Goal: Task Accomplishment & Management: Use online tool/utility

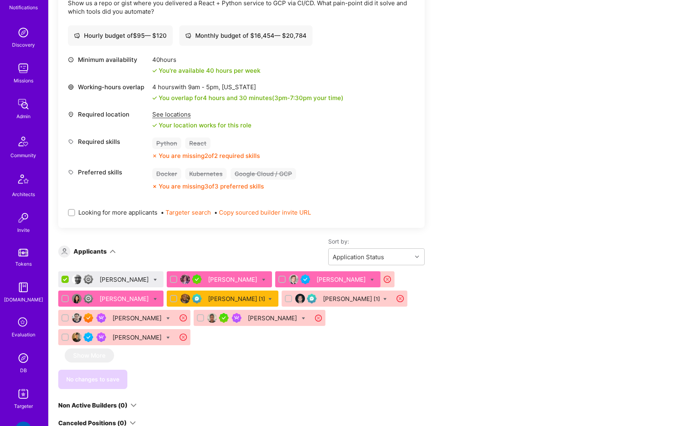
scroll to position [142, 0]
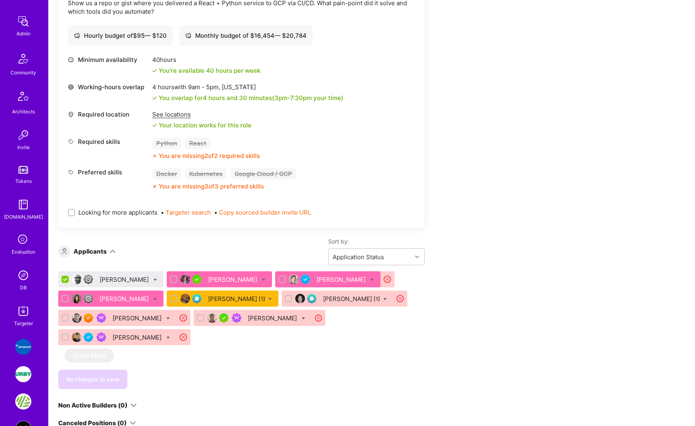
click at [22, 314] on img at bounding box center [23, 311] width 16 height 16
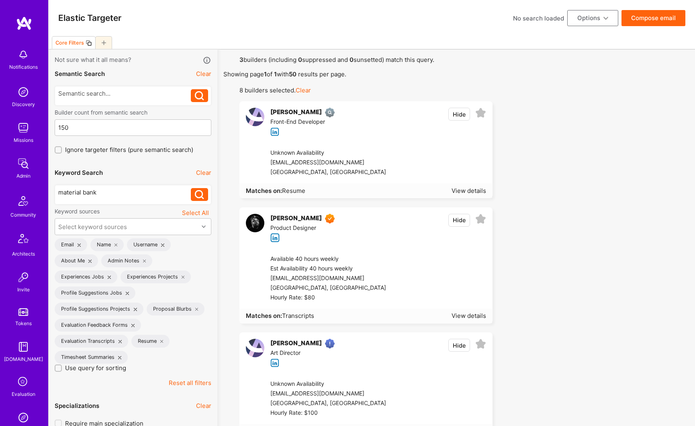
click at [192, 382] on button "Reset all filters" at bounding box center [190, 382] width 43 height 8
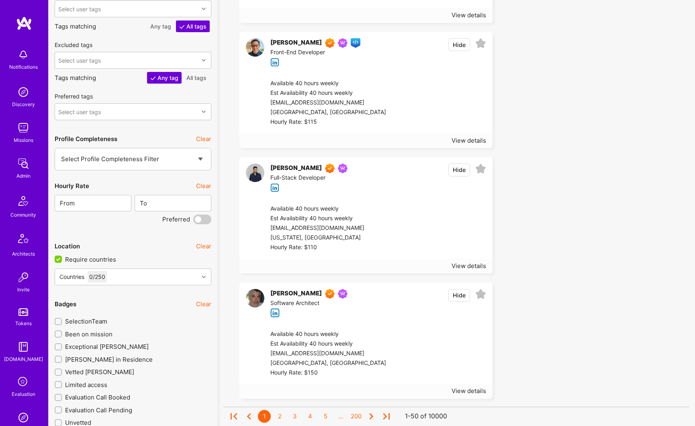
scroll to position [1102, 0]
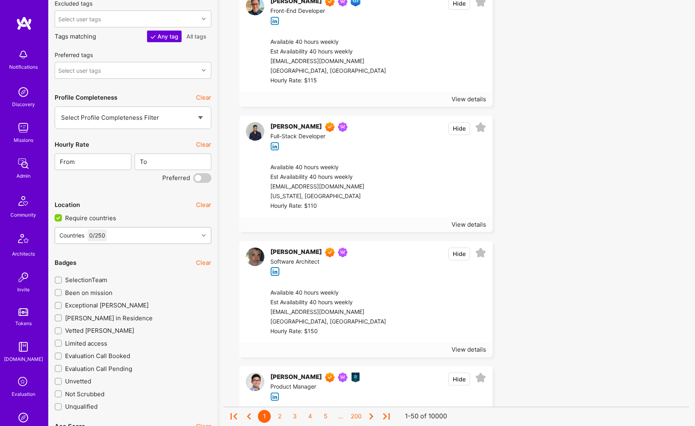
click at [120, 237] on div "Countries 0 / 250" at bounding box center [126, 235] width 143 height 16
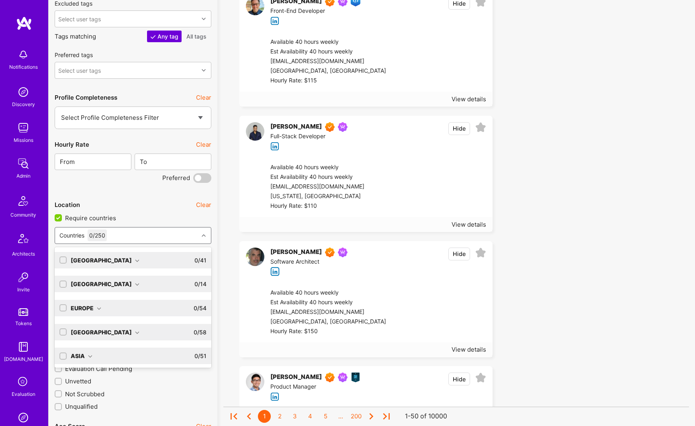
click at [114, 261] on div "North America" at bounding box center [105, 260] width 69 height 8
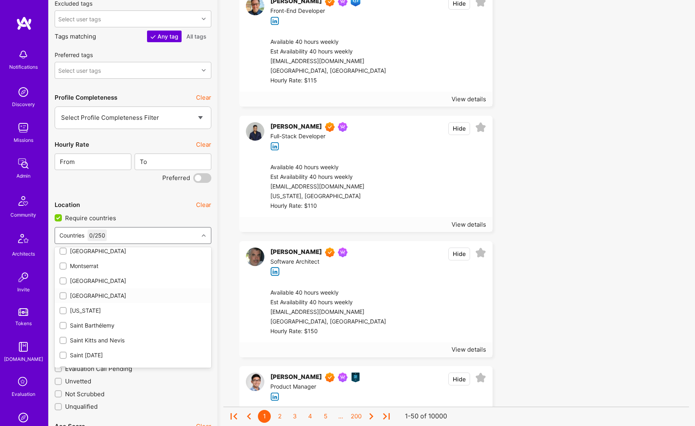
scroll to position [564, 0]
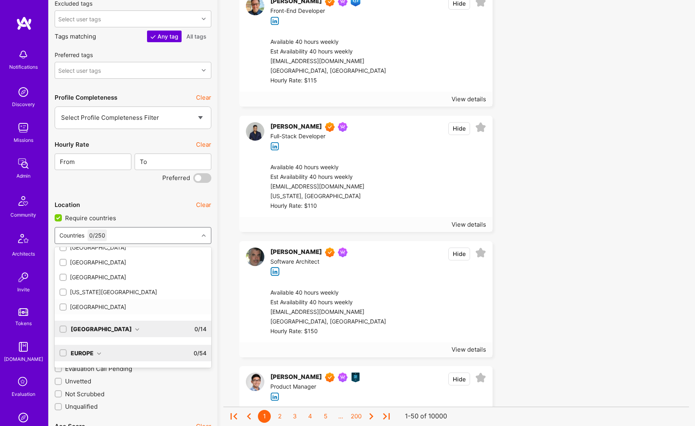
click at [96, 305] on div "[GEOGRAPHIC_DATA]" at bounding box center [132, 306] width 147 height 8
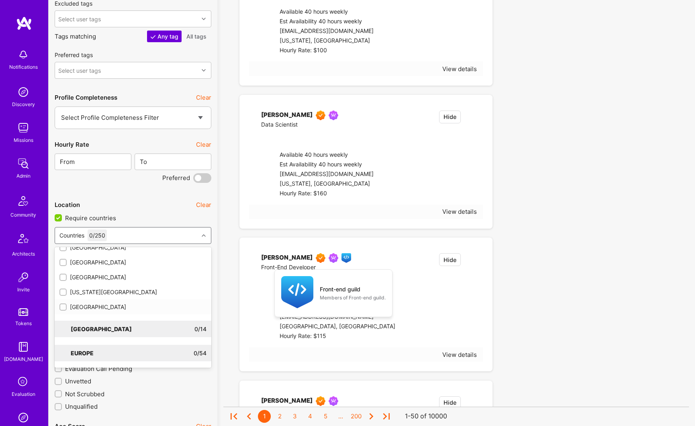
checkbox input "true"
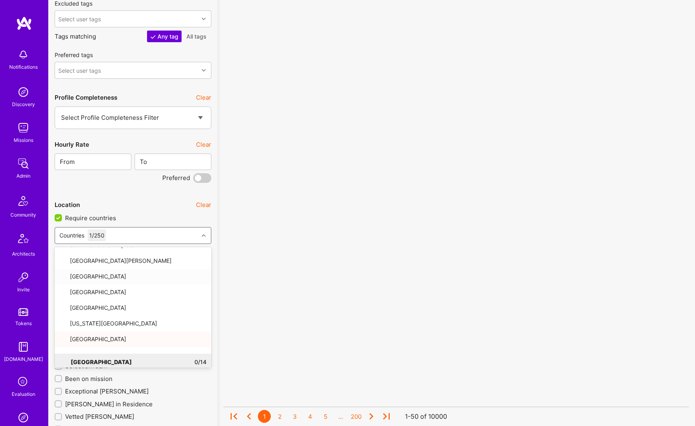
click at [202, 234] on icon at bounding box center [204, 235] width 4 height 4
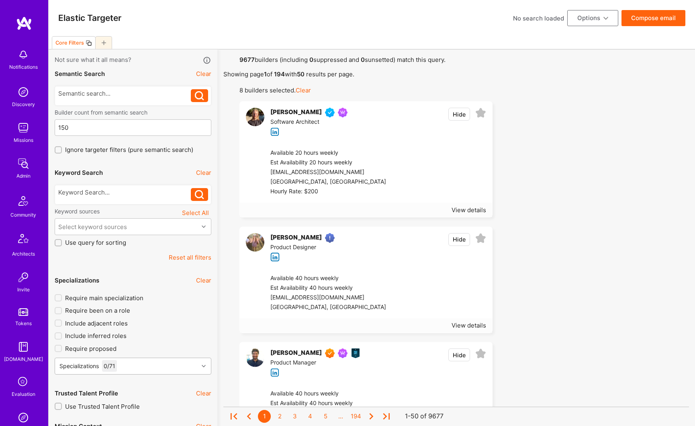
click at [133, 367] on div "Specializations 0 / 71" at bounding box center [133, 365] width 157 height 17
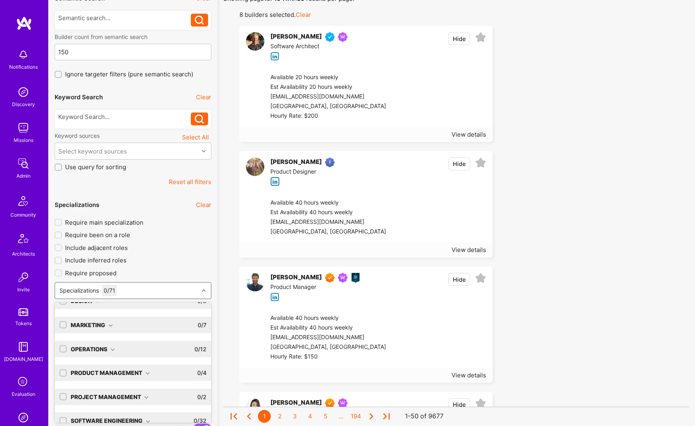
scroll to position [50, 0]
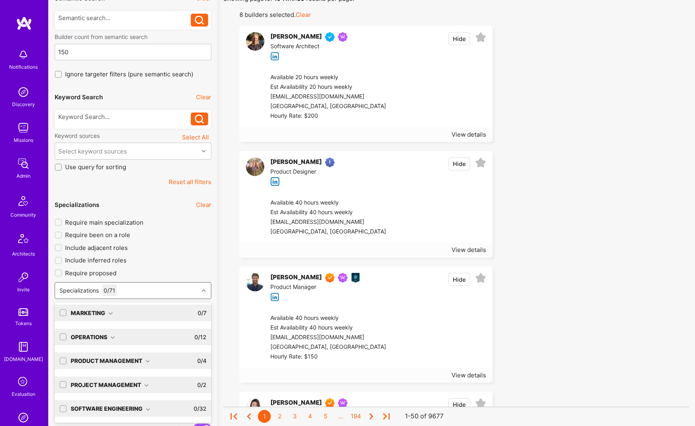
click at [121, 396] on div "Project Management 0 / 2 Program Manager Project Manager" at bounding box center [133, 385] width 157 height 24
click at [146, 398] on div "Software Engineering 0 / 32 AI Architect AI Engineer AI Researcher Algorithms E…" at bounding box center [133, 409] width 157 height 24
click at [121, 397] on div "Software Engineering 0 / 32 AI Architect AI Engineer AI Researcher Algorithms E…" at bounding box center [133, 409] width 157 height 24
click at [159, 397] on div "Software Engineering 0 / 32 AI Architect AI Engineer AI Researcher Algorithms E…" at bounding box center [133, 409] width 157 height 24
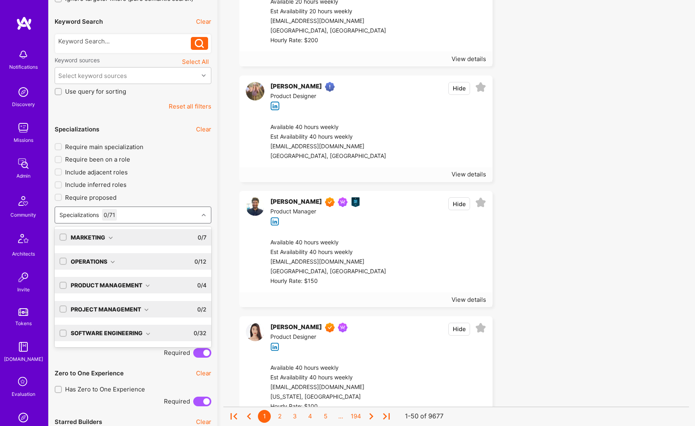
scroll to position [279, 0]
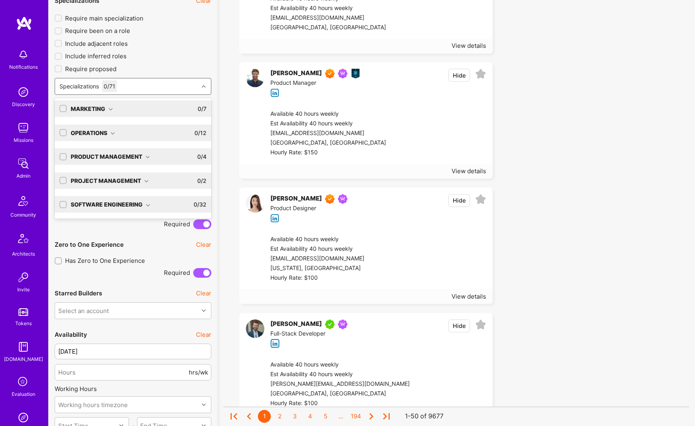
click at [132, 203] on div "Software Engineering" at bounding box center [110, 204] width 79 height 8
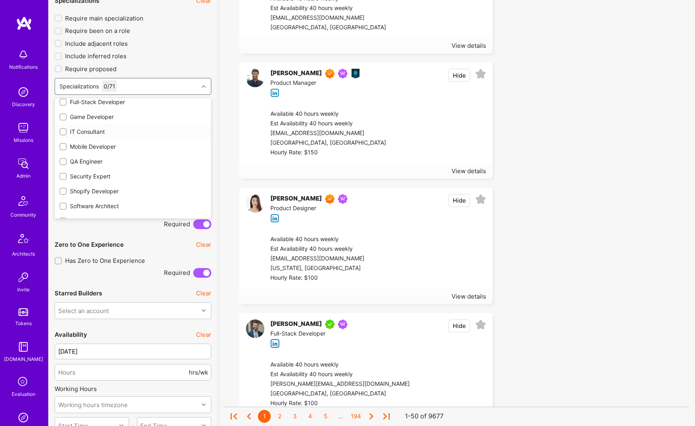
scroll to position [478, 0]
click at [65, 179] on input "checkbox" at bounding box center [64, 180] width 6 height 6
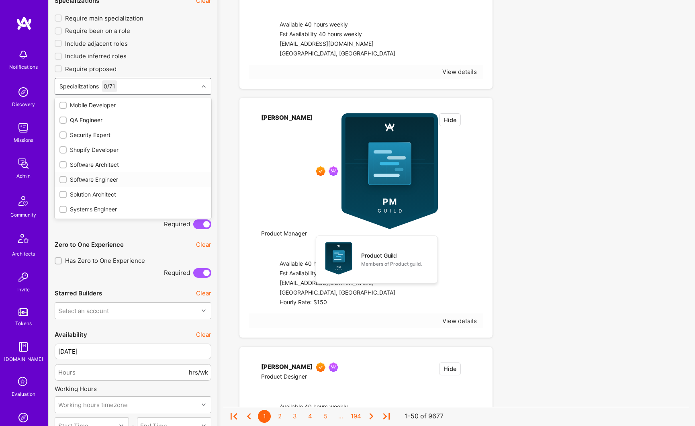
checkbox input "true"
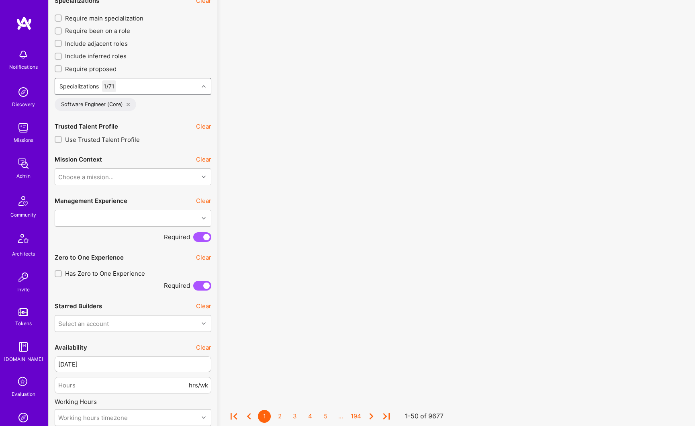
click at [203, 86] on icon at bounding box center [204, 86] width 4 height 4
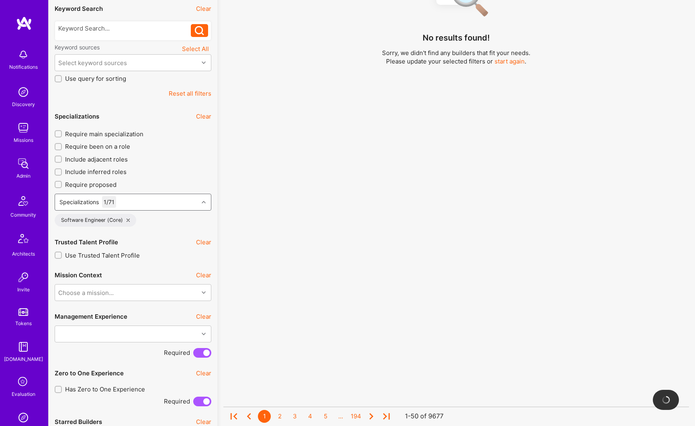
scroll to position [81, 0]
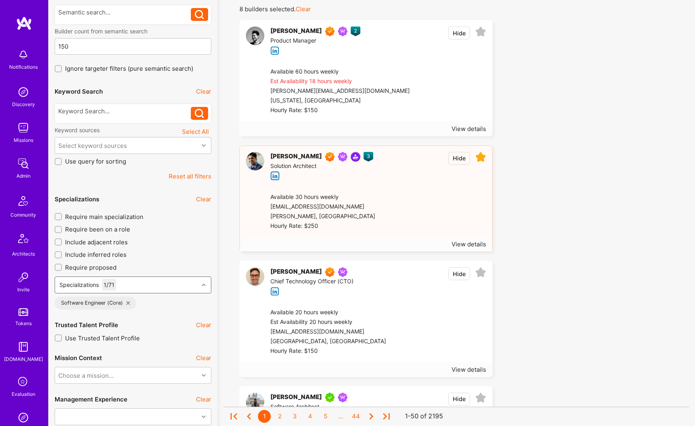
click at [59, 216] on input "Require main specialization" at bounding box center [59, 217] width 6 height 6
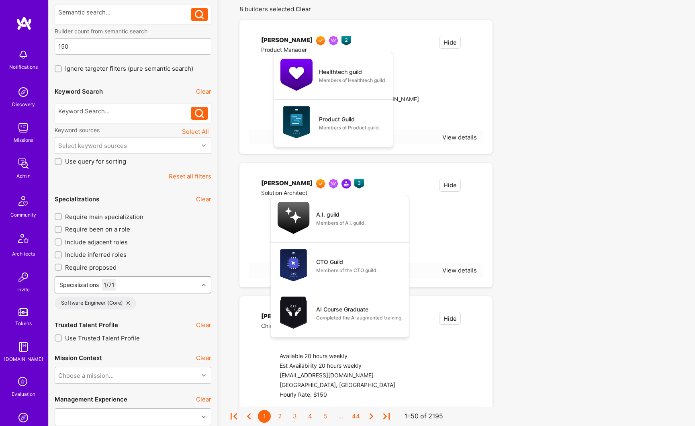
checkbox input "true"
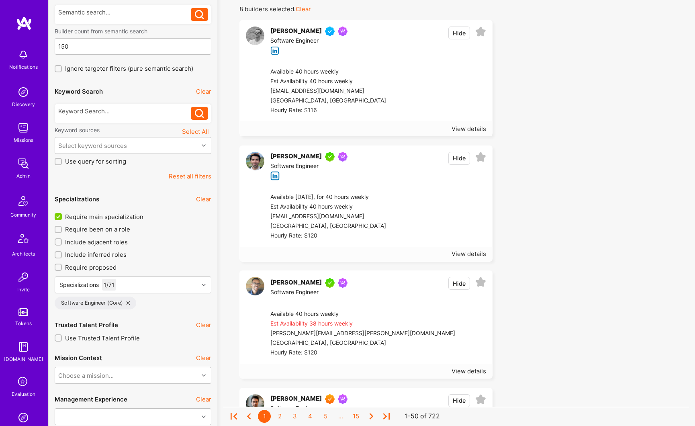
click at [60, 241] on input "Include adjacent roles" at bounding box center [59, 242] width 6 height 6
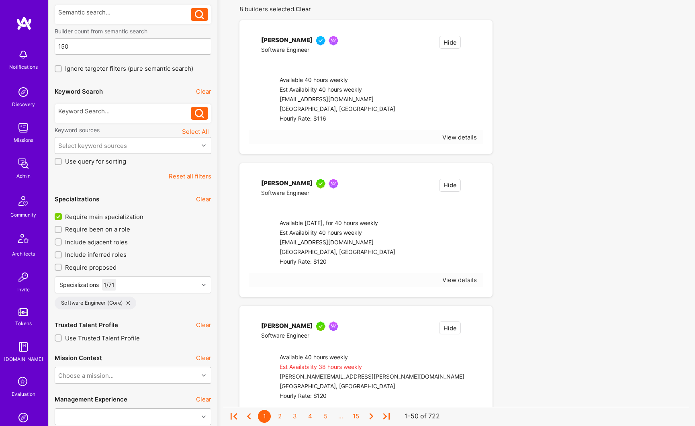
checkbox input "true"
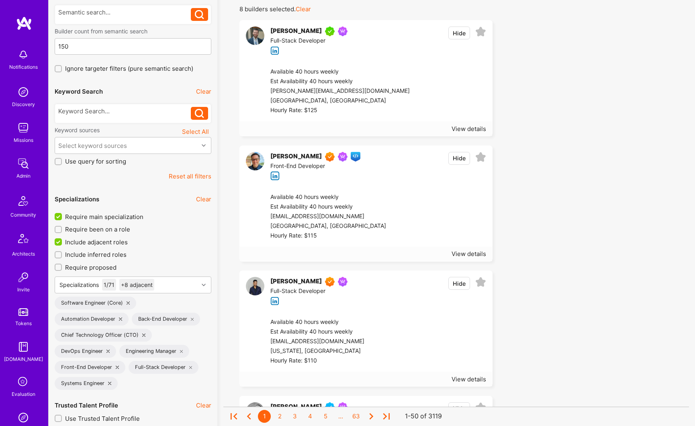
click at [60, 230] on input "Require been on a role" at bounding box center [59, 230] width 6 height 6
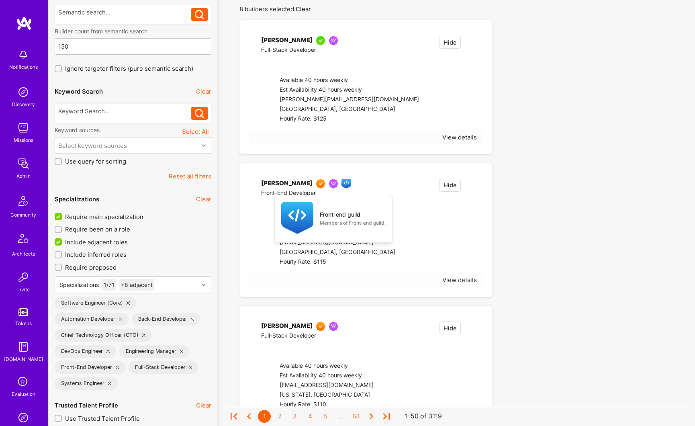
checkbox input "true"
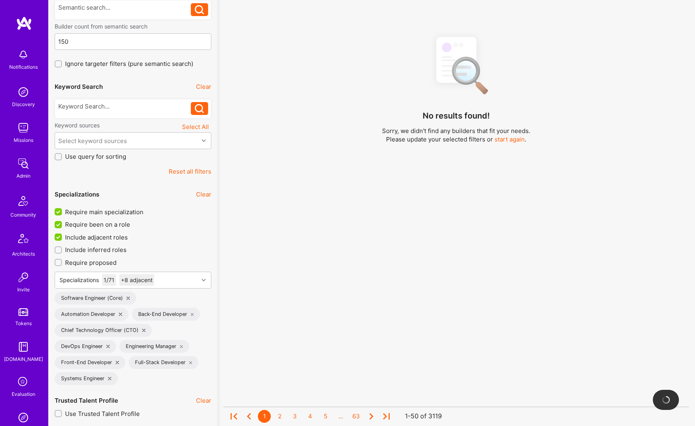
scroll to position [91, 0]
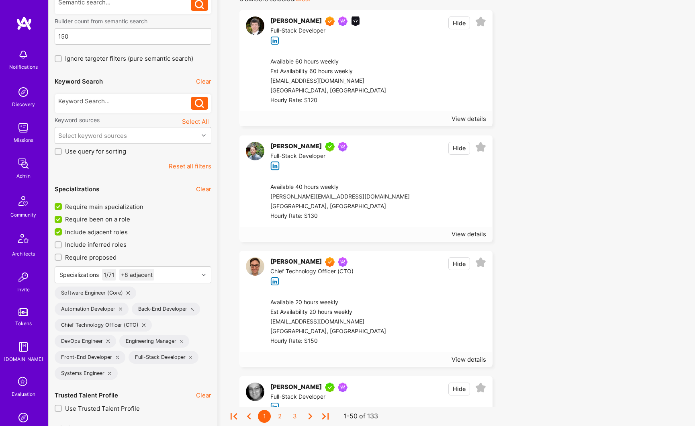
click at [58, 409] on input "Use Trusted Talent Profile" at bounding box center [59, 409] width 6 height 6
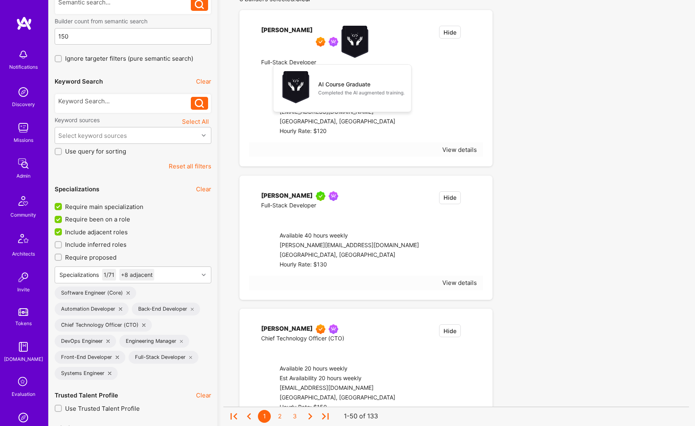
checkbox input "true"
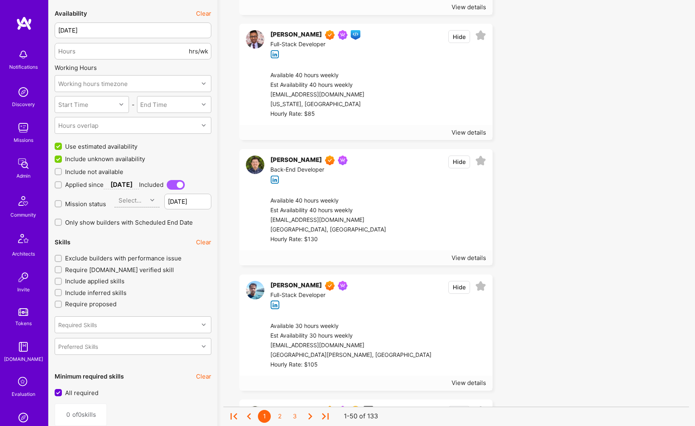
scroll to position [735, 0]
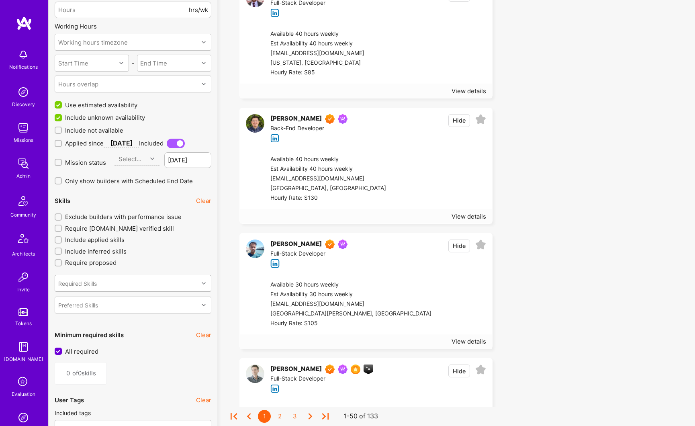
click at [165, 285] on div "Required Skills" at bounding box center [126, 283] width 143 height 16
type input "pyth"
click at [82, 304] on div "Python" at bounding box center [132, 304] width 147 height 8
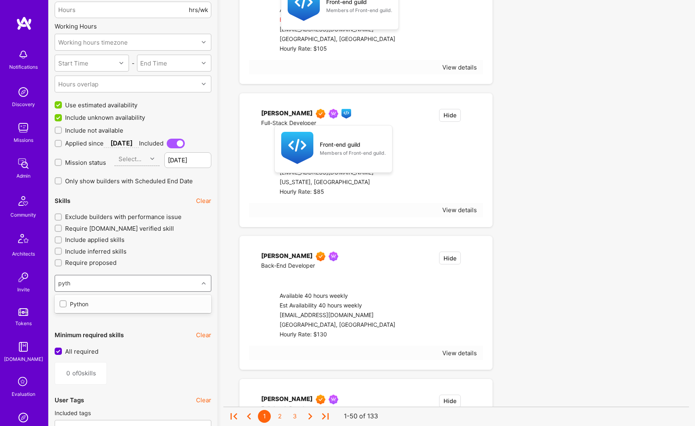
type input "1"
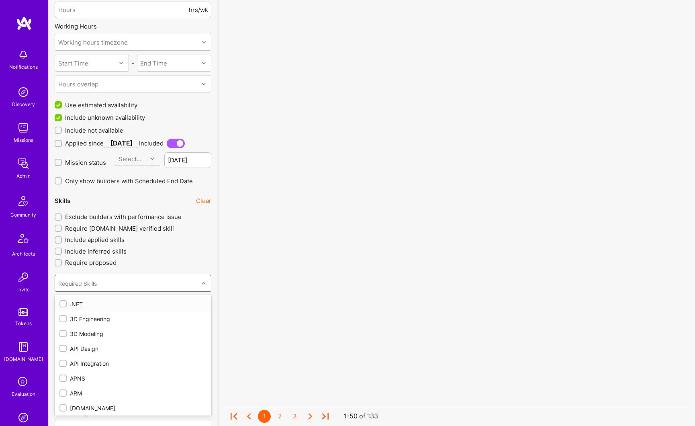
checkbox input "true"
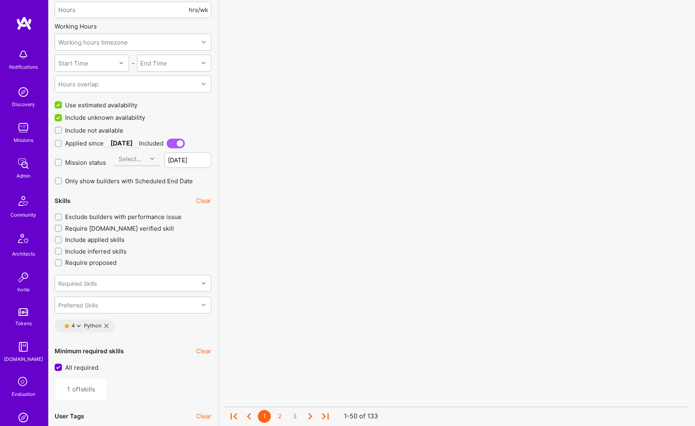
click at [163, 269] on div "Skills Clear Exclude builders with performance issue Require A.Team verified sk…" at bounding box center [133, 264] width 157 height 144
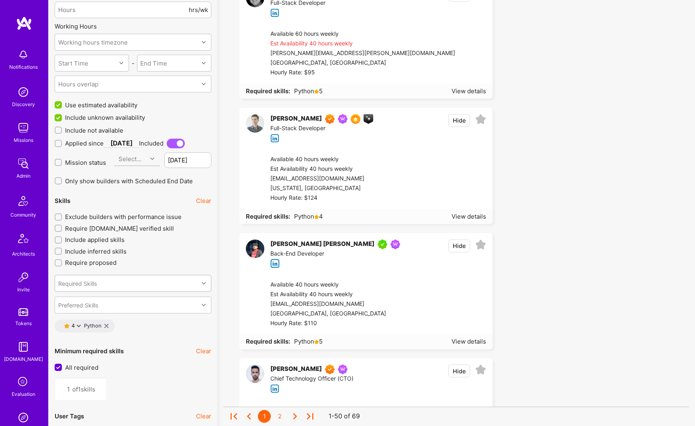
click at [106, 284] on div "Required Skills" at bounding box center [126, 283] width 143 height 16
type input "sq"
click at [64, 348] on input "checkbox" at bounding box center [64, 349] width 6 height 6
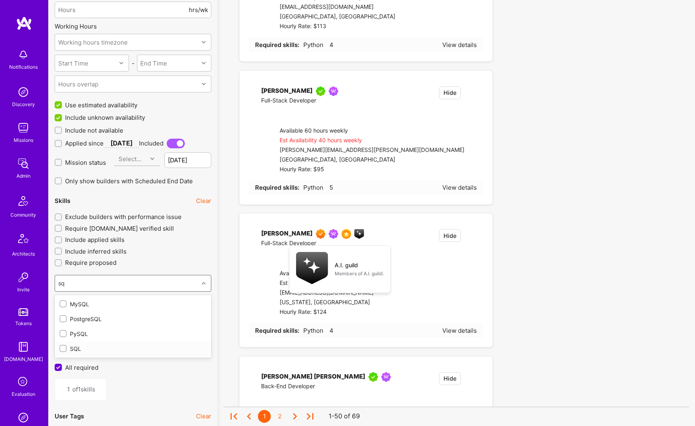
checkbox input "false"
type input "2"
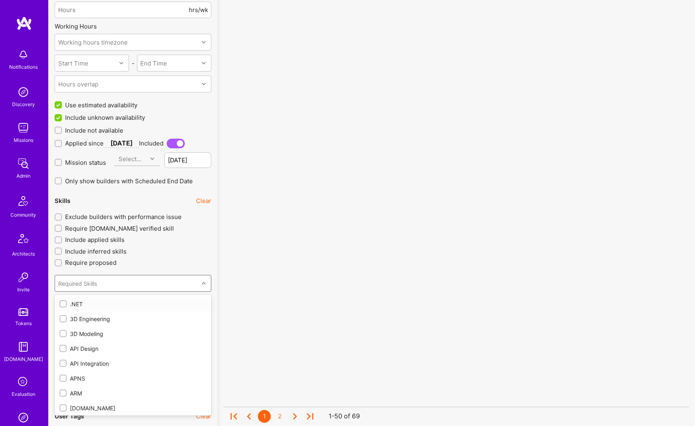
checkbox input "true"
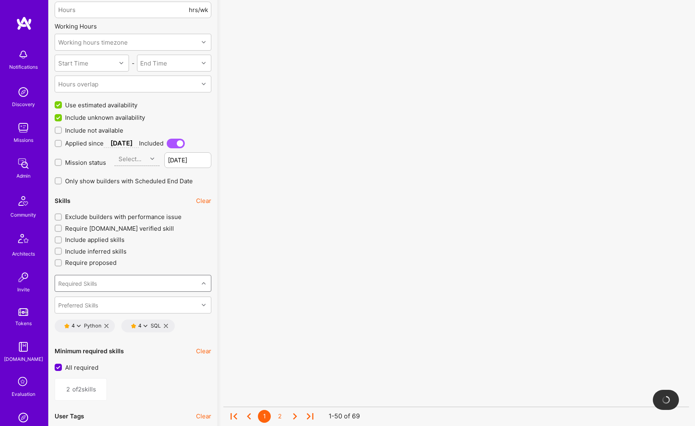
click at [205, 283] on icon at bounding box center [204, 283] width 4 height 4
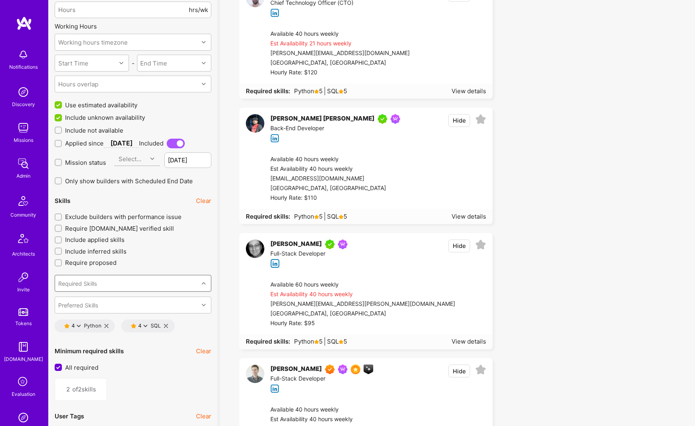
click at [111, 280] on div "Required Skills" at bounding box center [126, 283] width 143 height 16
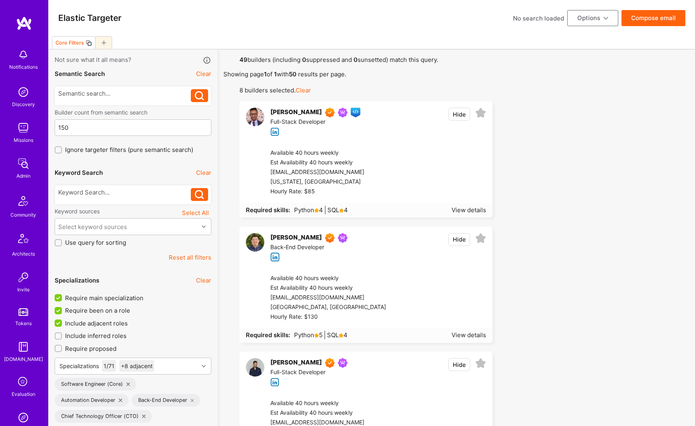
scroll to position [735, 0]
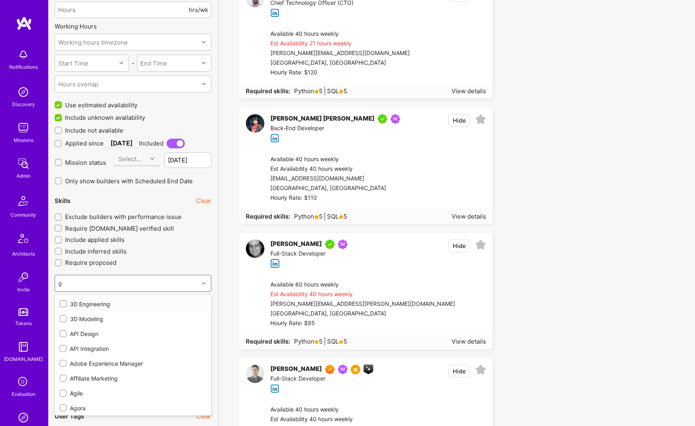
type input "gc"
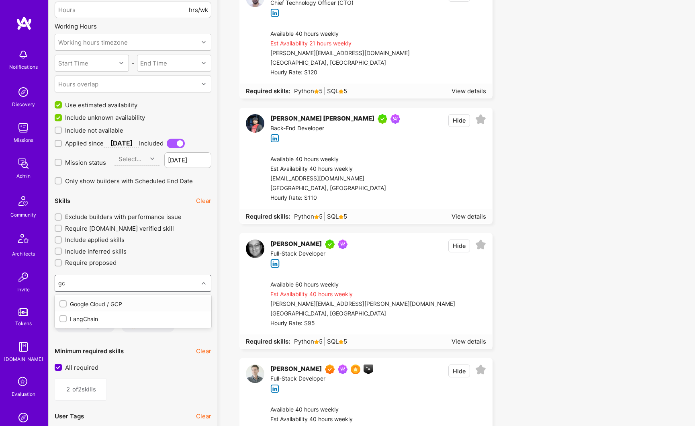
click at [100, 304] on div "Google Cloud / GCP" at bounding box center [132, 304] width 147 height 8
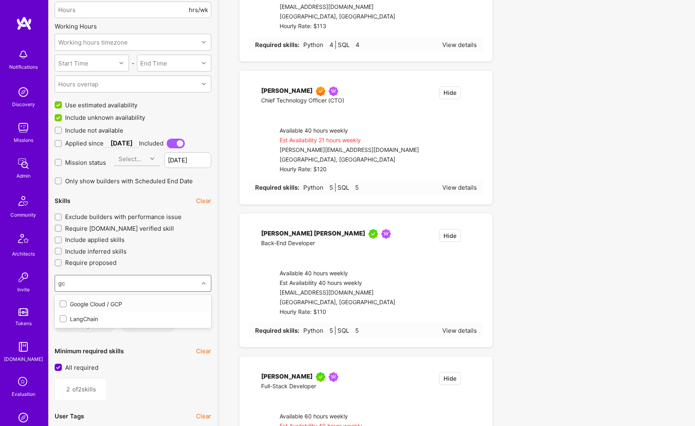
type input "3"
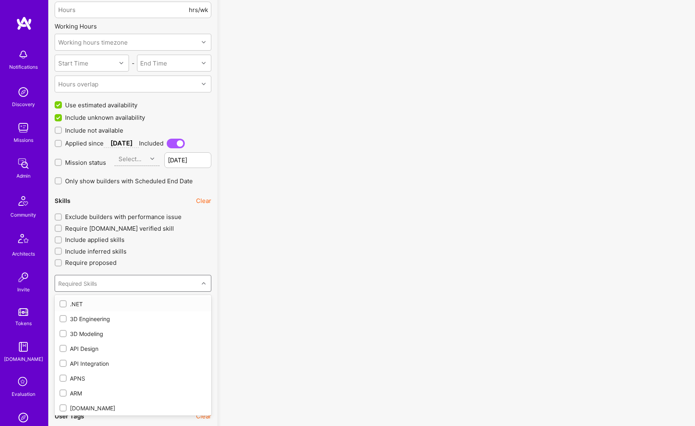
checkbox input "true"
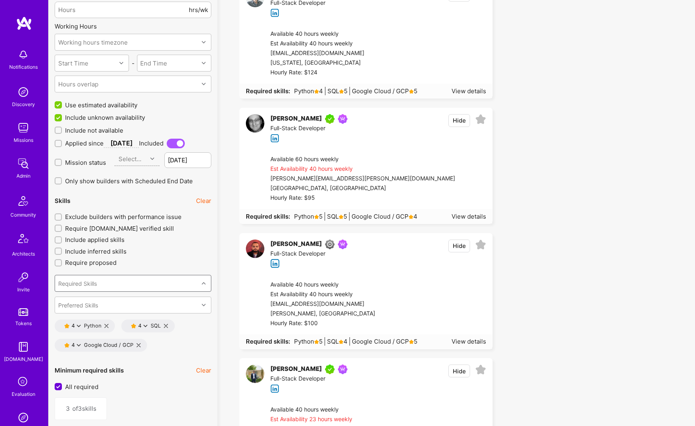
click at [131, 281] on div "Required Skills" at bounding box center [126, 283] width 143 height 16
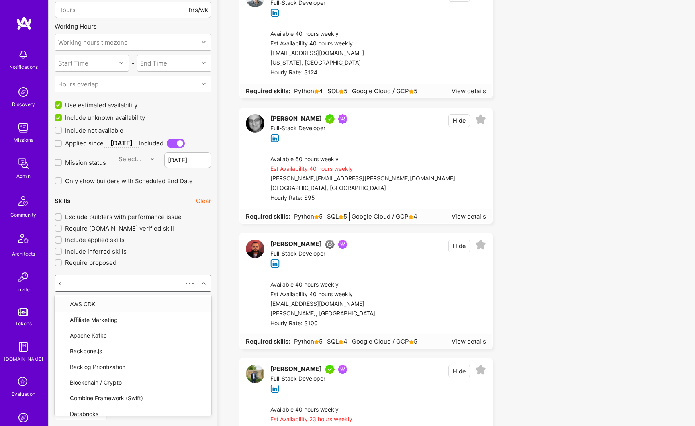
type input "ku"
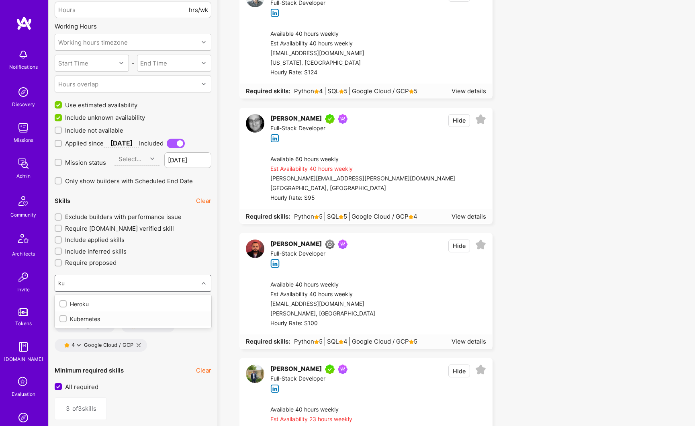
click at [93, 318] on div "Kubernetes" at bounding box center [132, 318] width 147 height 8
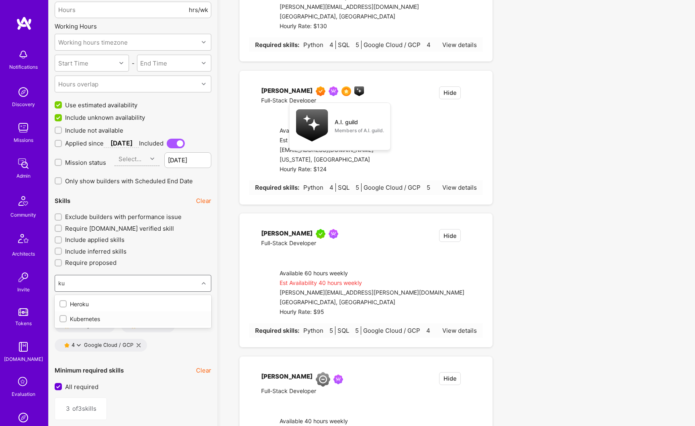
type input "4"
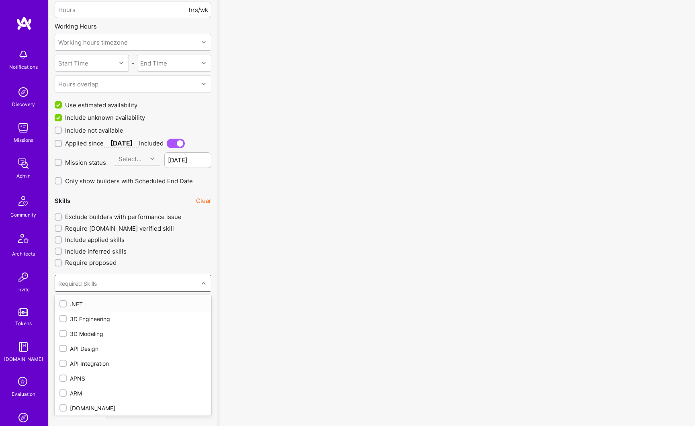
checkbox input "true"
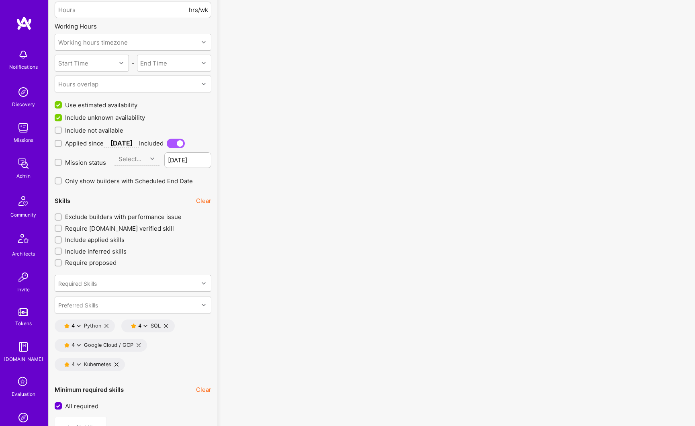
click at [202, 271] on div "Required Skills Preferred Skills" at bounding box center [133, 291] width 157 height 43
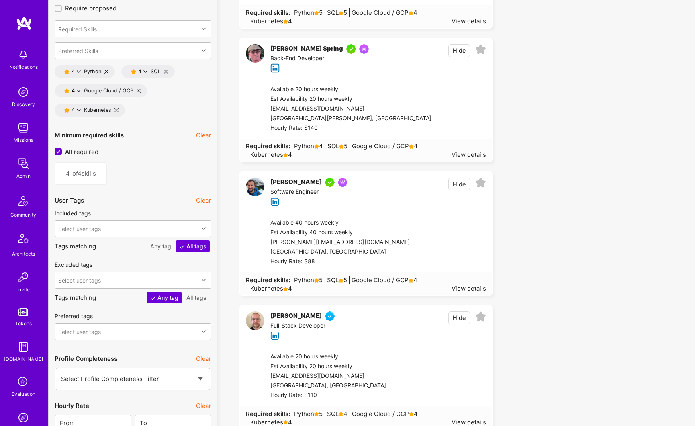
scroll to position [979, 0]
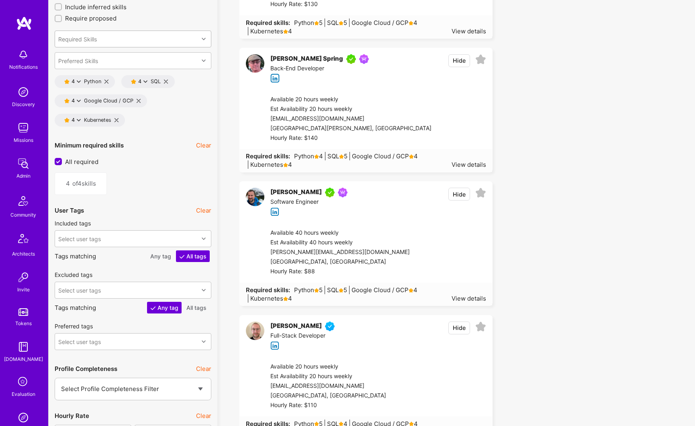
click at [102, 39] on div "Required Skills" at bounding box center [126, 39] width 143 height 16
type input "docker"
click at [88, 59] on div "Docker" at bounding box center [132, 59] width 147 height 8
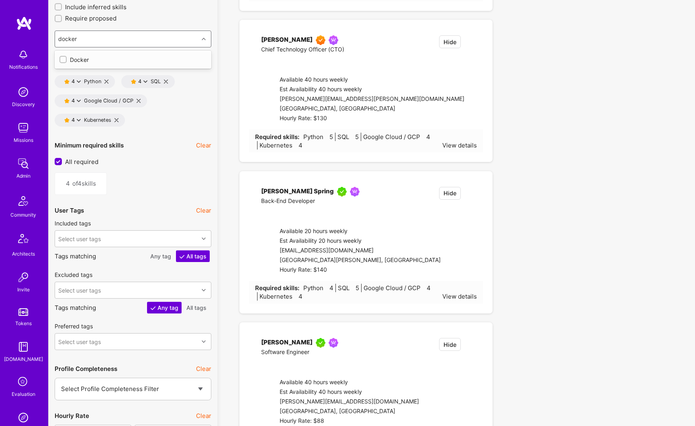
type input "5"
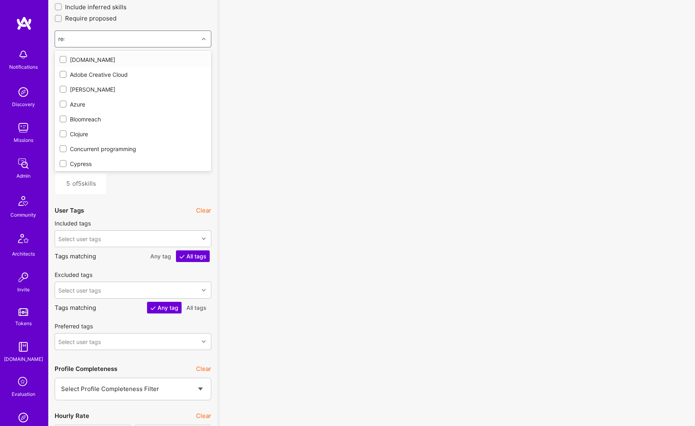
type input "rest"
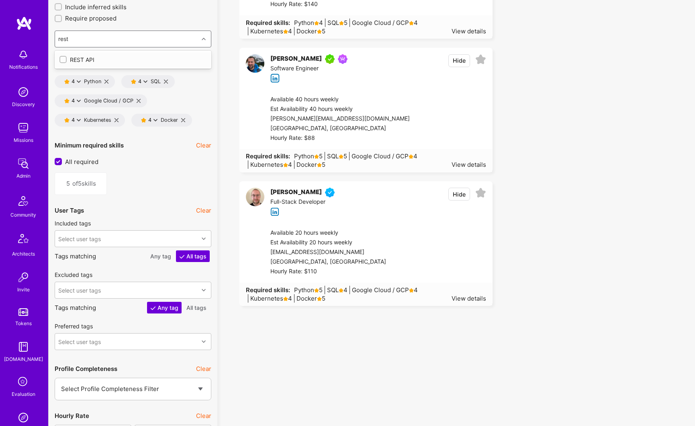
click at [87, 61] on div "REST API" at bounding box center [132, 59] width 147 height 8
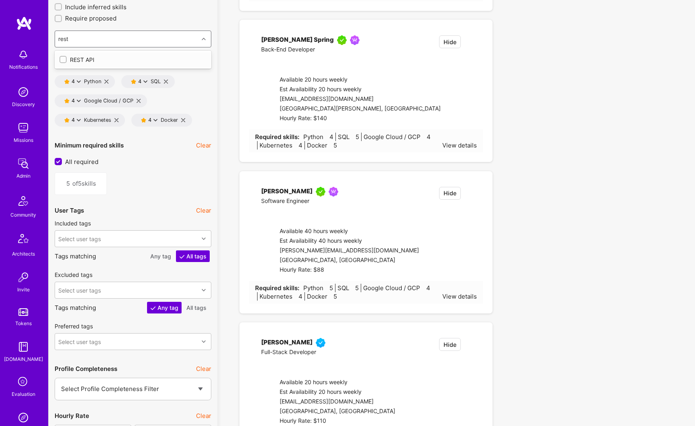
type input "6"
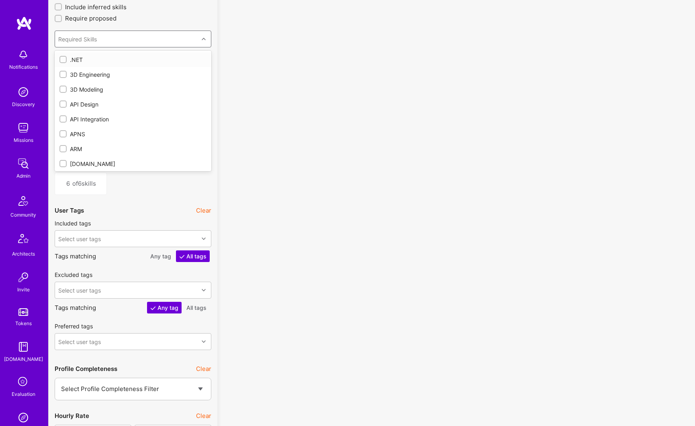
checkbox input "true"
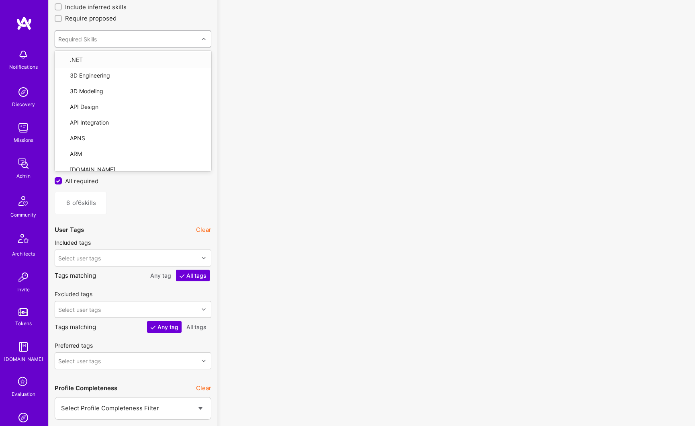
click at [92, 39] on div "Required Skills" at bounding box center [77, 39] width 39 height 8
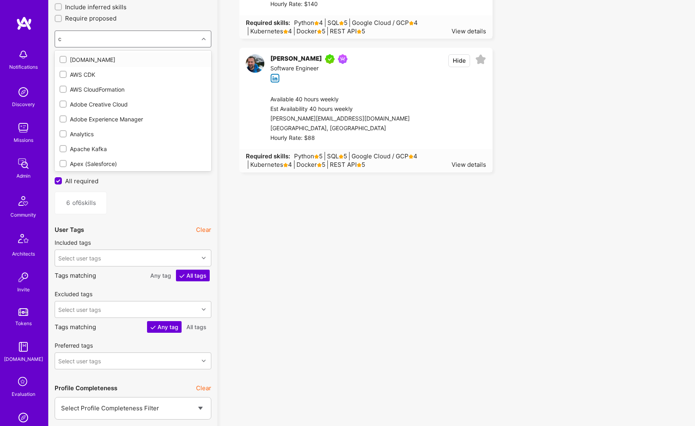
type input "ci"
click at [65, 90] on input "checkbox" at bounding box center [64, 90] width 6 height 6
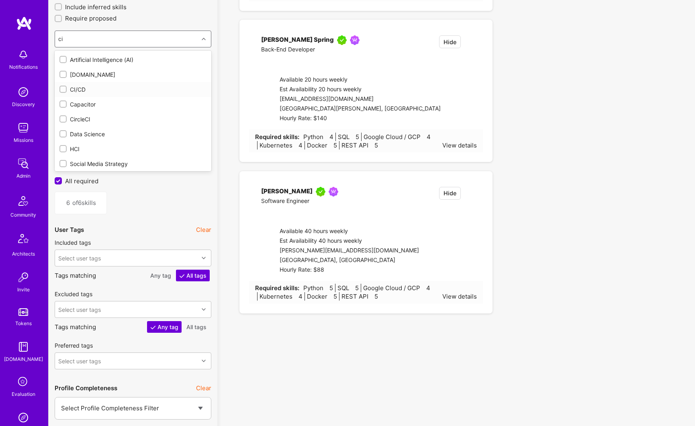
checkbox input "false"
type input "7"
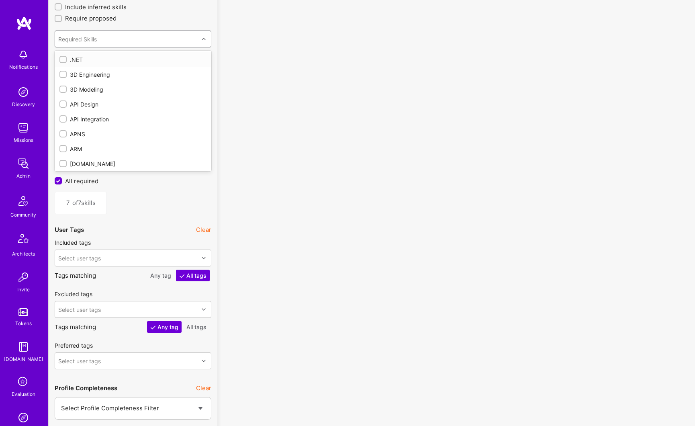
checkbox input "true"
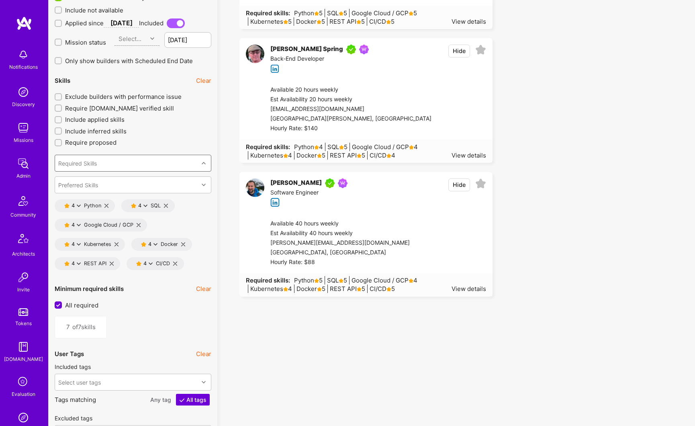
scroll to position [865, 0]
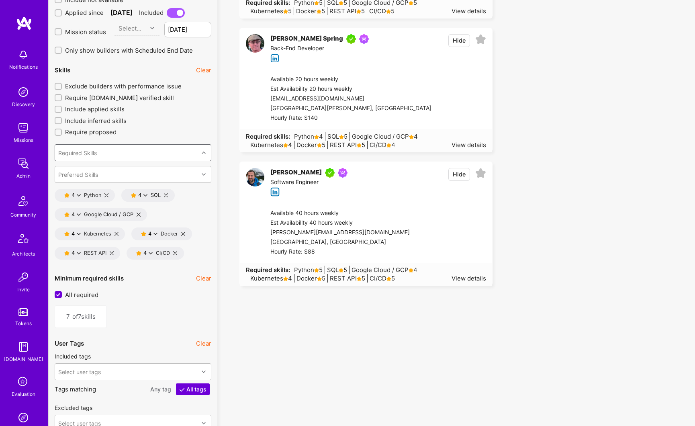
click at [83, 317] on span "of 7 skills" at bounding box center [86, 316] width 28 height 8
click at [74, 315] on span "of 7 skills" at bounding box center [86, 316] width 28 height 8
click at [73, 312] on div "7 of 7 skills" at bounding box center [81, 316] width 52 height 22
click at [74, 318] on span "of 7 skills" at bounding box center [86, 316] width 28 height 8
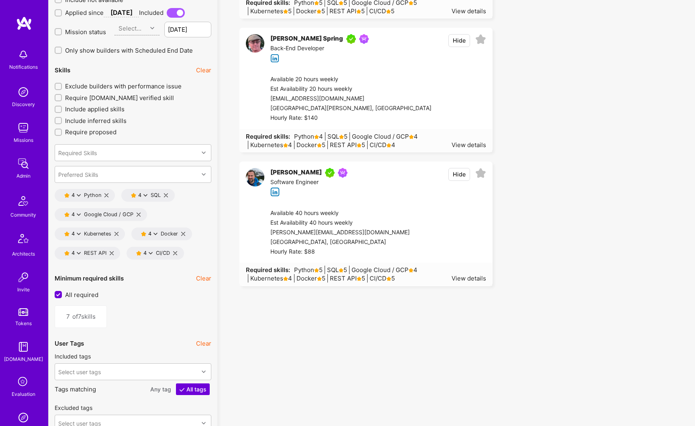
click at [59, 294] on input "All required" at bounding box center [58, 294] width 7 height 7
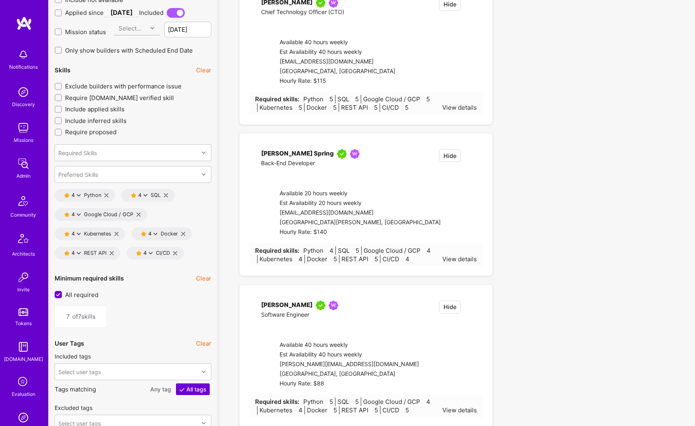
checkbox input "false"
type input "1"
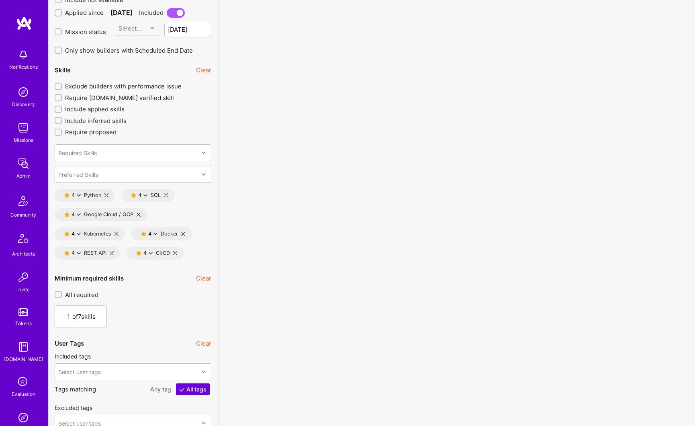
click at [74, 318] on span "of 7 skills" at bounding box center [86, 316] width 28 height 8
click at [68, 315] on div "1" at bounding box center [66, 316] width 10 height 8
click at [92, 151] on div "Required Skills" at bounding box center [77, 152] width 39 height 8
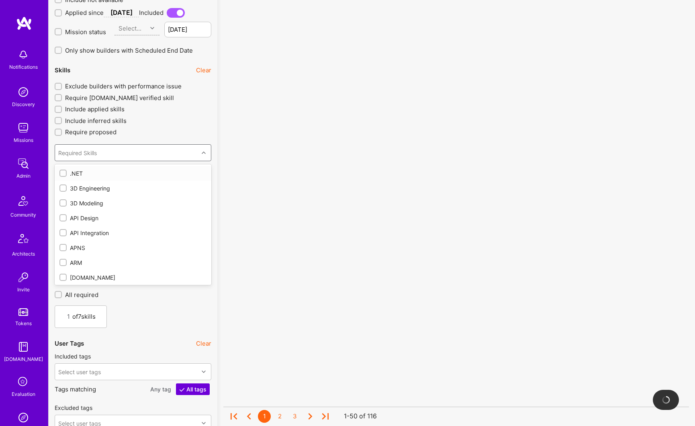
type input "d"
checkbox input "true"
checkbox input "false"
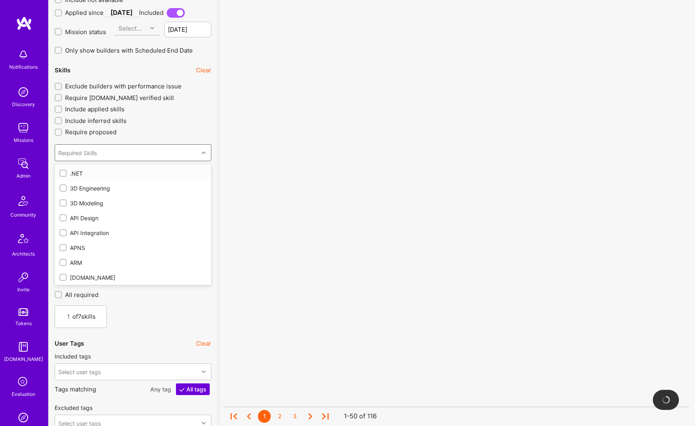
checkbox input "false"
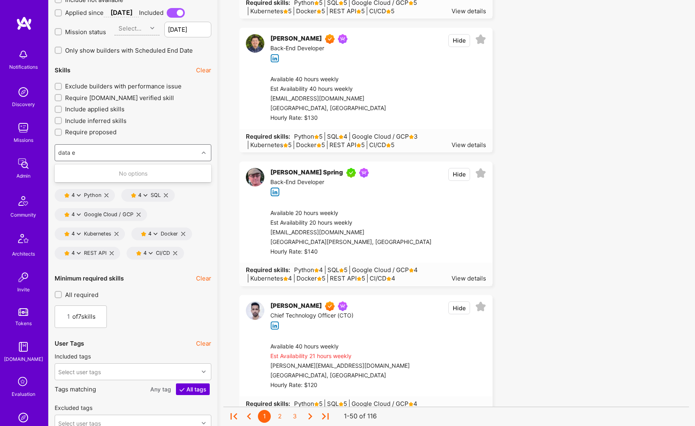
type input "data e"
click at [105, 156] on div "Required Skills" at bounding box center [126, 153] width 143 height 16
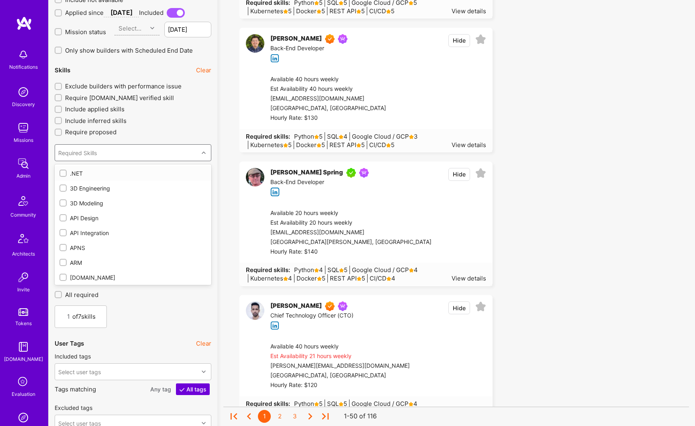
type input "d"
checkbox input "true"
checkbox input "false"
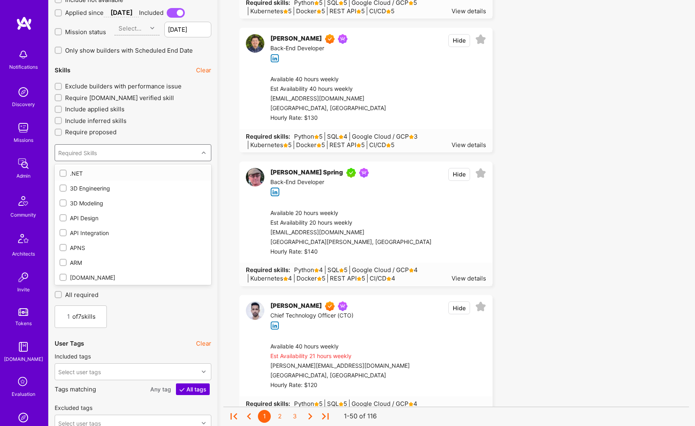
checkbox input "false"
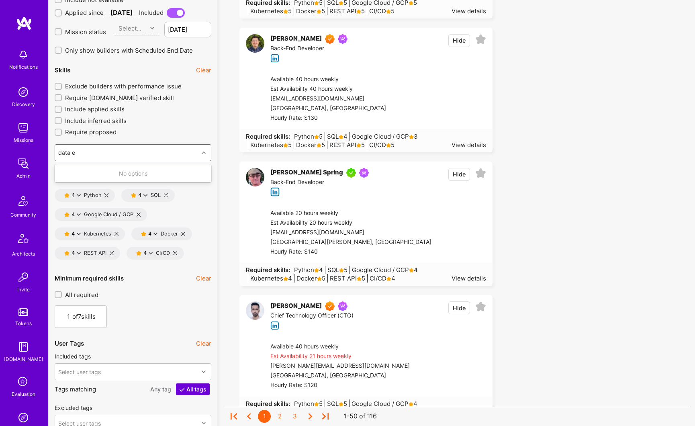
type input "data en"
drag, startPoint x: 86, startPoint y: 154, endPoint x: 58, endPoint y: 153, distance: 27.3
click at [58, 153] on div "Required Skills" at bounding box center [126, 153] width 143 height 16
click at [70, 312] on div "1" at bounding box center [66, 316] width 10 height 8
type input "5"
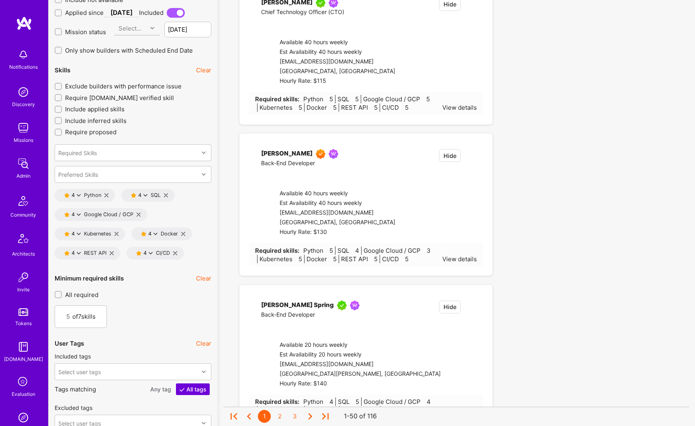
click at [135, 316] on div "5 of 7 skills" at bounding box center [133, 316] width 157 height 22
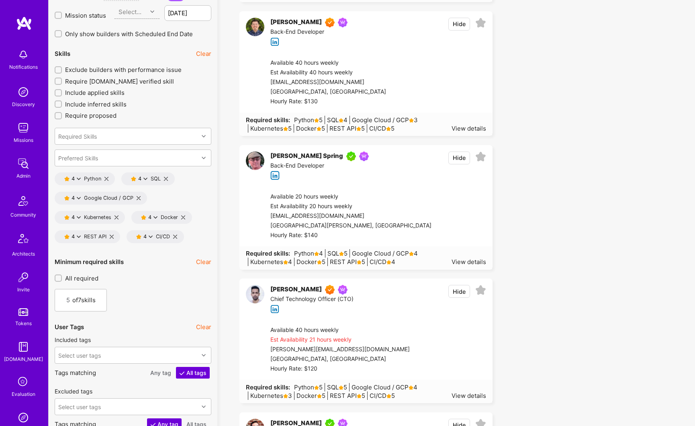
scroll to position [923, 0]
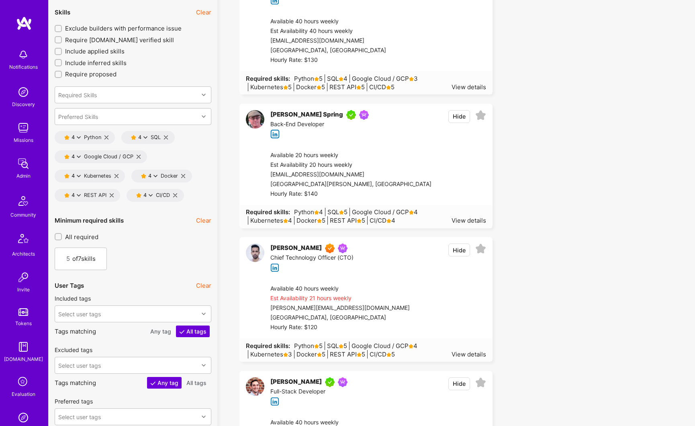
click at [152, 195] on icon at bounding box center [151, 195] width 4 height 4
click at [175, 232] on button "3 star s" at bounding box center [186, 233] width 60 height 17
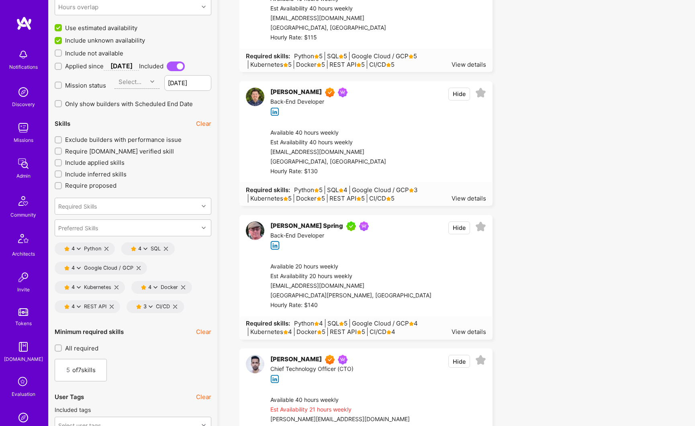
scroll to position [817, 0]
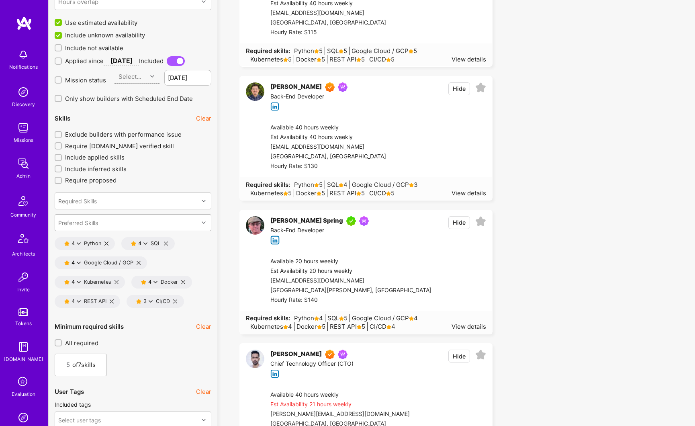
click at [94, 224] on div "Preferred Skills" at bounding box center [78, 222] width 40 height 8
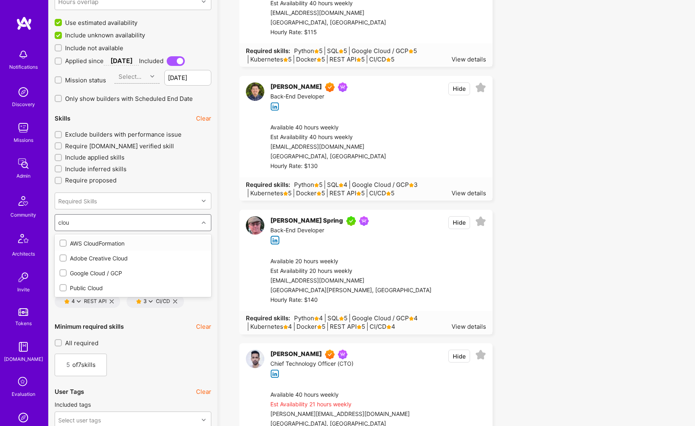
type input "clou"
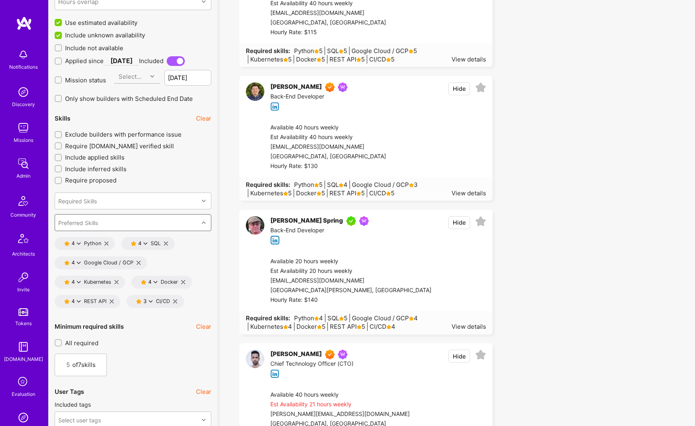
click at [80, 222] on div "Preferred Skills" at bounding box center [78, 222] width 40 height 8
type input "kaf"
click at [65, 259] on input "checkbox" at bounding box center [64, 258] width 6 height 6
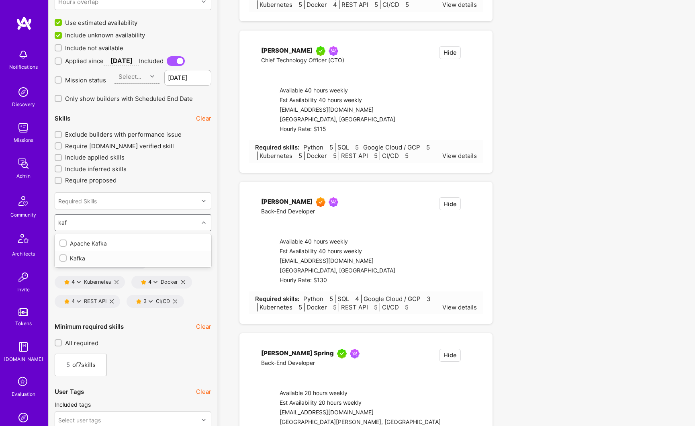
checkbox input "false"
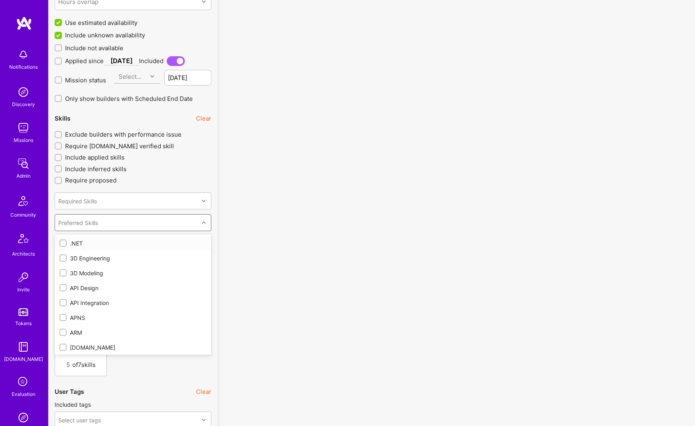
checkbox input "true"
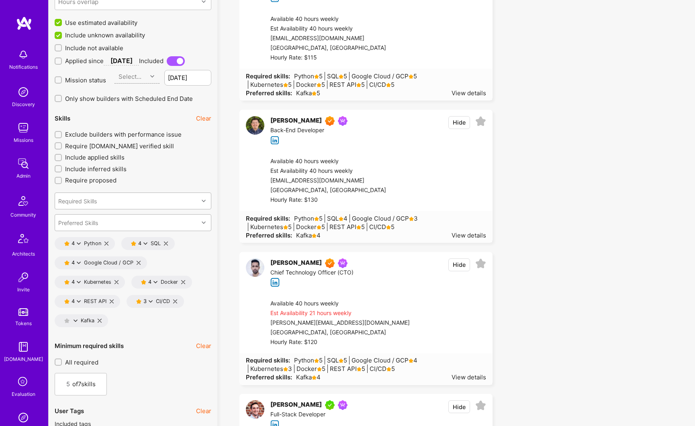
click at [101, 202] on div "Required Skills" at bounding box center [126, 201] width 143 height 16
type input "pub"
click at [73, 224] on div "Preferred Skills" at bounding box center [78, 222] width 40 height 8
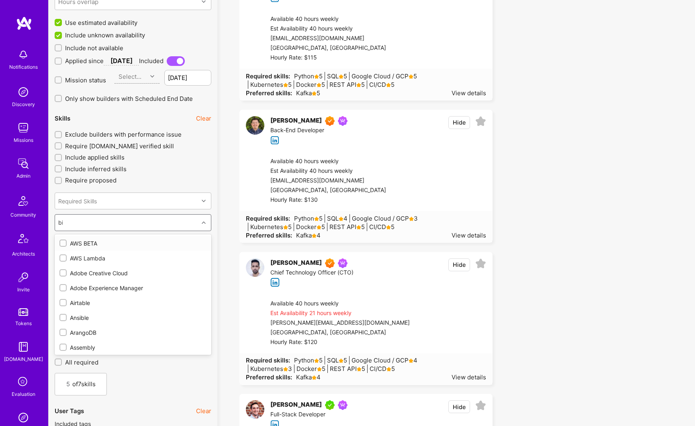
type input "big"
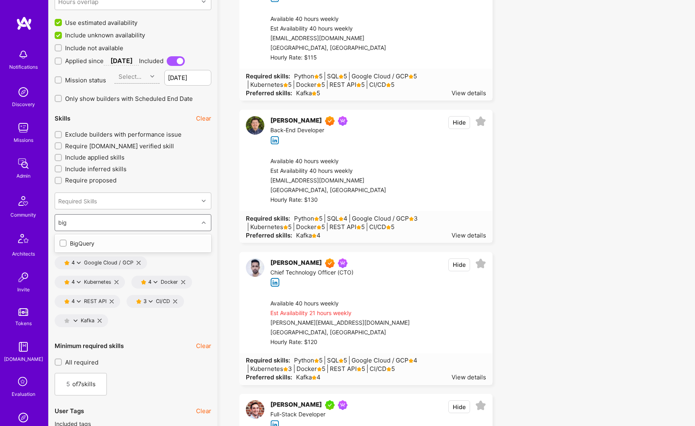
click at [68, 242] on div "BigQuery" at bounding box center [132, 243] width 147 height 8
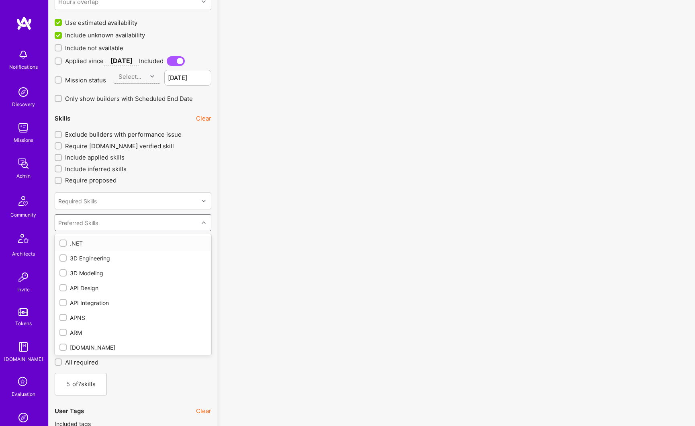
checkbox input "true"
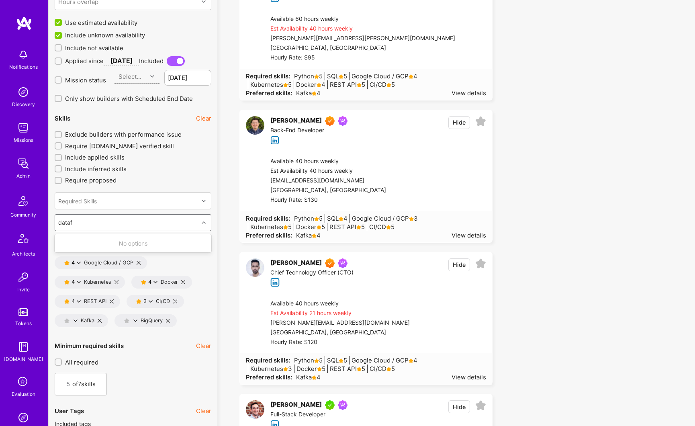
type input "dataf"
click at [119, 223] on div "Preferred Skills" at bounding box center [126, 222] width 143 height 16
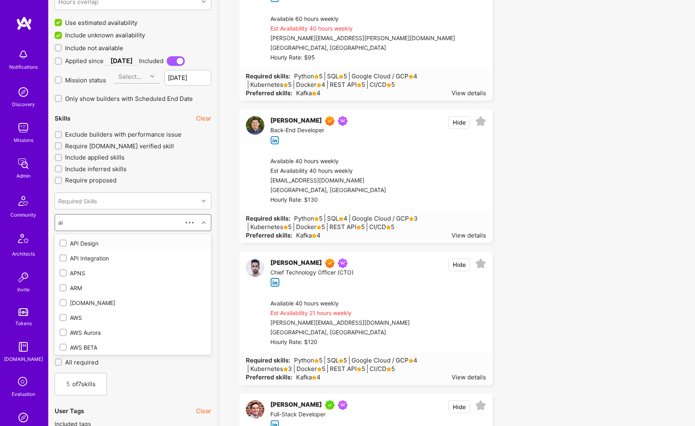
type input "air"
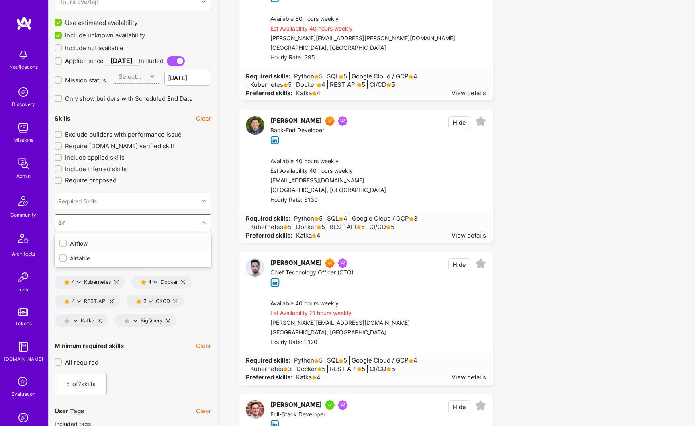
click at [96, 243] on div "Airflow" at bounding box center [132, 243] width 147 height 8
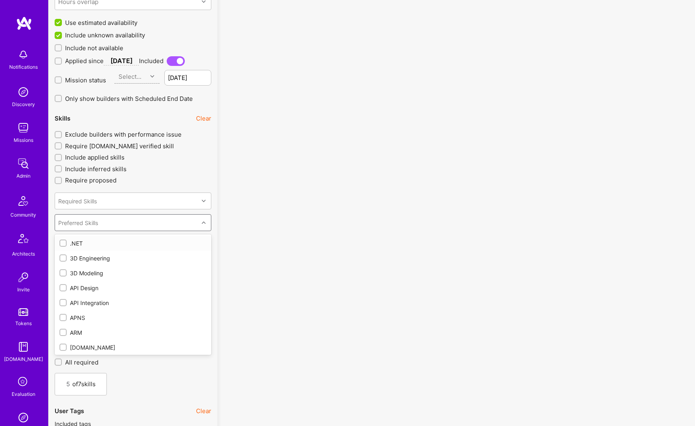
checkbox input "true"
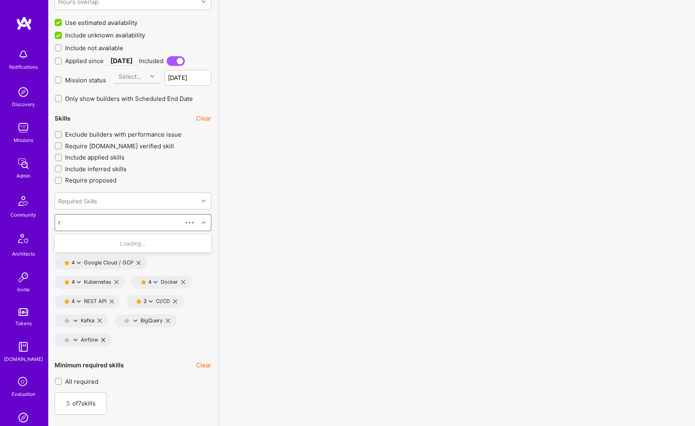
type input "re"
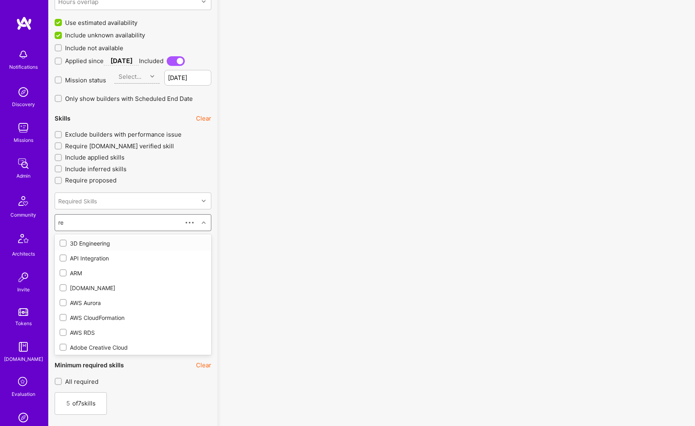
checkbox input "false"
type input "reac"
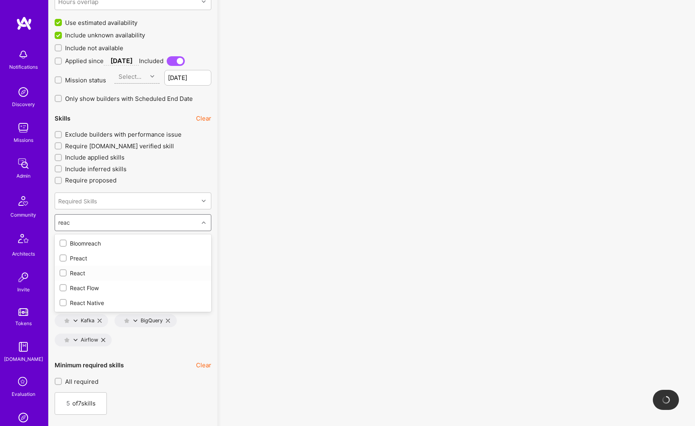
click at [79, 273] on div "React" at bounding box center [132, 273] width 147 height 8
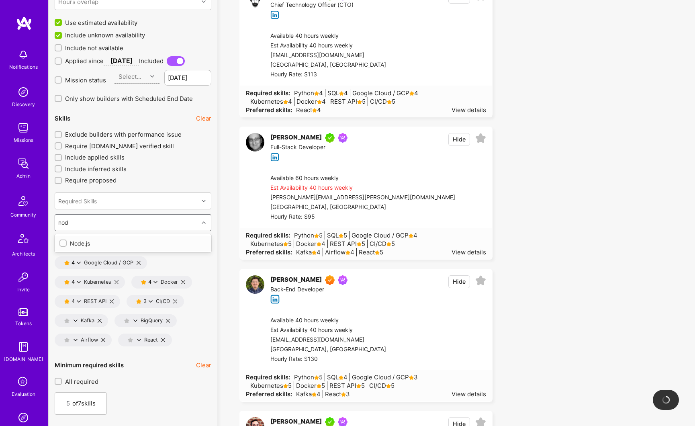
type input "node"
click at [83, 243] on div "Node.js" at bounding box center [132, 243] width 147 height 8
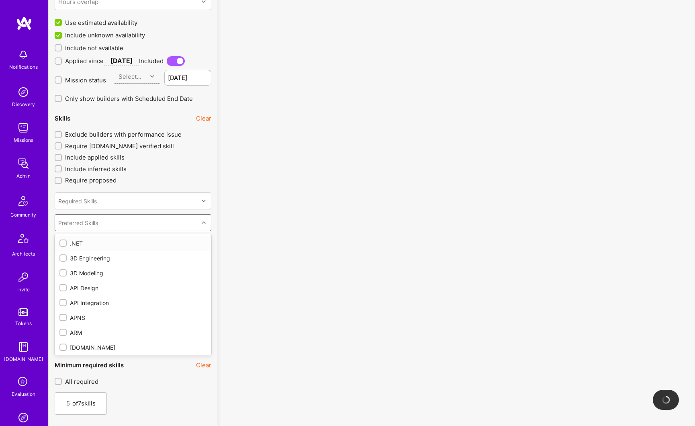
checkbox input "true"
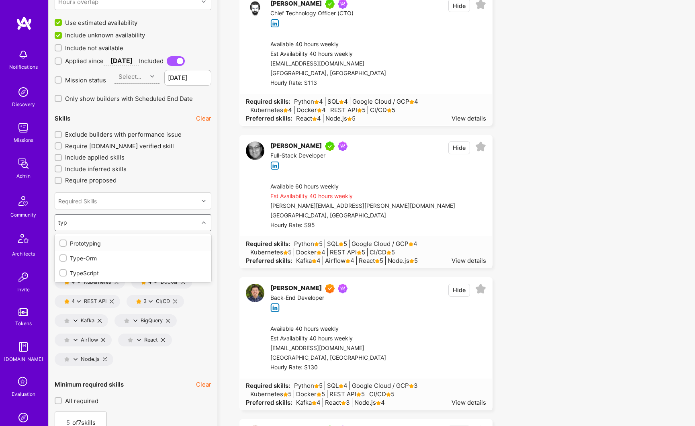
type input "type"
click at [73, 259] on div "TypeScript" at bounding box center [132, 258] width 147 height 8
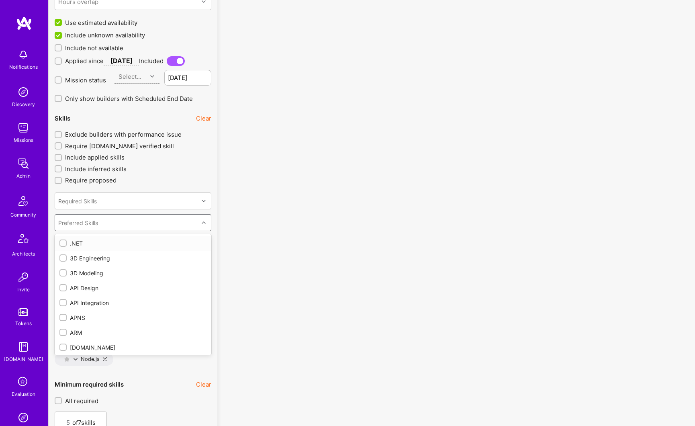
checkbox input "true"
type input "d"
checkbox input "false"
checkbox input "true"
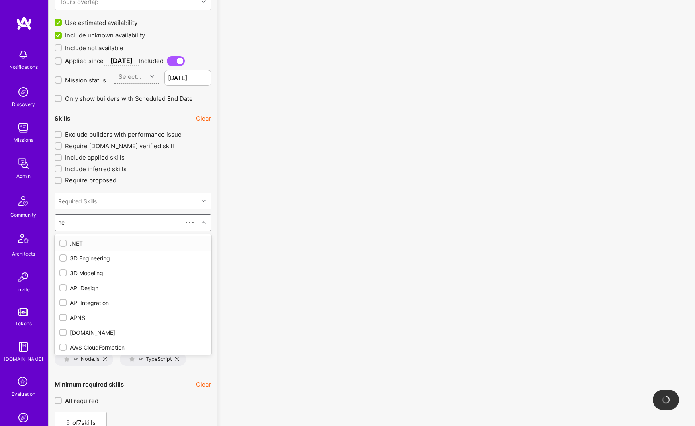
type input "nes"
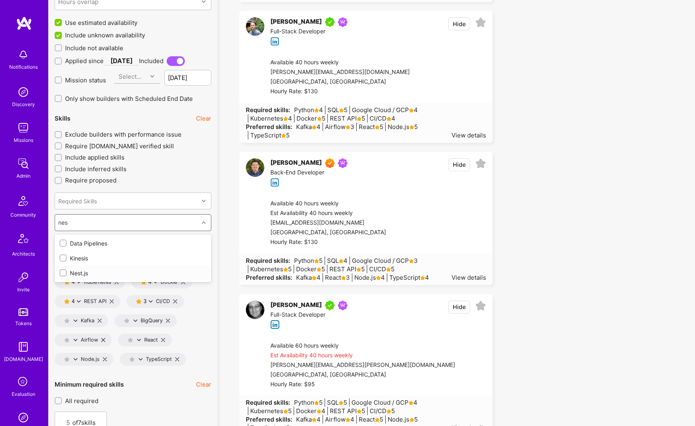
click at [77, 273] on div "Nest.js" at bounding box center [132, 273] width 147 height 8
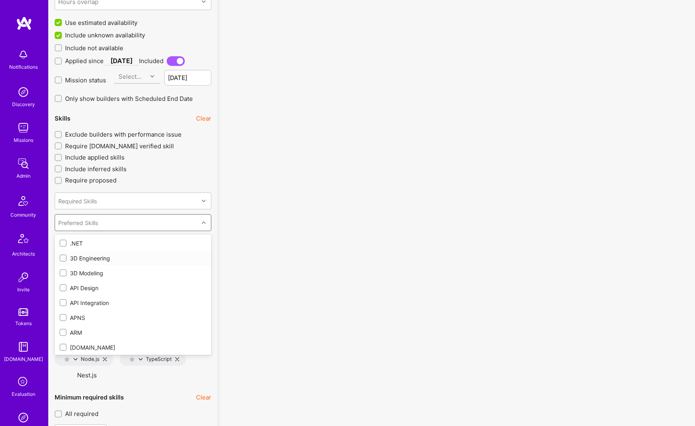
checkbox input "true"
click at [78, 223] on div "Preferred Skills" at bounding box center [78, 222] width 40 height 8
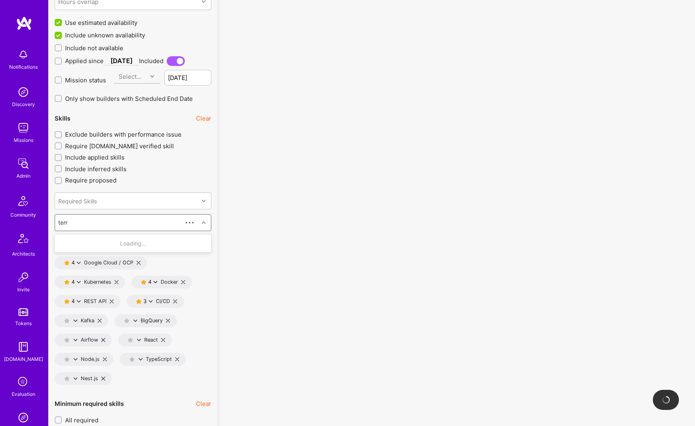
type input "terra"
click at [75, 245] on div "Terraform" at bounding box center [132, 243] width 147 height 8
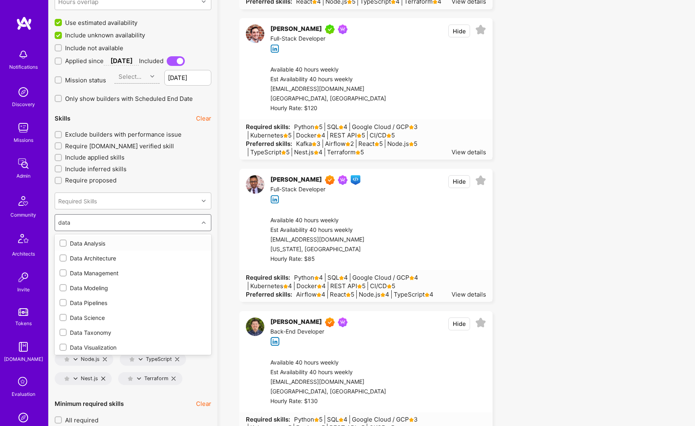
type input "datad"
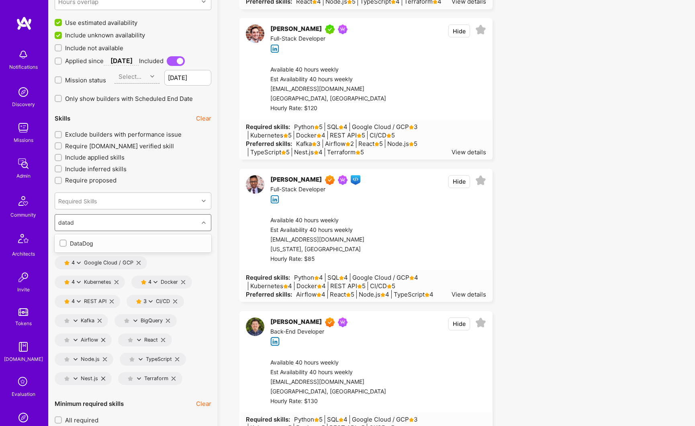
click at [67, 246] on div "DataDog" at bounding box center [132, 243] width 147 height 8
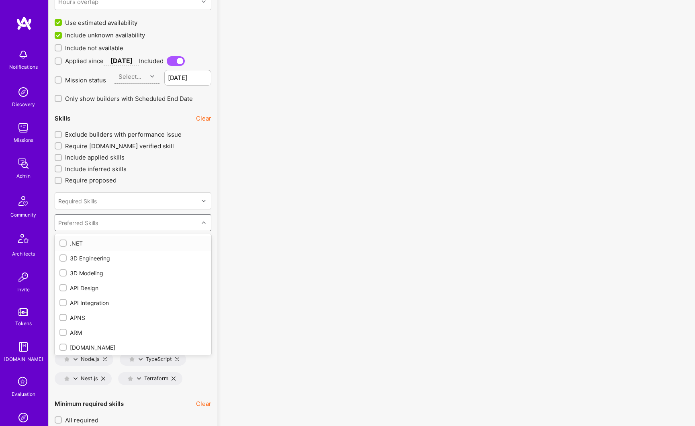
checkbox input "true"
type input "n"
checkbox input "false"
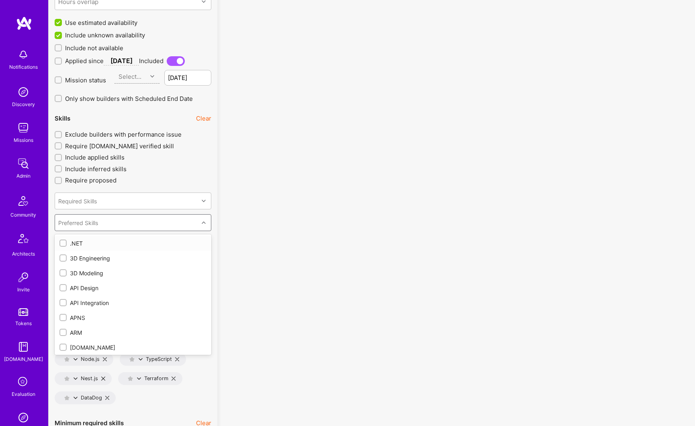
checkbox input "true"
type input "new"
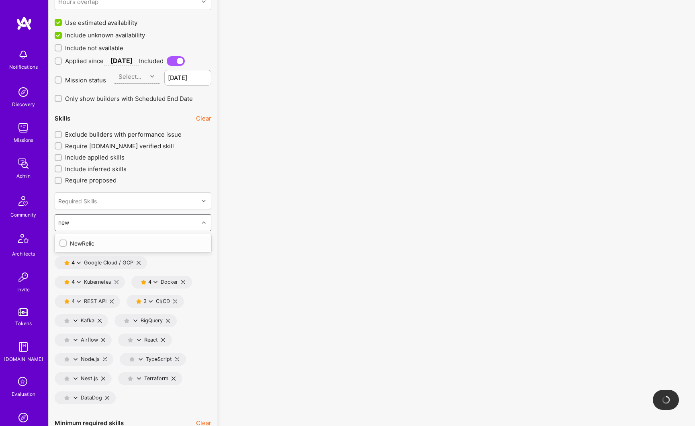
click at [70, 245] on div "NewRelic" at bounding box center [132, 243] width 147 height 8
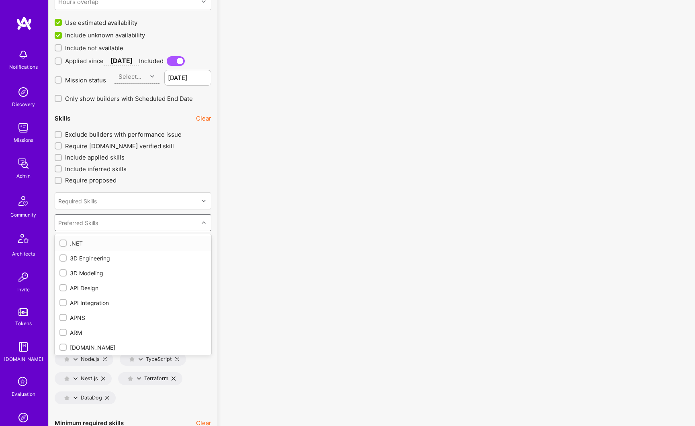
checkbox input "true"
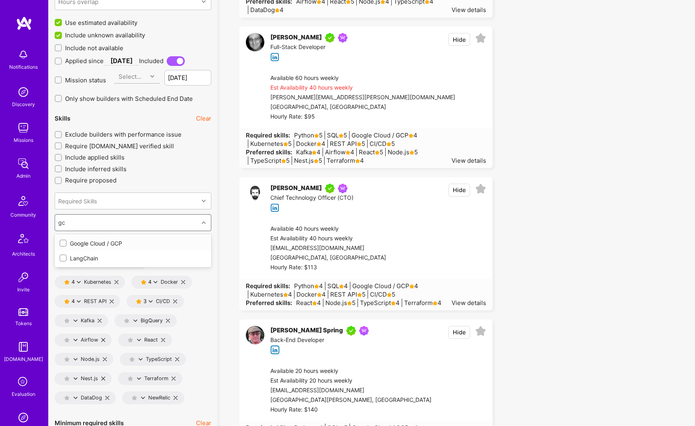
type input "gc"
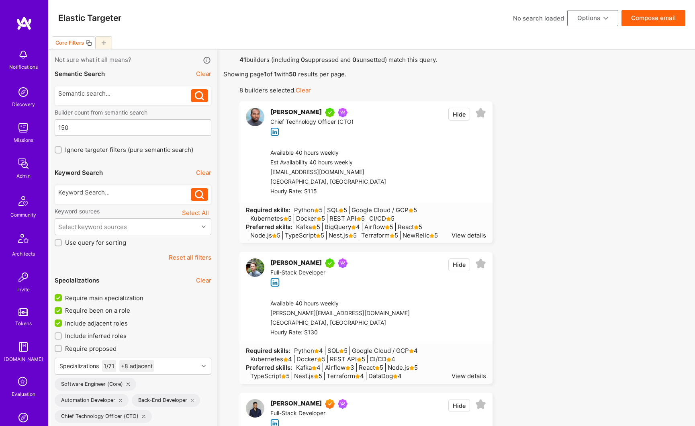
scroll to position [817, 0]
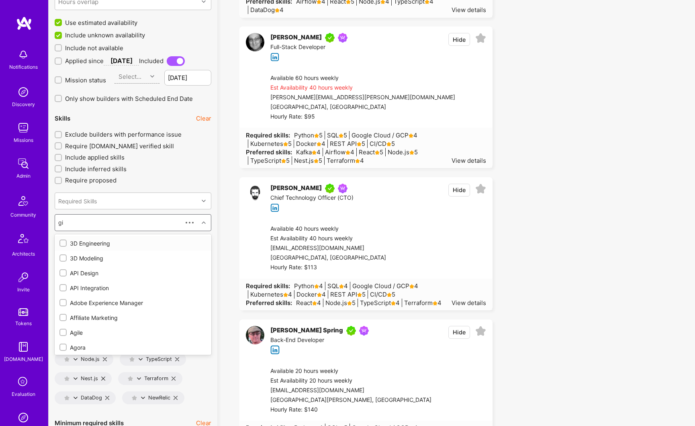
type input "git"
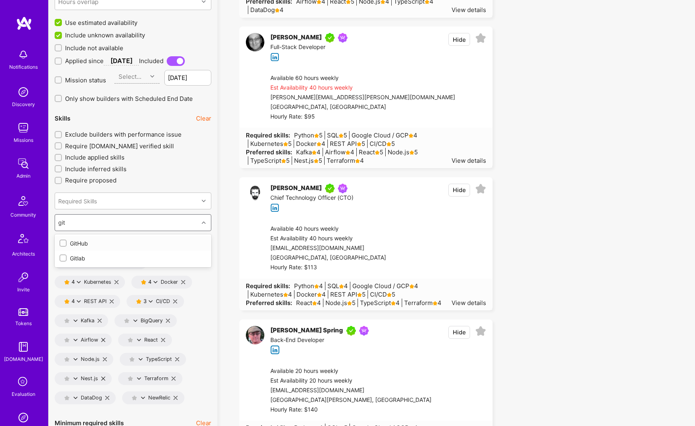
click at [65, 224] on input "git" at bounding box center [62, 222] width 8 height 8
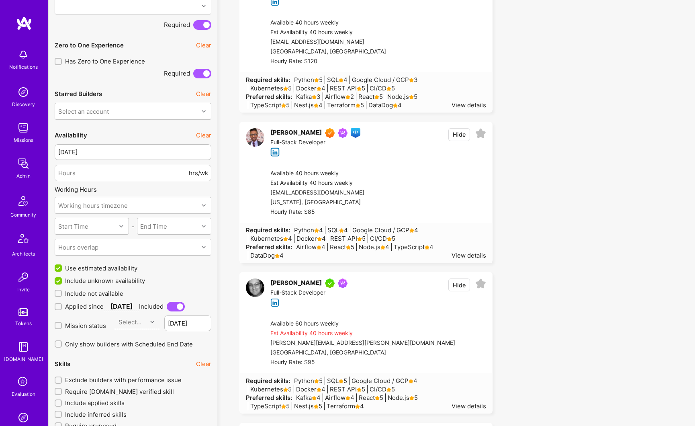
scroll to position [577, 0]
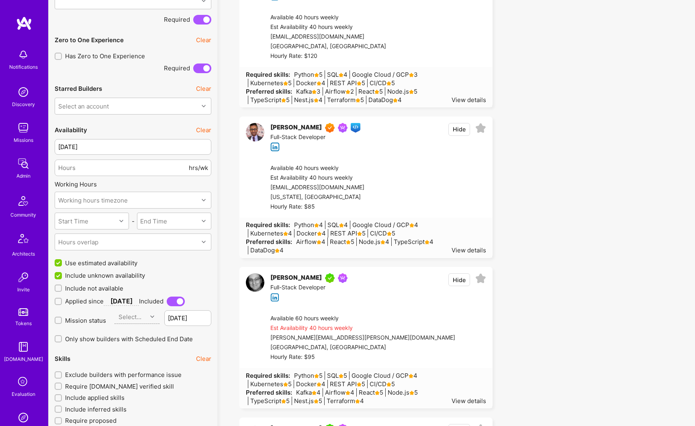
click at [61, 375] on input "Exclude builders with performance issue" at bounding box center [59, 375] width 6 height 6
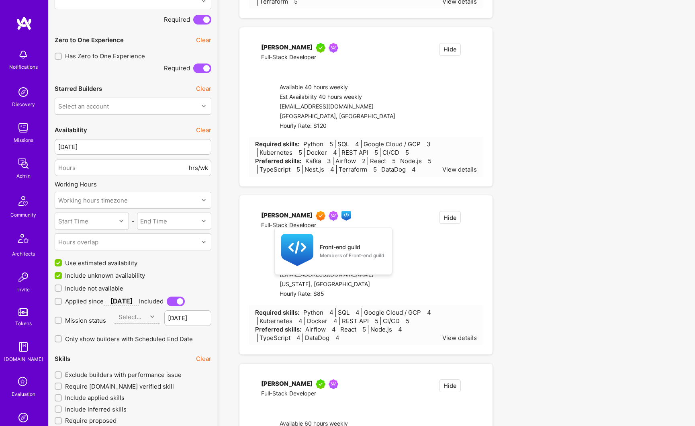
checkbox input "true"
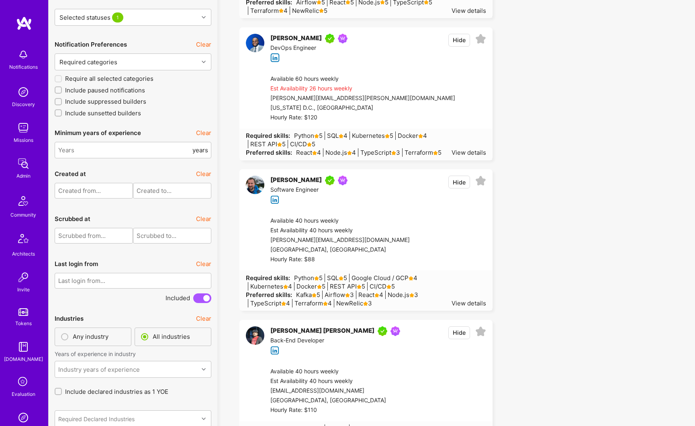
scroll to position [2055, 0]
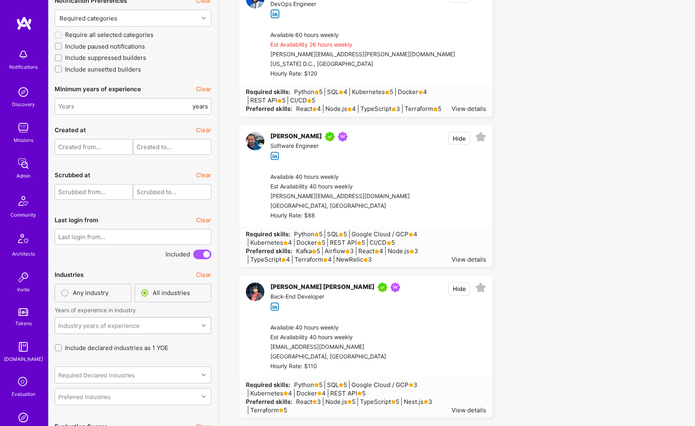
click at [96, 326] on div "Industry years of experience" at bounding box center [126, 325] width 143 height 16
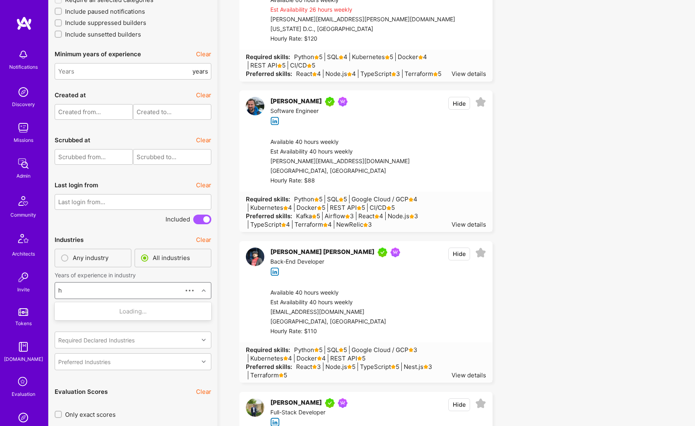
type input "he"
click at [94, 311] on div "Healthcare" at bounding box center [132, 311] width 147 height 8
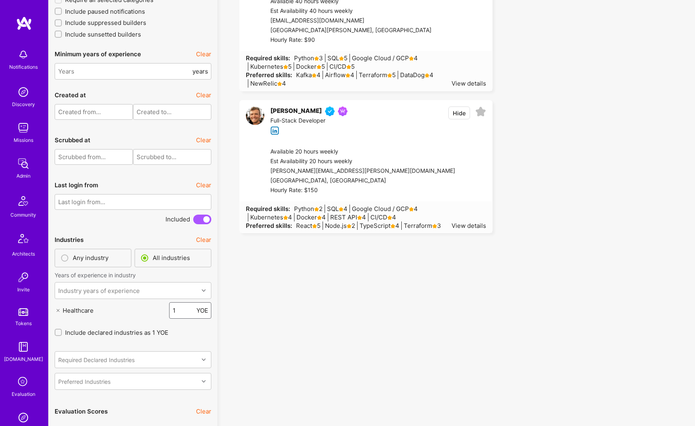
drag, startPoint x: 177, startPoint y: 311, endPoint x: 171, endPoint y: 310, distance: 6.0
click at [171, 310] on div "1 YOE" at bounding box center [190, 310] width 42 height 16
type input "2"
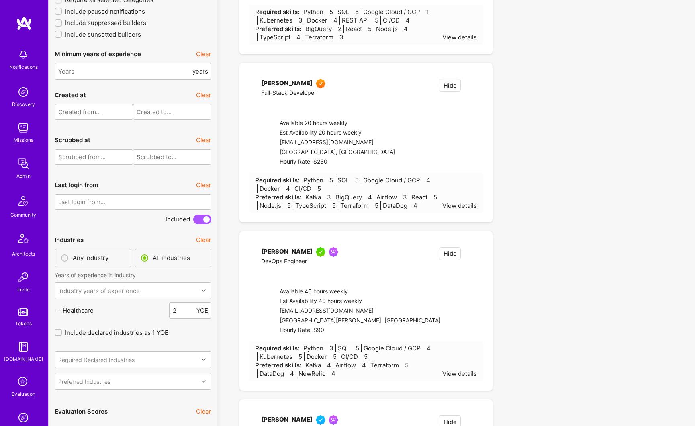
click at [145, 313] on div "Healthcare 2 YOE" at bounding box center [133, 310] width 157 height 16
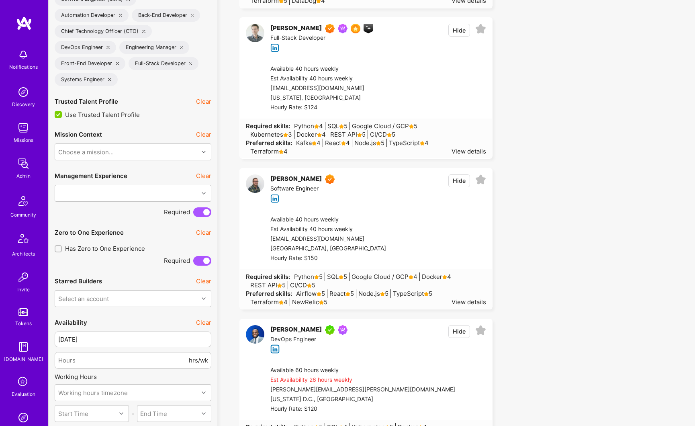
scroll to position [423, 0]
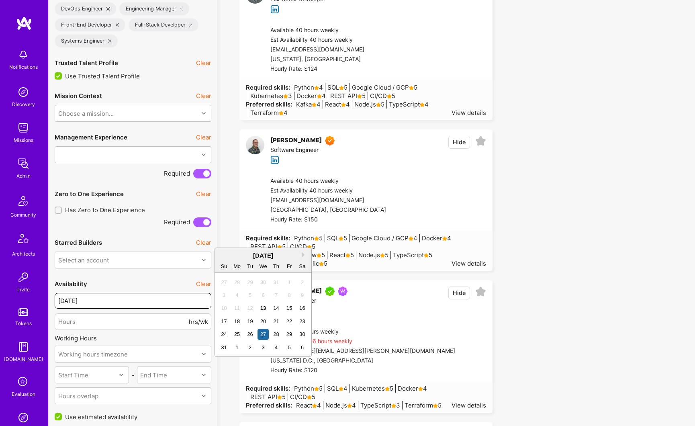
click at [119, 301] on input "[DATE]" at bounding box center [133, 301] width 157 height 16
click at [265, 308] on div "13" at bounding box center [262, 307] width 11 height 11
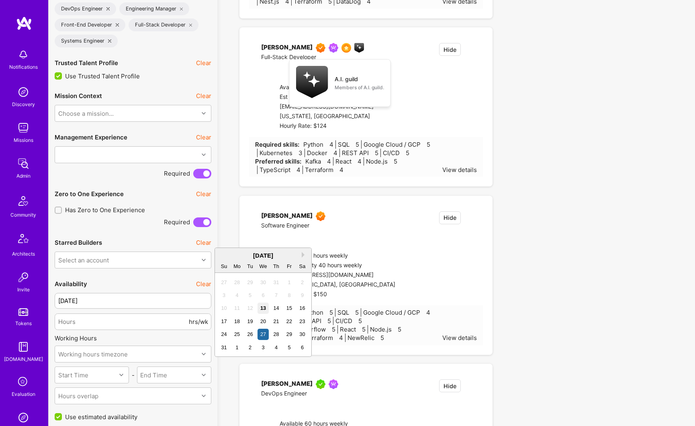
type input "[DATE]"
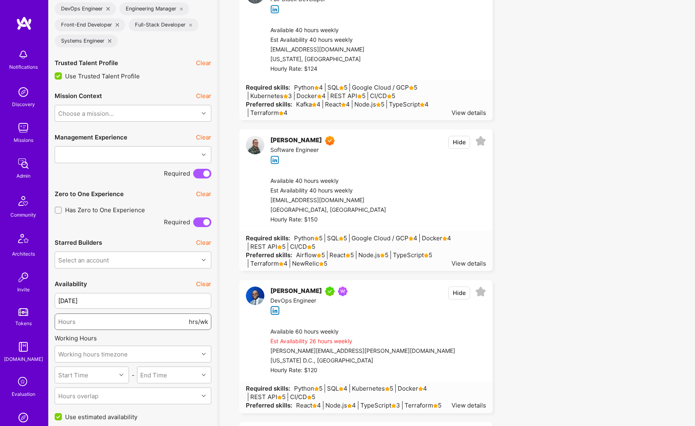
click at [132, 319] on input "number" at bounding box center [122, 321] width 129 height 20
type input "40"
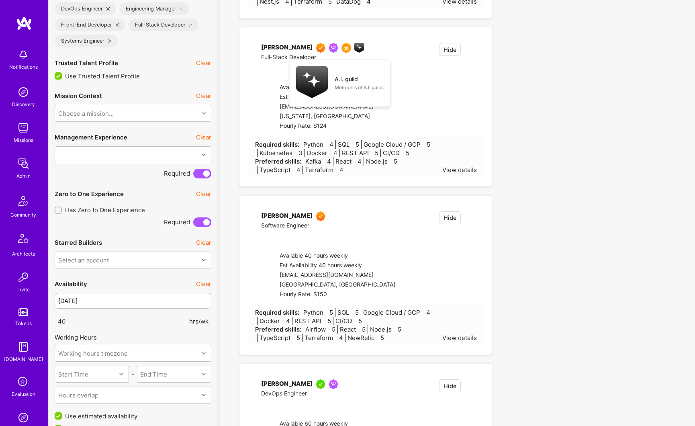
click at [139, 278] on div "Availability Clear" at bounding box center [133, 284] width 157 height 18
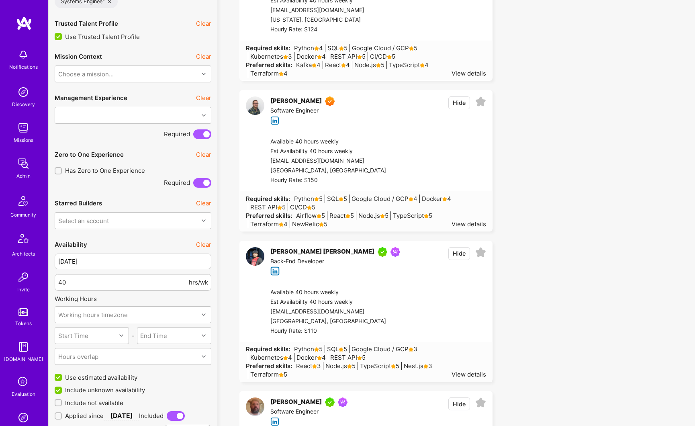
scroll to position [483, 0]
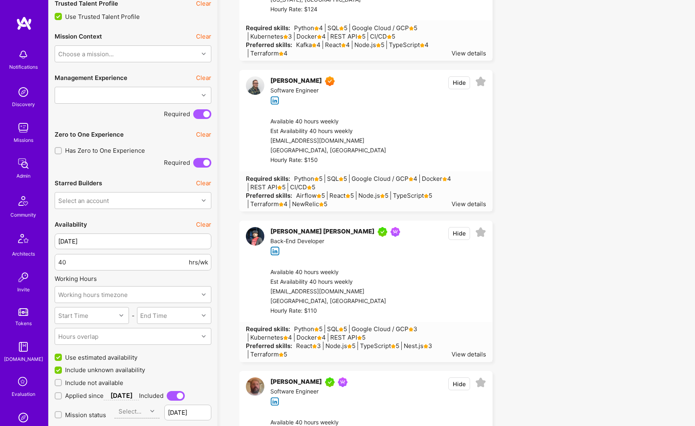
click at [59, 371] on input "Include unknown availability" at bounding box center [58, 370] width 7 height 7
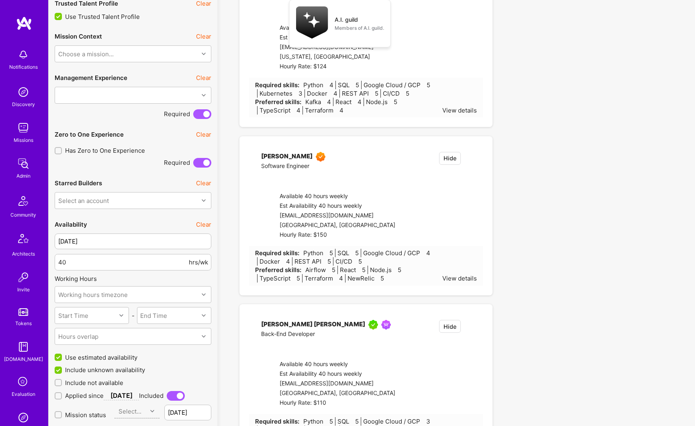
checkbox input "false"
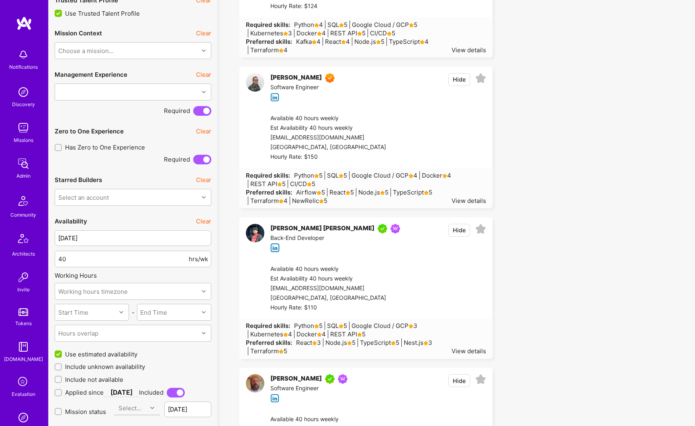
scroll to position [527, 0]
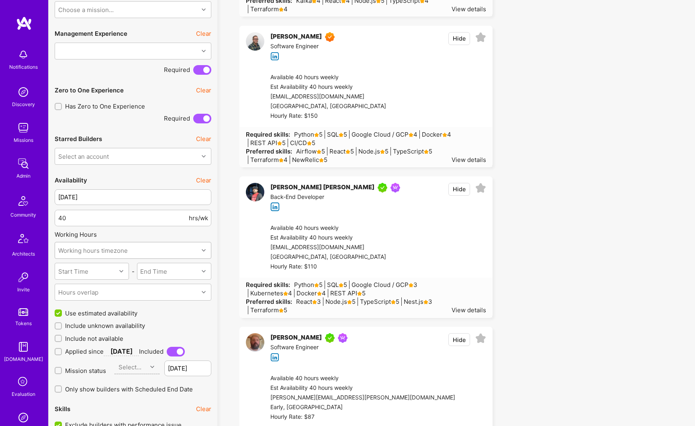
click at [125, 247] on div "Working hours timezone" at bounding box center [92, 250] width 69 height 8
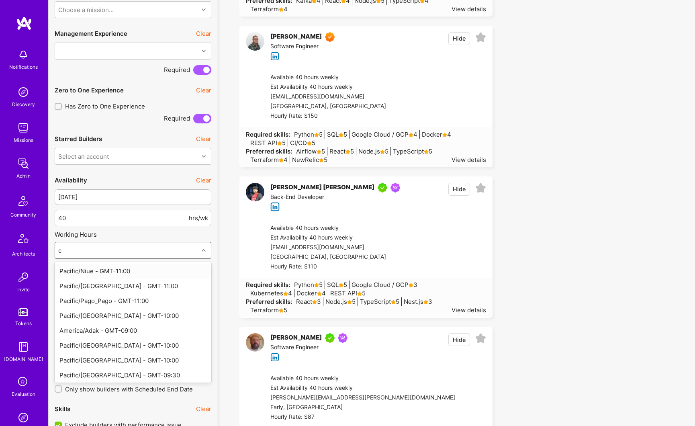
type input "ch"
click at [120, 364] on div "America/[GEOGRAPHIC_DATA] - GMT-05:00" at bounding box center [133, 360] width 157 height 15
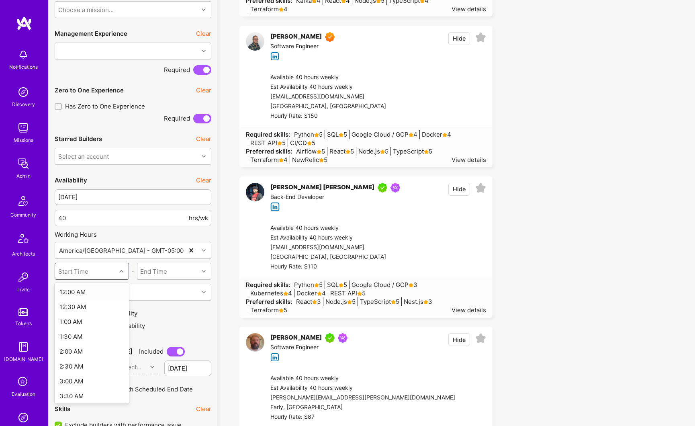
click at [89, 272] on div "Start Time" at bounding box center [85, 271] width 61 height 16
click at [70, 298] on div "9:00 AM" at bounding box center [92, 294] width 74 height 15
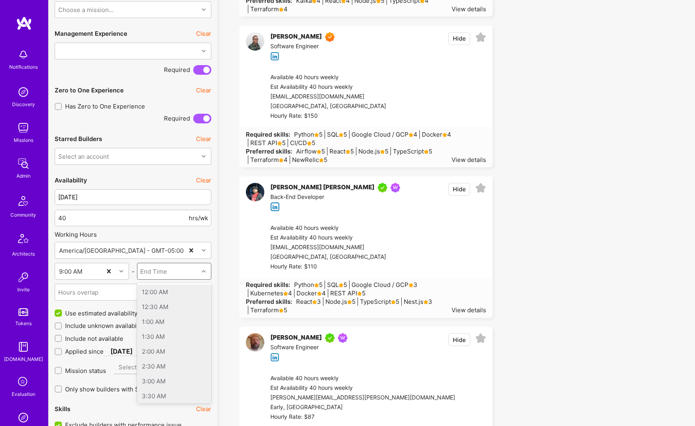
click at [154, 269] on div "End Time" at bounding box center [153, 271] width 27 height 8
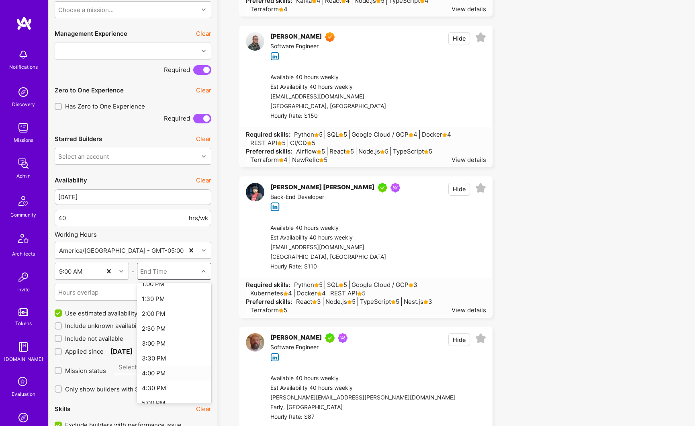
scroll to position [477, 0]
click at [156, 320] on div "5:00 PM" at bounding box center [174, 320] width 74 height 15
click at [112, 291] on div "Hours overlap" at bounding box center [126, 292] width 143 height 16
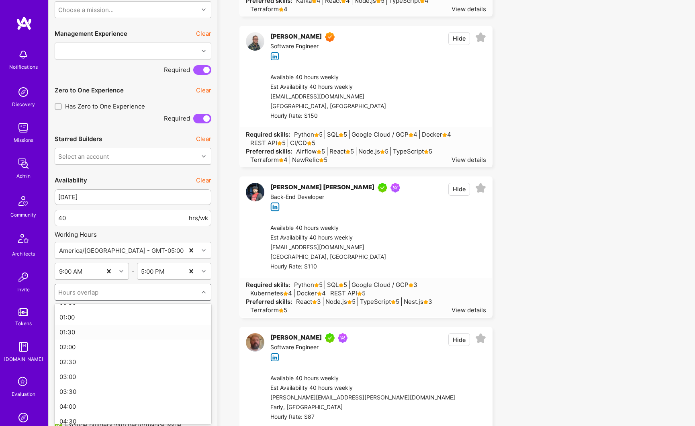
scroll to position [41, 0]
click at [81, 375] on div "04:00" at bounding box center [133, 375] width 157 height 15
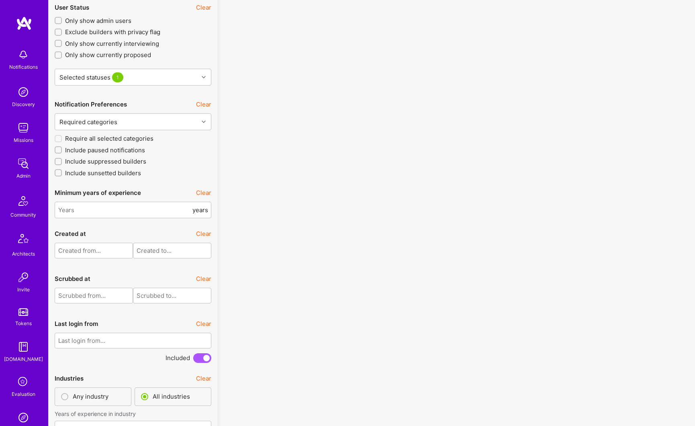
scroll to position [2034, 0]
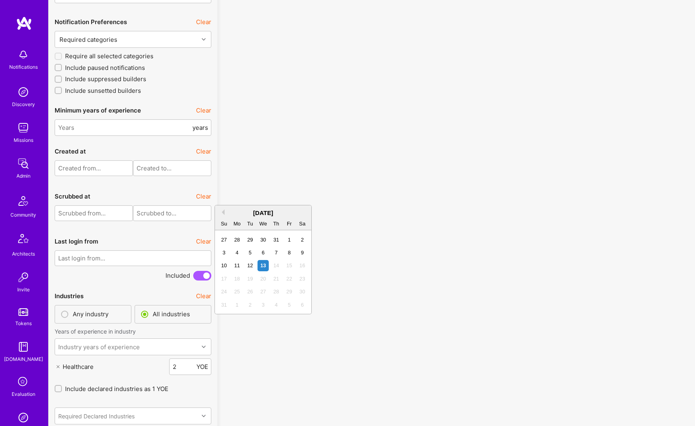
click at [100, 259] on input "text" at bounding box center [133, 258] width 157 height 16
click at [223, 213] on button "Previous Month" at bounding box center [222, 212] width 6 height 6
click at [224, 213] on button "Previous Month" at bounding box center [222, 212] width 6 height 6
click at [224, 212] on button "Previous Month" at bounding box center [222, 212] width 6 height 6
click at [251, 267] on div "13" at bounding box center [250, 265] width 11 height 11
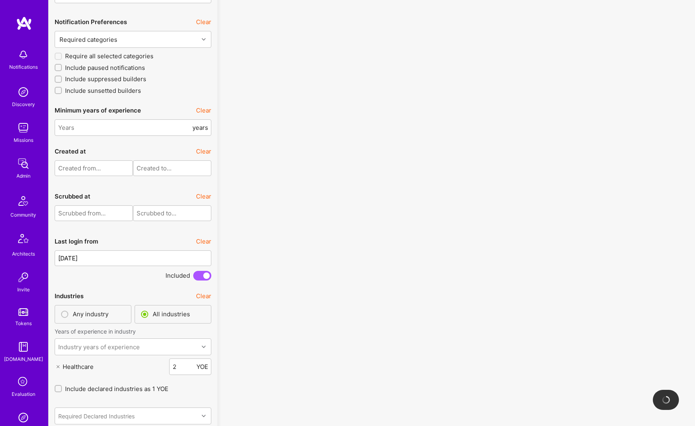
click at [118, 259] on input "12/05/2025" at bounding box center [133, 258] width 157 height 16
click at [238, 273] on div "12" at bounding box center [237, 271] width 11 height 11
type input "11/05/2025"
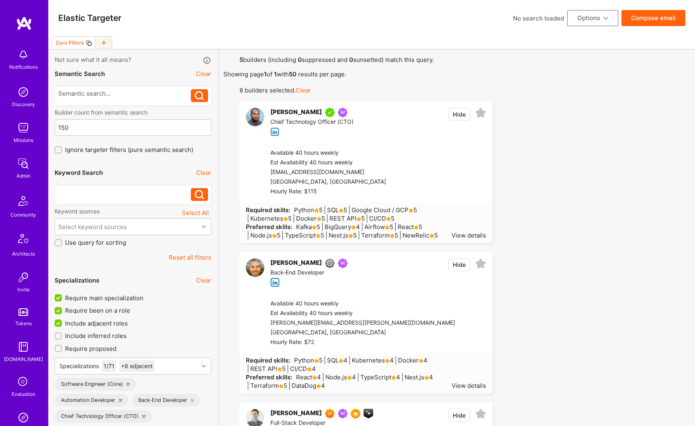
click at [100, 196] on div at bounding box center [124, 192] width 133 height 8
paste div
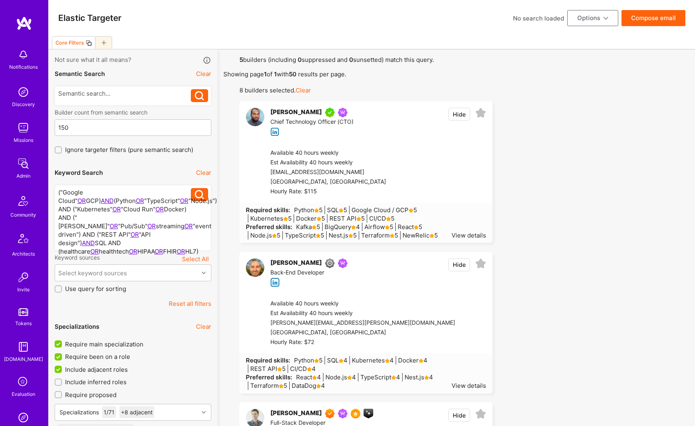
click at [201, 196] on icon at bounding box center [199, 194] width 9 height 9
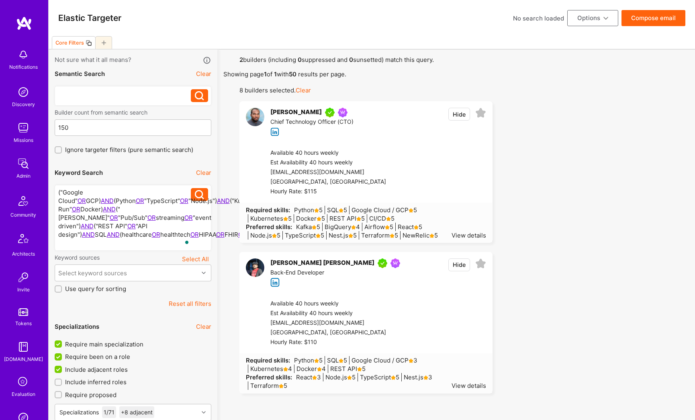
click at [78, 94] on div at bounding box center [124, 93] width 133 height 8
paste div
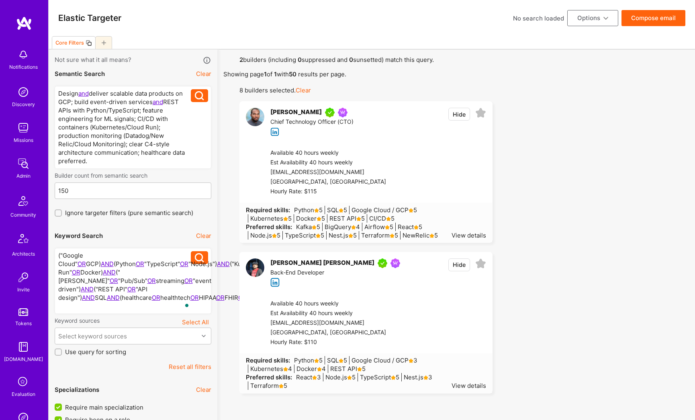
click at [200, 99] on icon at bounding box center [199, 95] width 9 height 9
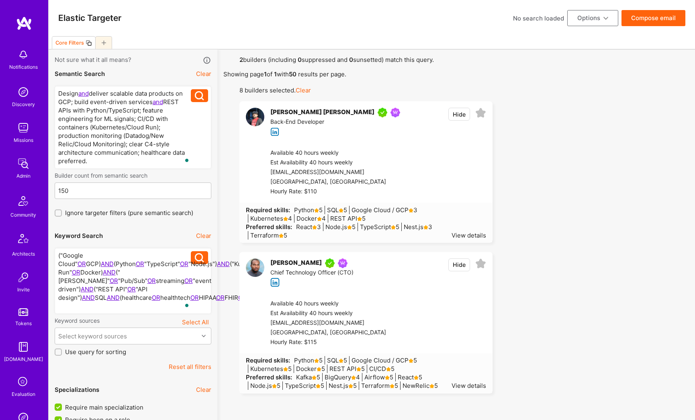
click at [581, 15] on button "Options" at bounding box center [592, 18] width 51 height 16
click at [560, 138] on button "Export to .csv" at bounding box center [580, 138] width 73 height 20
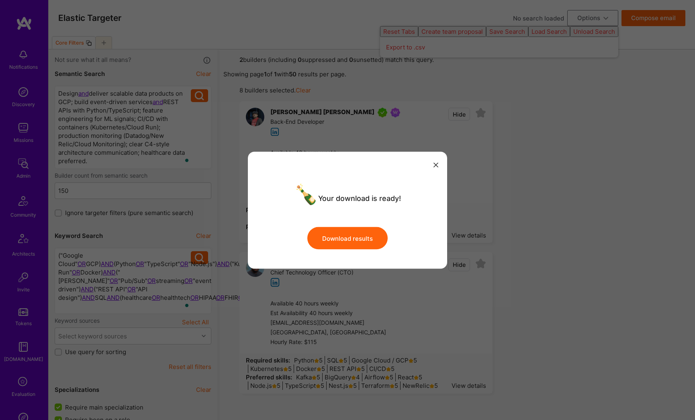
click at [365, 243] on button "Download results" at bounding box center [347, 238] width 80 height 22
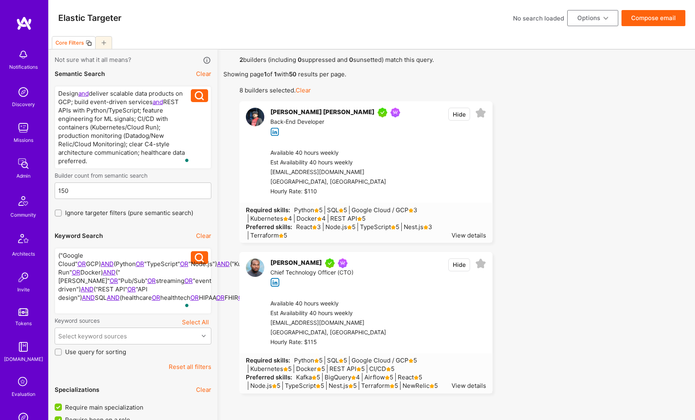
click at [345, 112] on div "[PERSON_NAME] [PERSON_NAME]" at bounding box center [322, 113] width 104 height 10
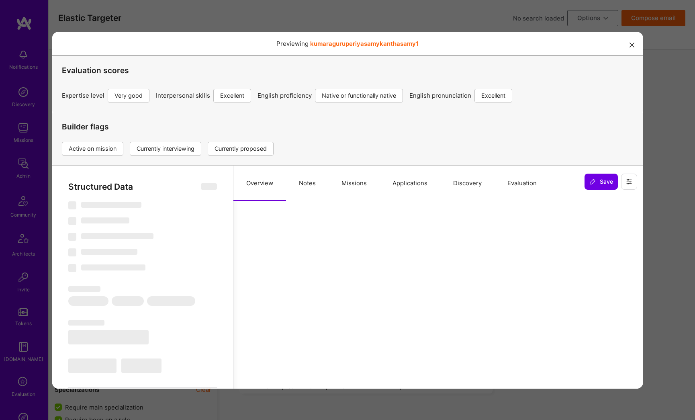
select select "Right Now"
select select "5"
select select "7"
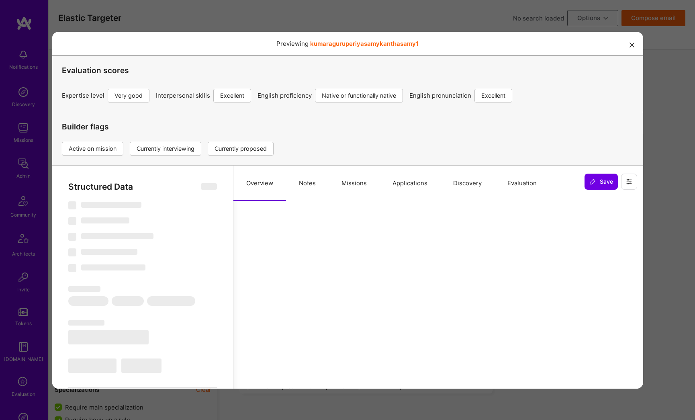
select select "US"
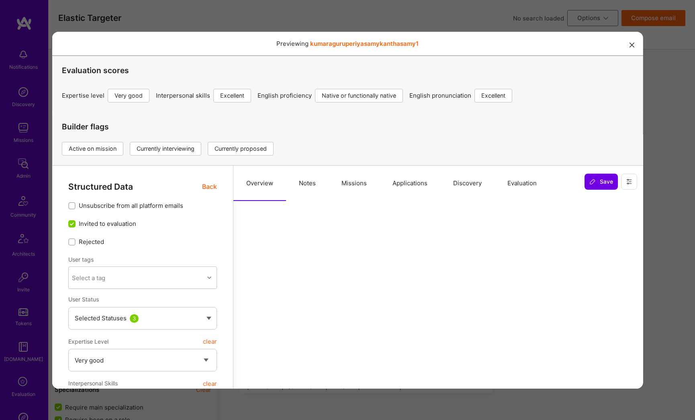
click at [359, 184] on button "Missions" at bounding box center [353, 182] width 51 height 35
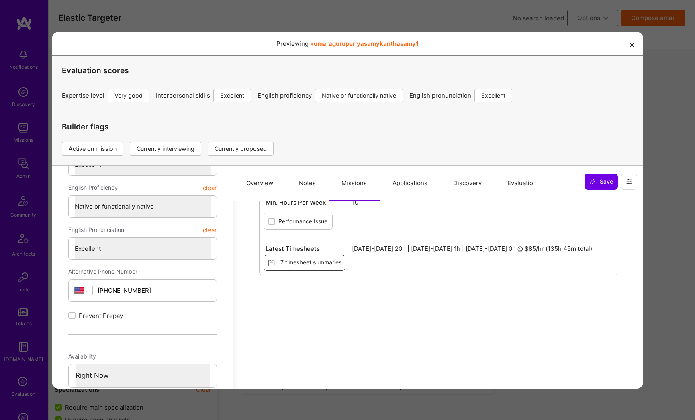
scroll to position [248, 0]
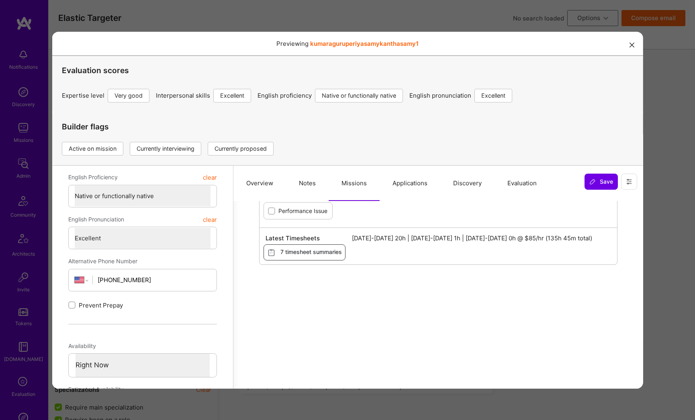
click at [405, 182] on button "Applications" at bounding box center [409, 182] width 61 height 35
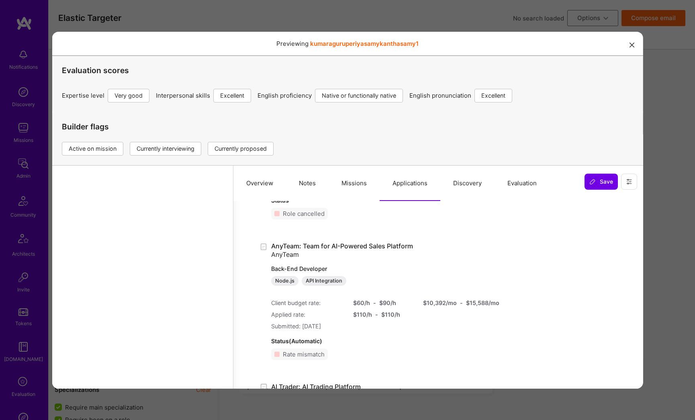
scroll to position [1073, 0]
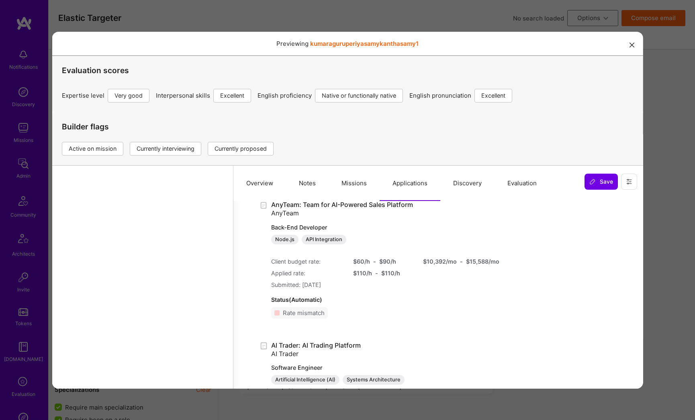
click at [629, 46] on icon "modal" at bounding box center [631, 45] width 5 height 5
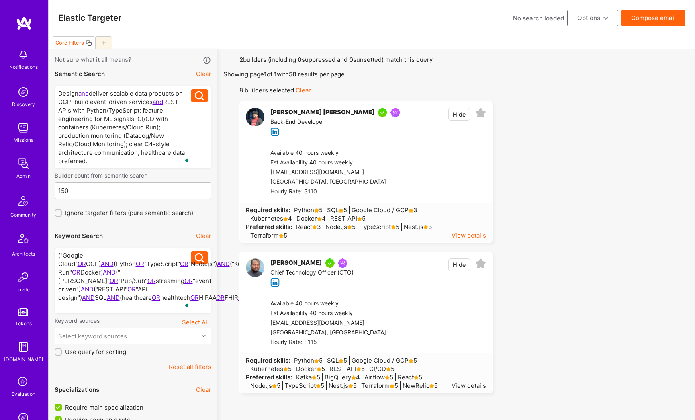
click at [464, 234] on div "View details" at bounding box center [468, 235] width 35 height 8
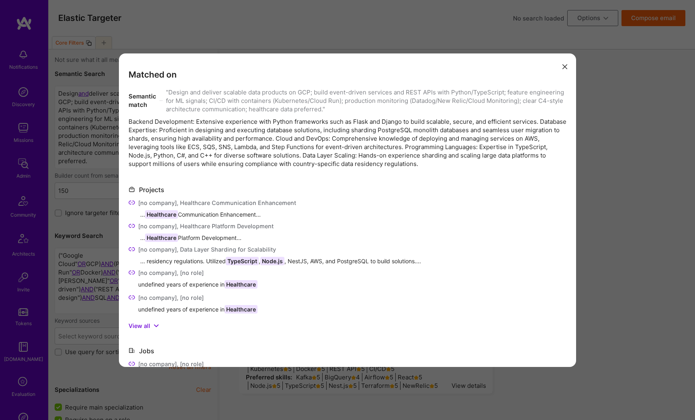
click at [563, 65] on button "modal" at bounding box center [565, 66] width 10 height 13
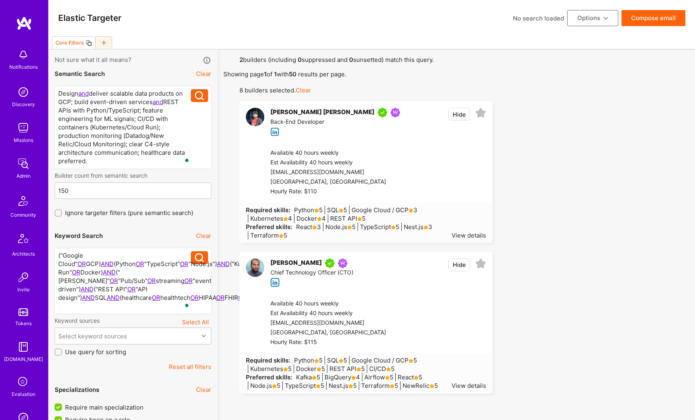
click at [342, 113] on div "[PERSON_NAME] [PERSON_NAME]" at bounding box center [322, 113] width 104 height 10
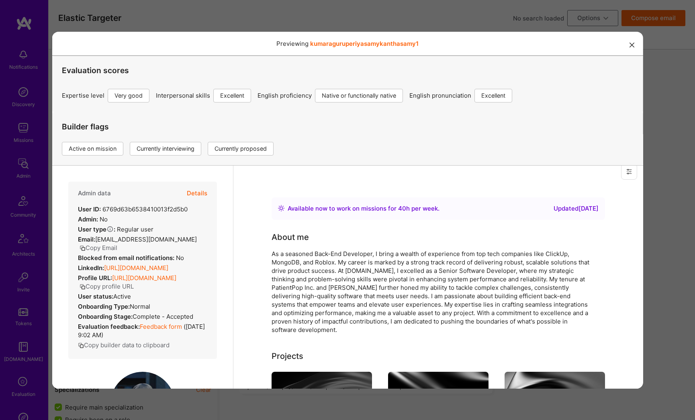
scroll to position [44, 0]
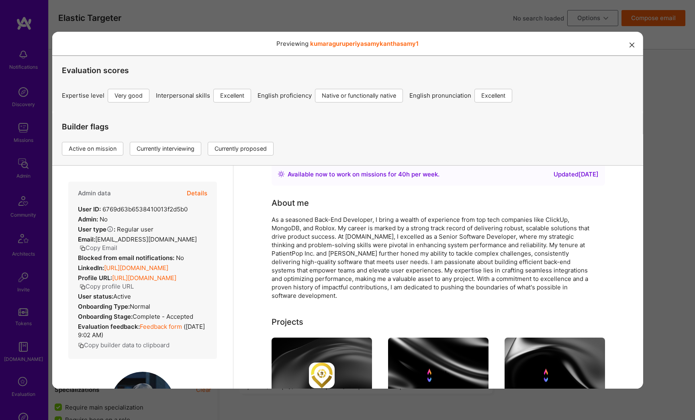
click at [196, 195] on button "Details" at bounding box center [196, 192] width 20 height 23
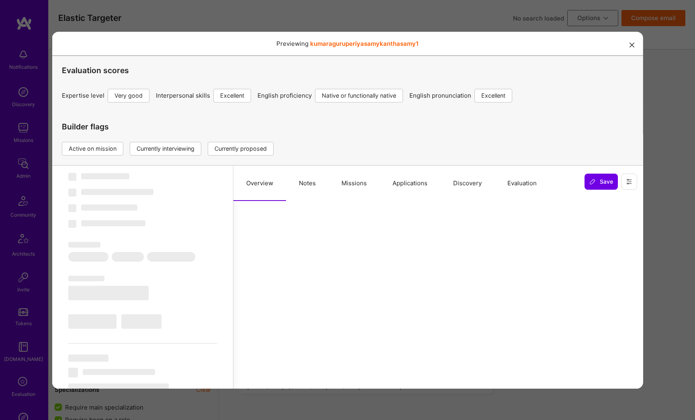
click at [400, 183] on button "Applications" at bounding box center [409, 182] width 61 height 35
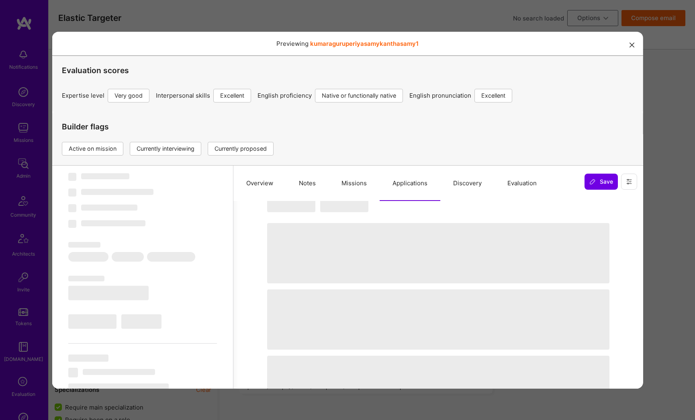
select select "Right Now"
select select "5"
select select "7"
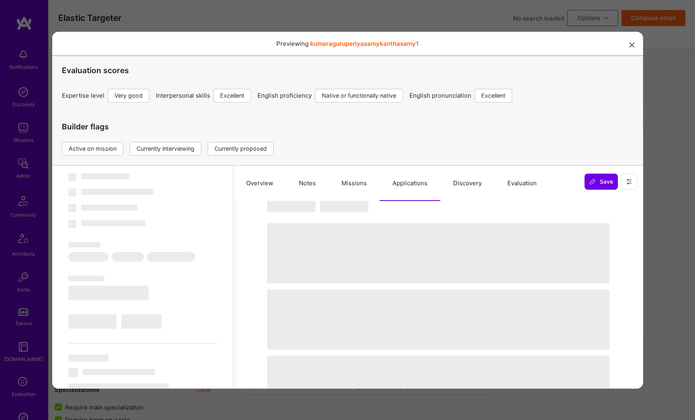
select select "US"
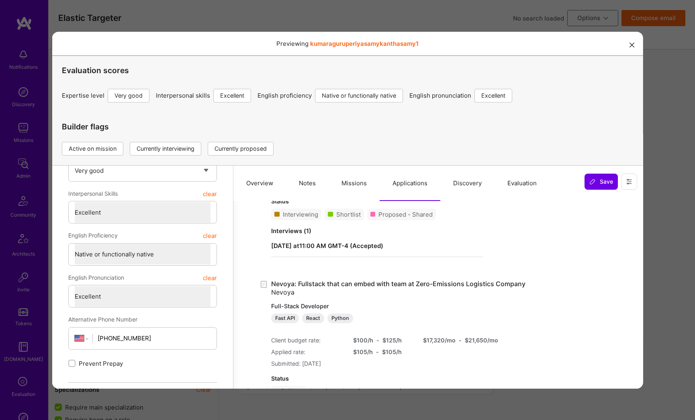
scroll to position [287, 0]
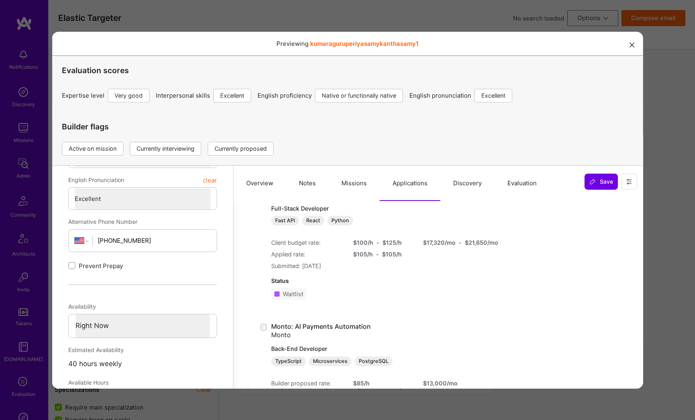
click at [629, 47] on icon "modal" at bounding box center [631, 45] width 5 height 5
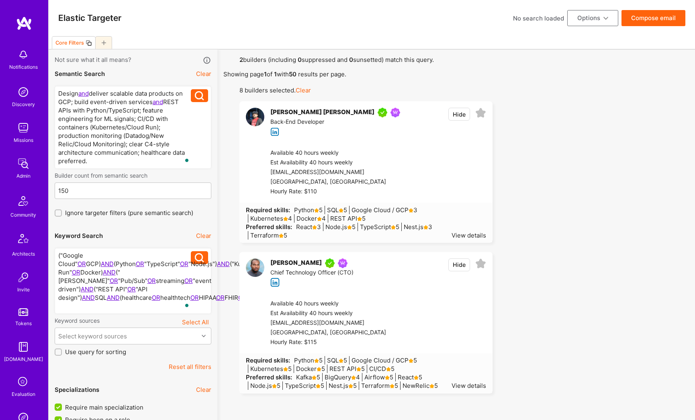
click at [302, 263] on div "[PERSON_NAME]" at bounding box center [295, 263] width 51 height 10
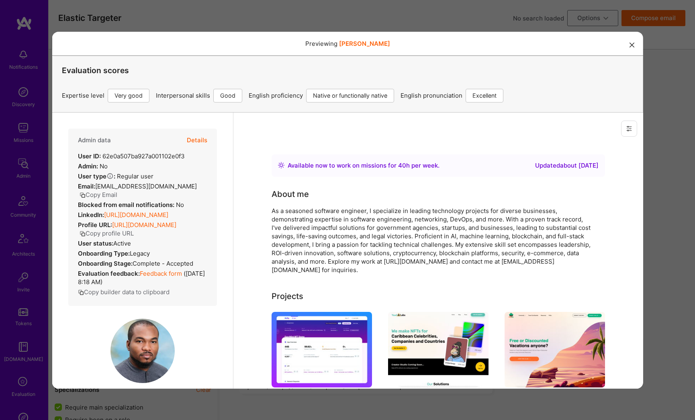
scroll to position [0, 0]
click at [190, 139] on button "Details" at bounding box center [196, 139] width 20 height 23
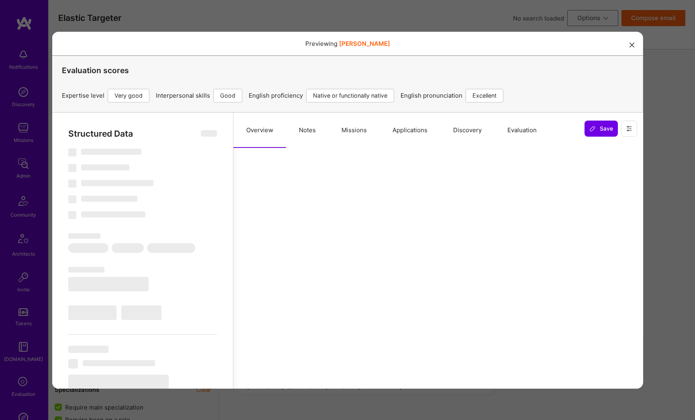
click at [415, 130] on button "Applications" at bounding box center [409, 129] width 61 height 35
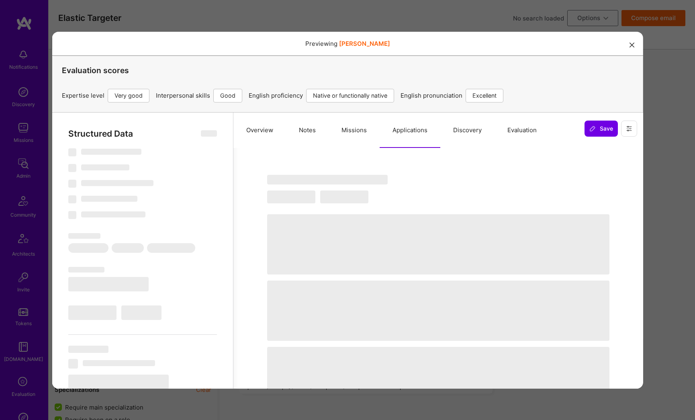
select select "Right Now"
select select "5"
select select "4"
select select "7"
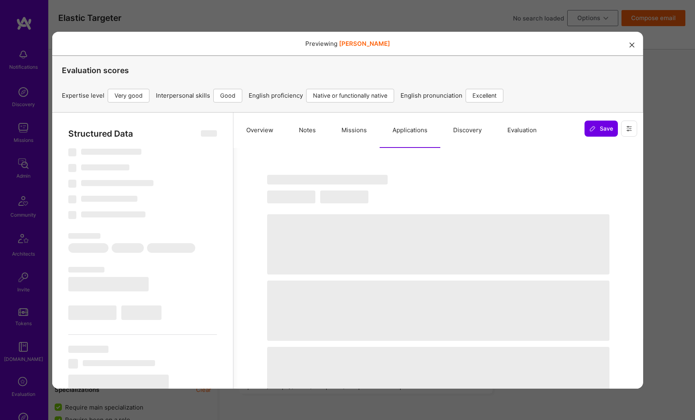
select select "JM"
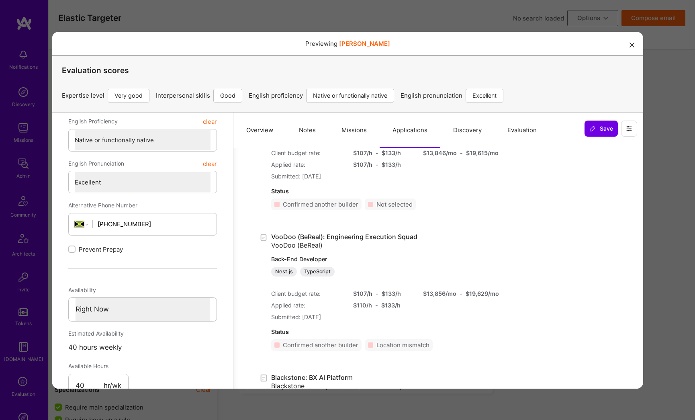
scroll to position [429, 0]
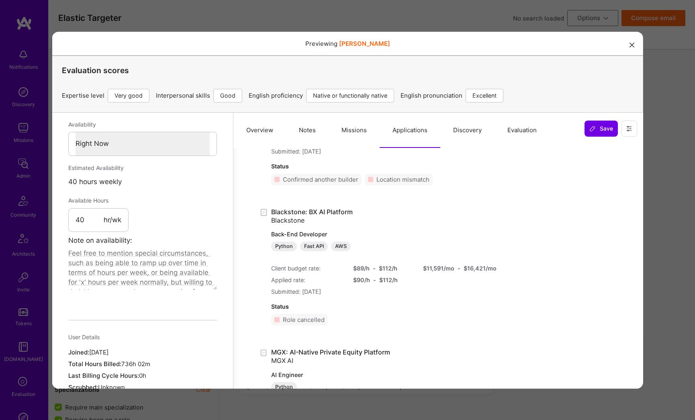
click at [660, 111] on div "Previewing randyburrell Evaluation scores Expertise level Very good Interperson…" at bounding box center [347, 210] width 695 height 420
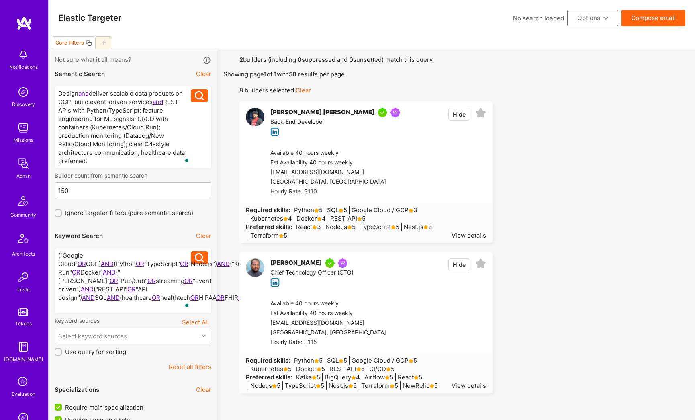
click at [322, 112] on div "[PERSON_NAME] [PERSON_NAME]" at bounding box center [322, 113] width 104 height 10
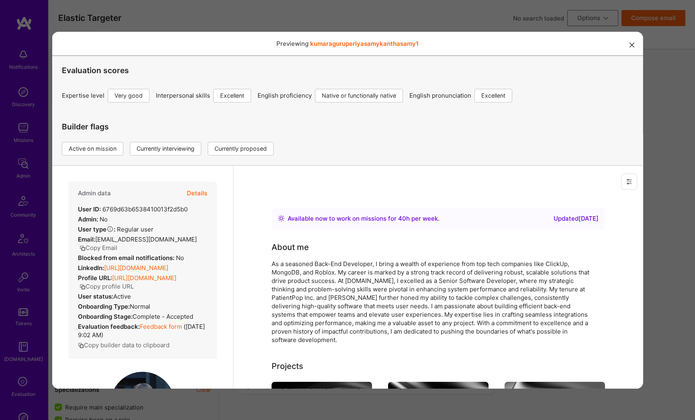
scroll to position [0, 0]
click at [192, 193] on button "Details" at bounding box center [196, 192] width 20 height 23
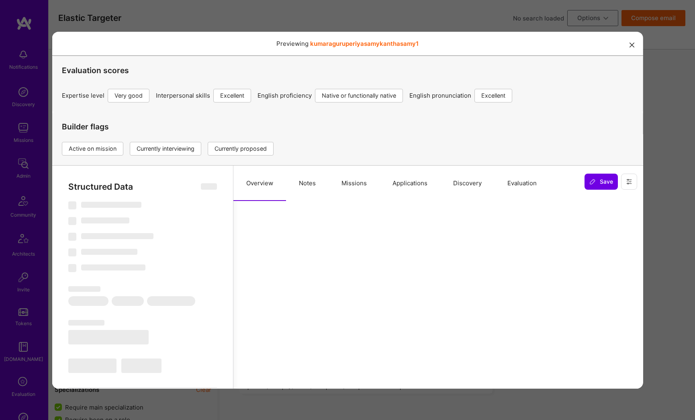
scroll to position [95, 0]
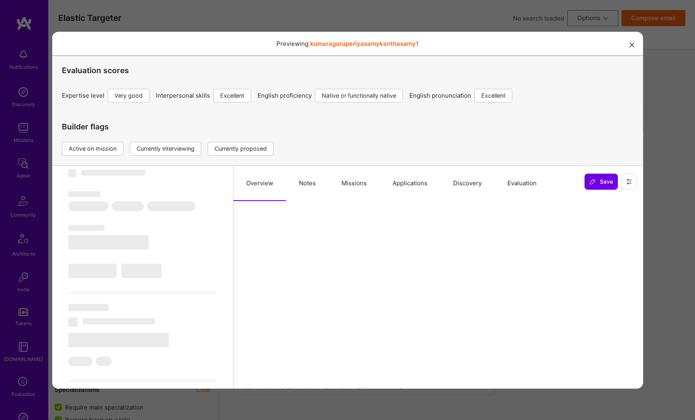
select select "Right Now"
select select "5"
select select "7"
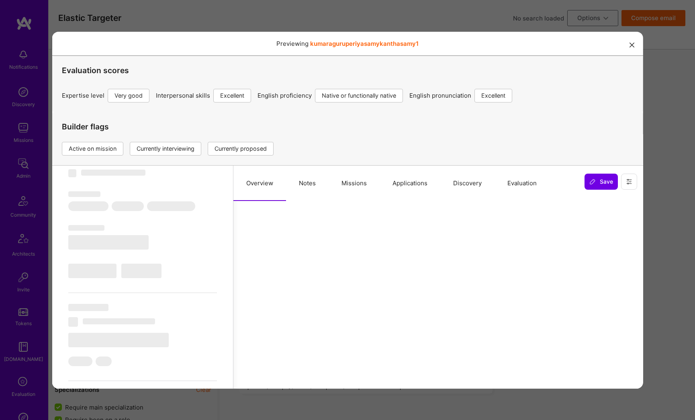
select select "US"
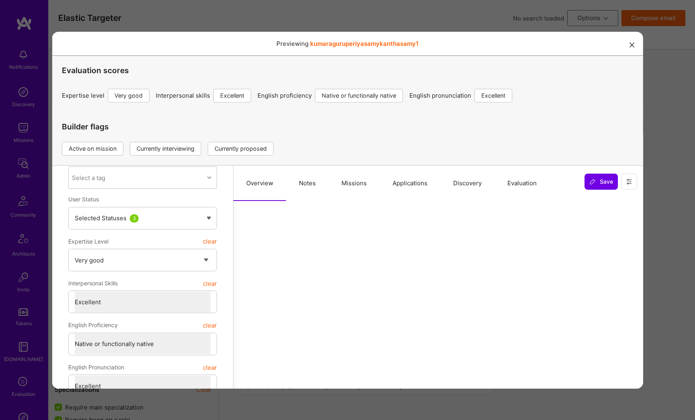
scroll to position [110, 0]
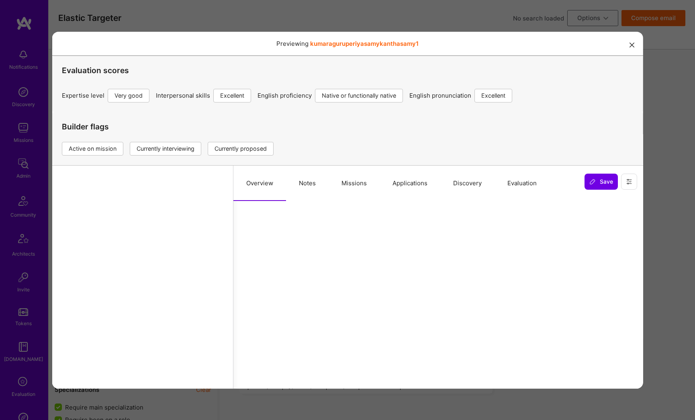
click at [353, 179] on button "Missions" at bounding box center [353, 182] width 51 height 35
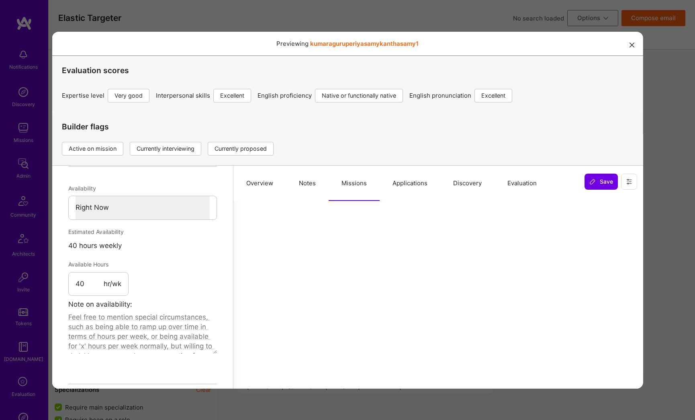
click at [404, 183] on button "Applications" at bounding box center [409, 182] width 61 height 35
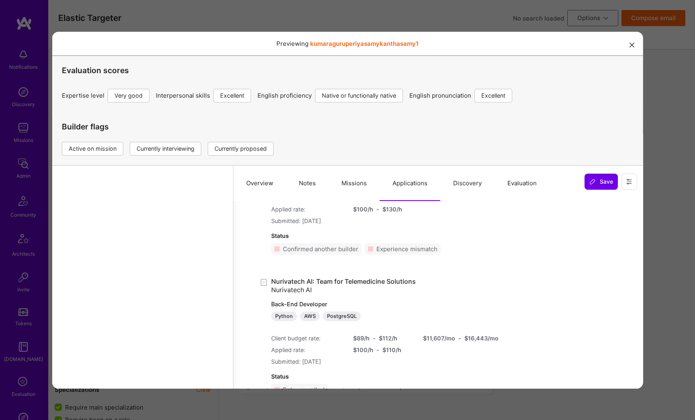
scroll to position [1318, 0]
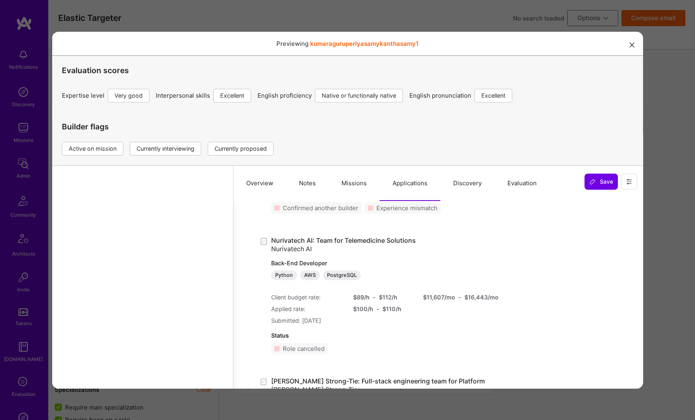
click at [363, 187] on button "Missions" at bounding box center [353, 182] width 51 height 35
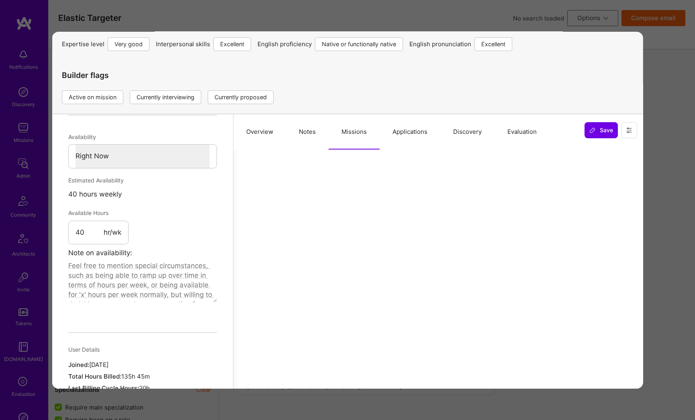
scroll to position [93, 0]
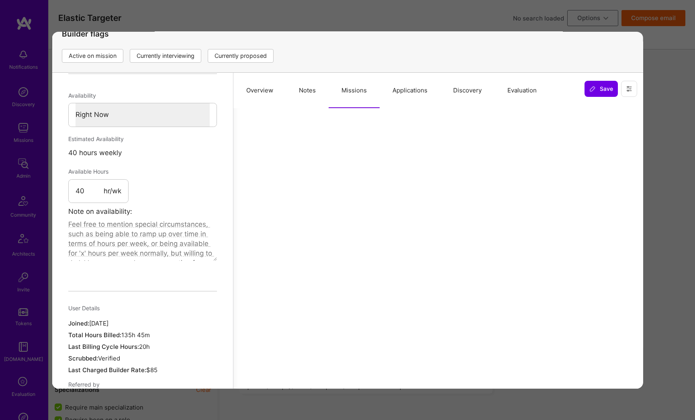
click at [423, 89] on button "Applications" at bounding box center [409, 89] width 61 height 35
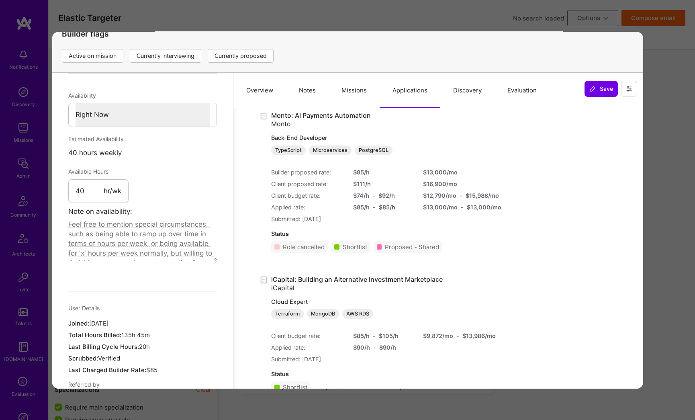
click at [267, 90] on button "Overview" at bounding box center [259, 89] width 53 height 35
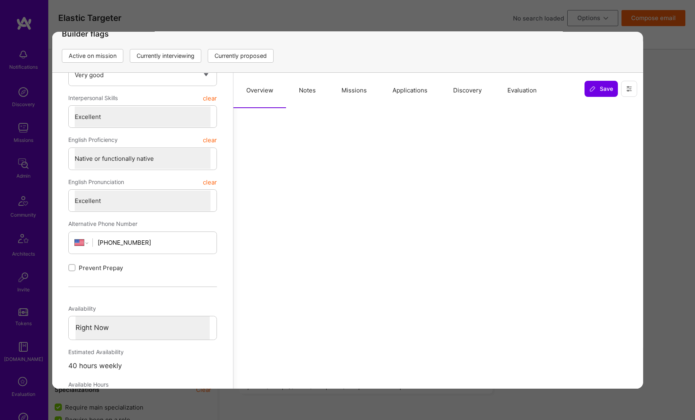
scroll to position [151, 0]
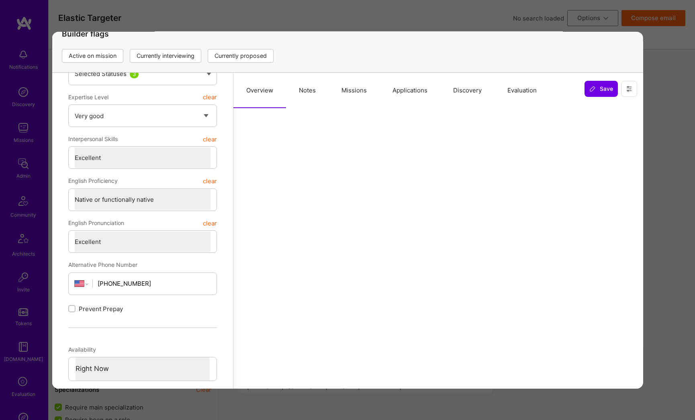
click at [355, 94] on button "Missions" at bounding box center [353, 89] width 51 height 35
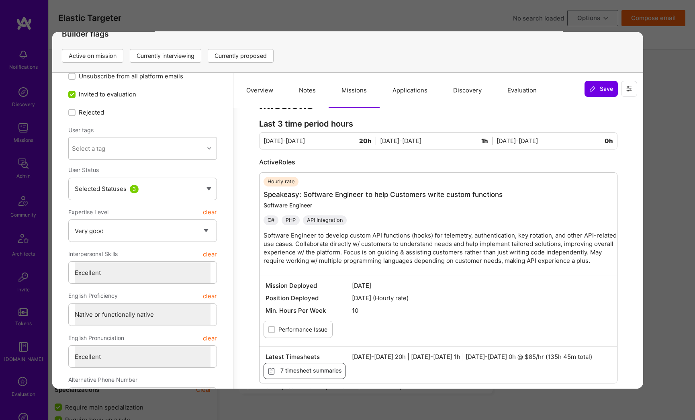
scroll to position [31, 0]
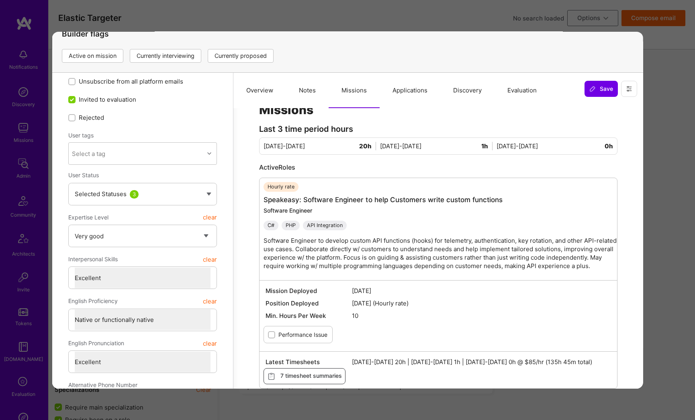
click at [264, 92] on button "Overview" at bounding box center [259, 89] width 53 height 35
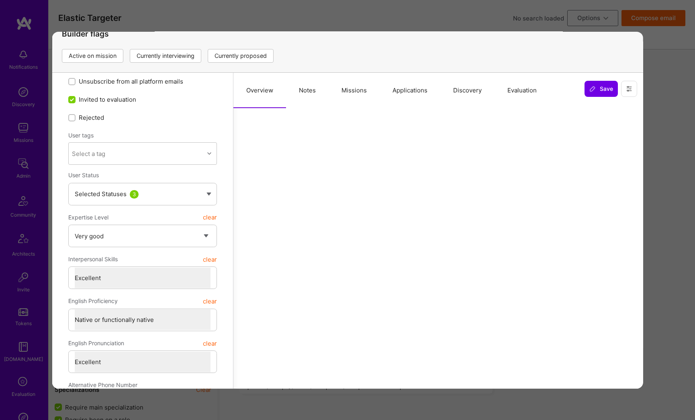
click at [657, 60] on div "Previewing kumaraguruperiyasamykanthasamy1 Evaluation scores Expertise level Ve…" at bounding box center [347, 210] width 695 height 420
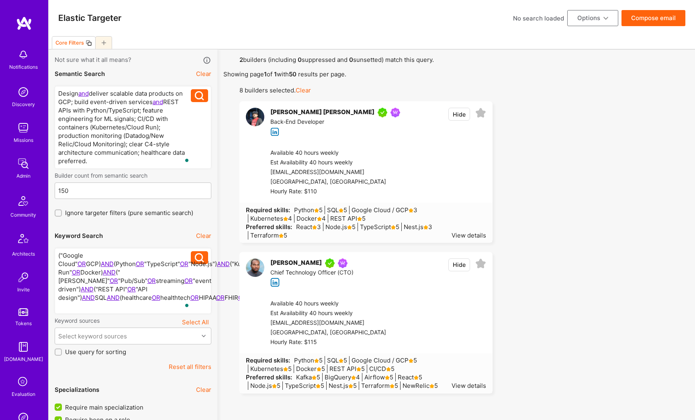
click at [102, 43] on icon at bounding box center [104, 43] width 4 height 4
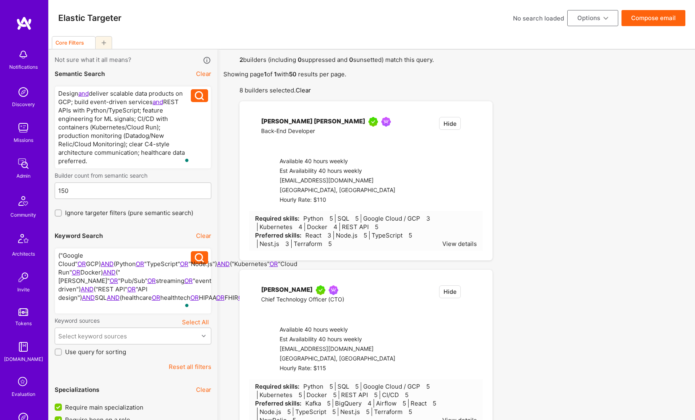
checkbox input "false"
type input "[DATE]"
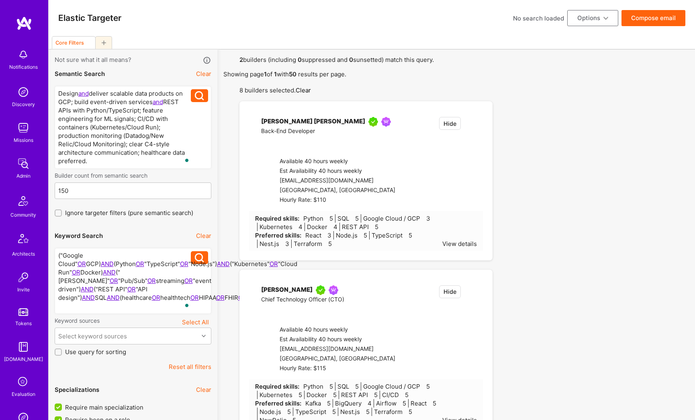
checkbox input "true"
checkbox input "false"
checkbox input "true"
type input "0"
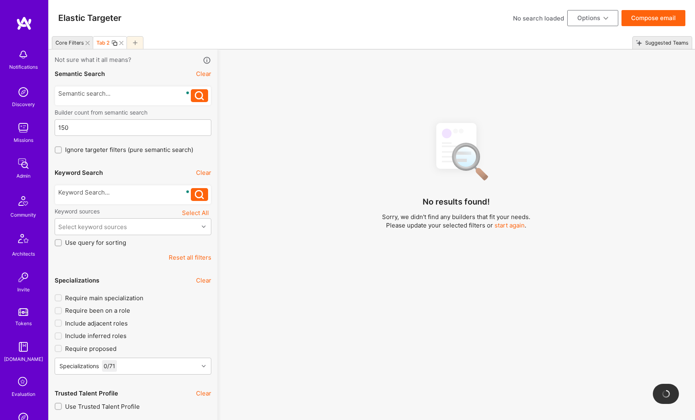
click at [188, 257] on button "Reset all filters" at bounding box center [190, 257] width 43 height 8
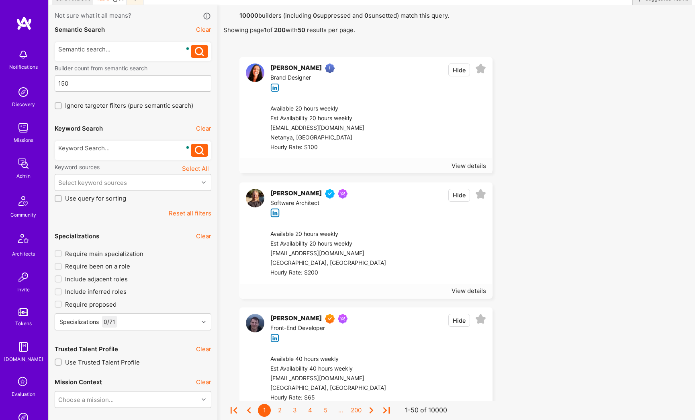
click at [143, 320] on div "Specializations 0 / 71" at bounding box center [133, 321] width 157 height 17
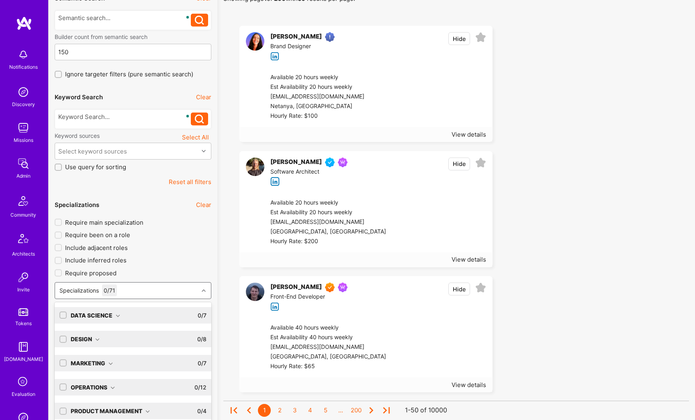
click at [105, 318] on div "Data Science" at bounding box center [95, 315] width 49 height 8
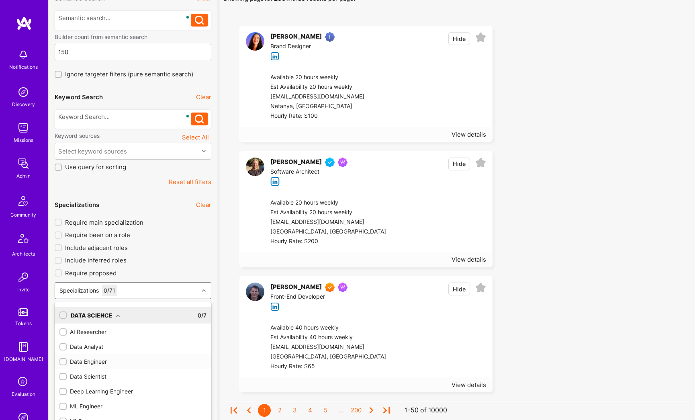
click at [80, 363] on div "Data Engineer" at bounding box center [132, 361] width 147 height 8
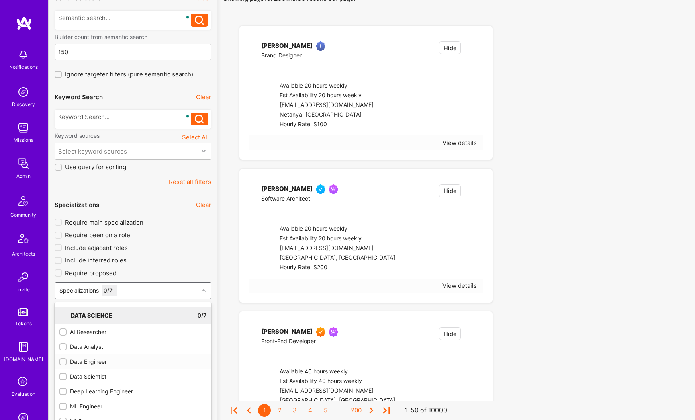
checkbox input "true"
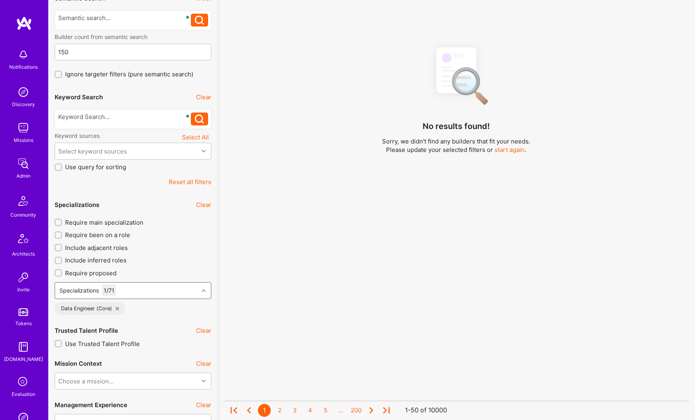
click at [204, 291] on icon at bounding box center [204, 290] width 4 height 4
click at [60, 235] on input "Require been on a role" at bounding box center [59, 235] width 6 height 6
checkbox input "true"
click at [59, 246] on input "Include adjacent roles" at bounding box center [59, 248] width 6 height 6
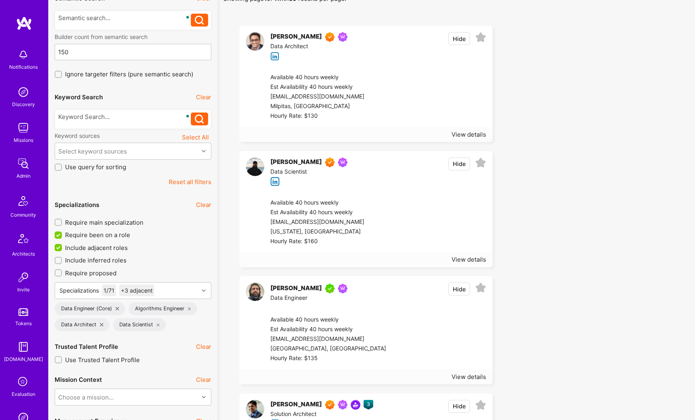
click at [117, 308] on icon at bounding box center [117, 308] width 3 height 3
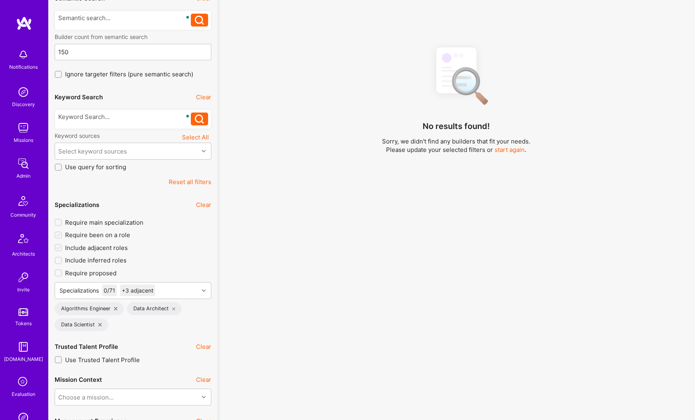
click at [115, 307] on icon at bounding box center [115, 308] width 3 height 3
checkbox input "false"
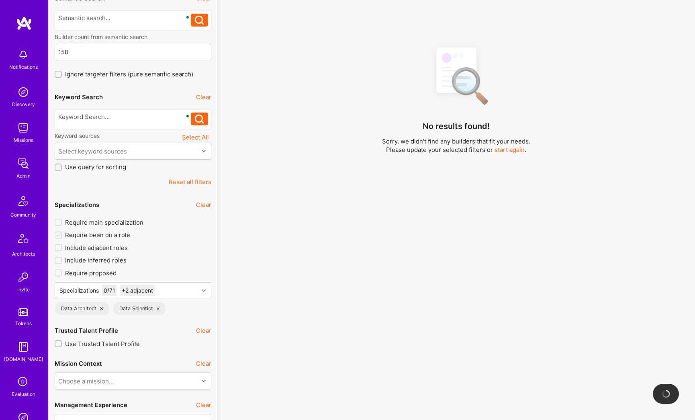
click at [157, 309] on icon at bounding box center [158, 308] width 3 height 3
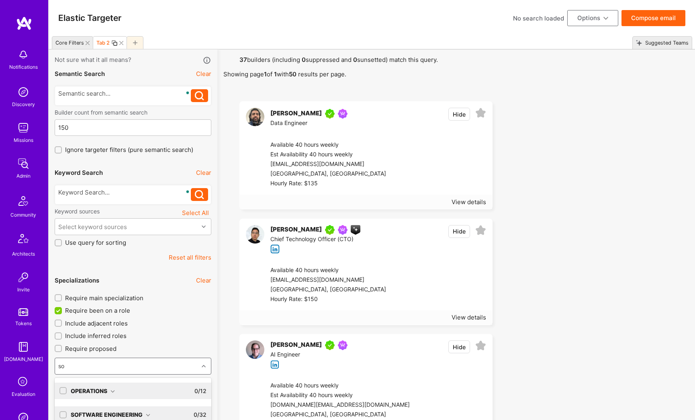
scroll to position [75, 0]
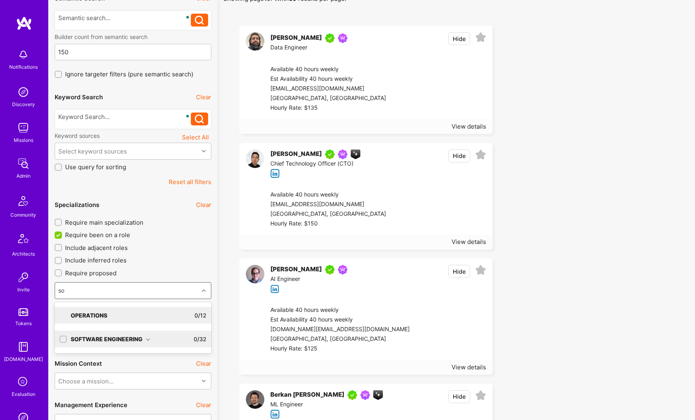
type input "sof"
click at [119, 314] on div "Software Engineering" at bounding box center [110, 315] width 79 height 8
click at [102, 347] on div "Software Engineer" at bounding box center [132, 346] width 147 height 8
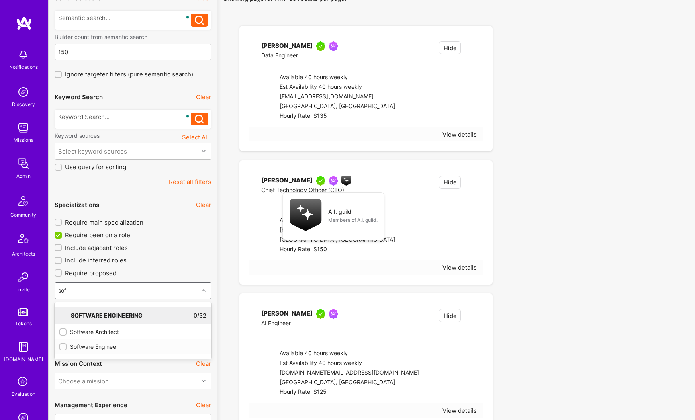
checkbox input "true"
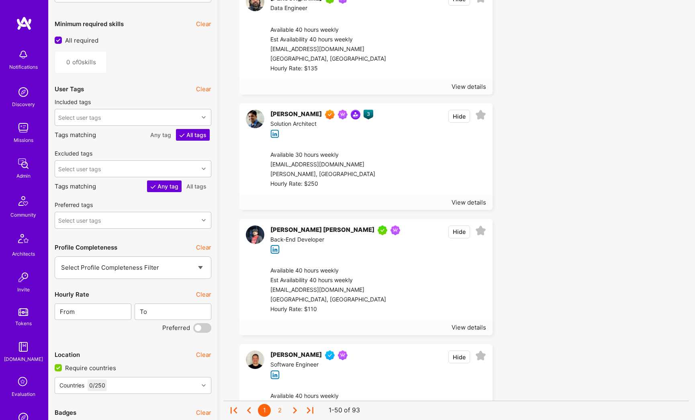
scroll to position [1036, 0]
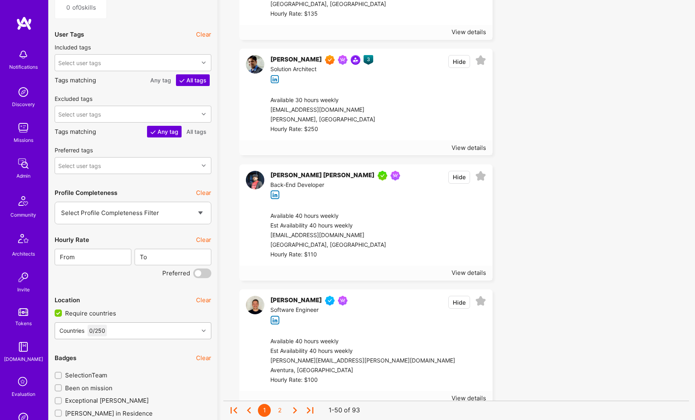
click at [114, 332] on div "Countries 0 / 250" at bounding box center [133, 332] width 157 height 20
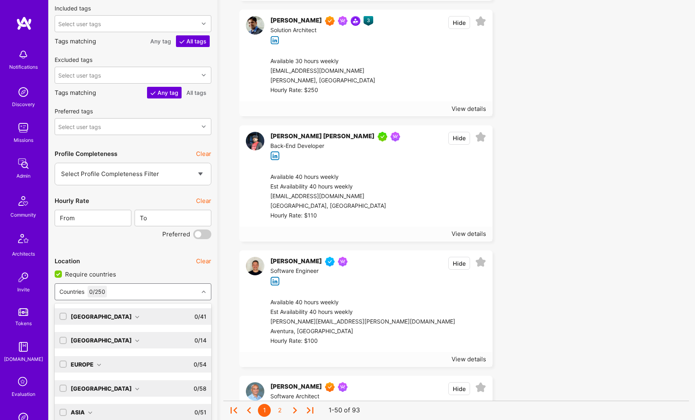
scroll to position [1076, 0]
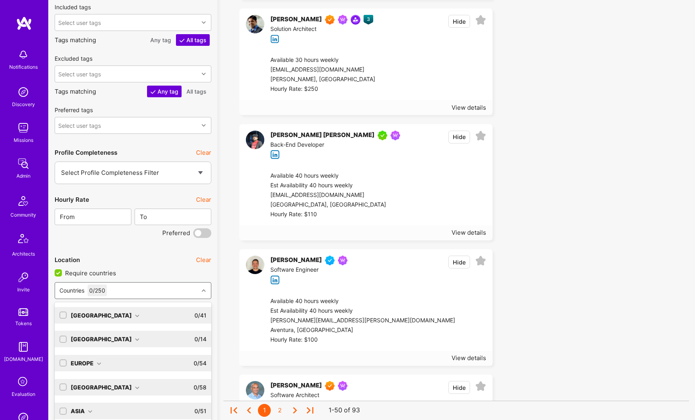
click at [105, 315] on div "North America" at bounding box center [105, 315] width 69 height 8
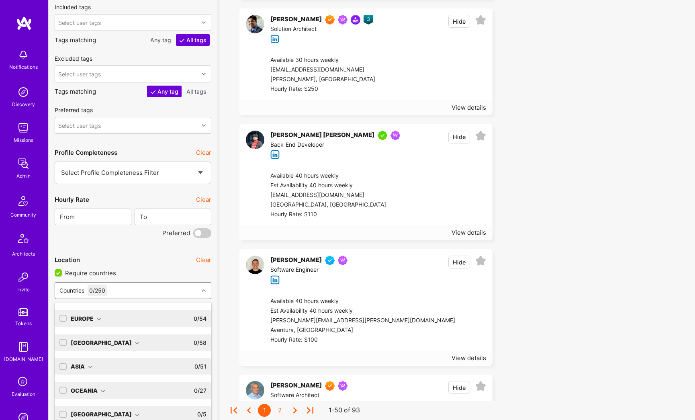
scroll to position [561, 0]
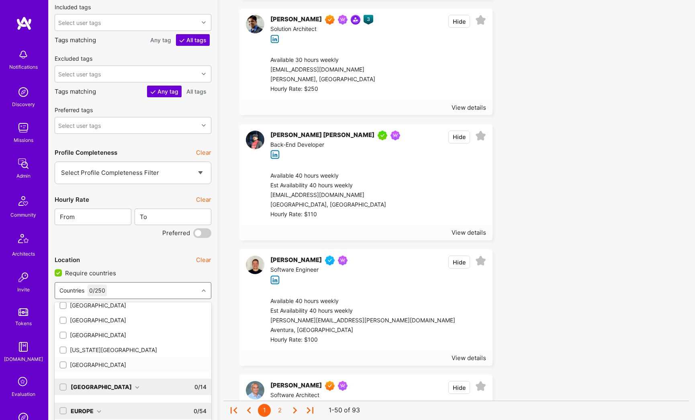
click at [66, 364] on div at bounding box center [62, 364] width 7 height 7
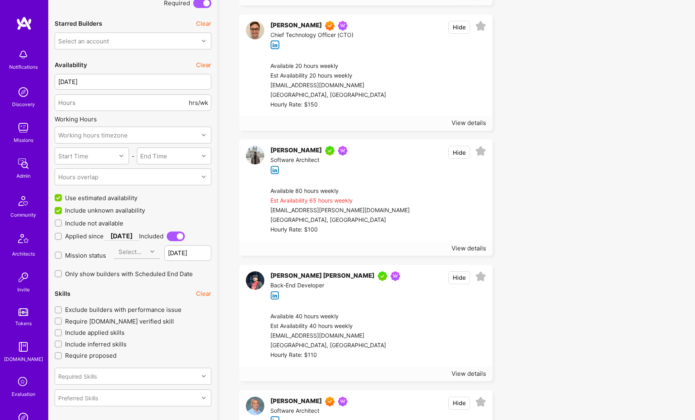
scroll to position [707, 0]
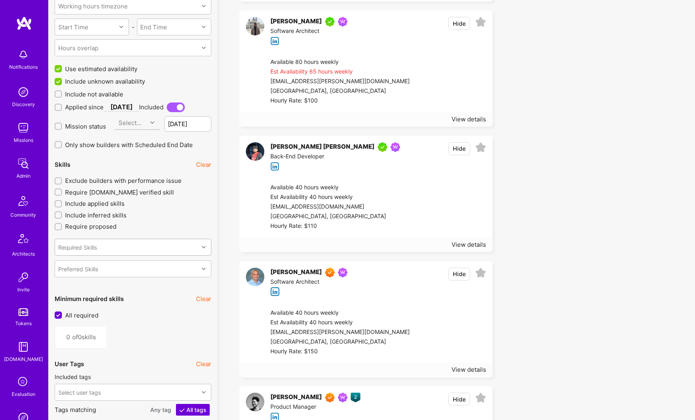
click at [97, 250] on div "Required Skills" at bounding box center [77, 247] width 39 height 8
type input "big"
click at [90, 265] on div "BigQuery" at bounding box center [132, 267] width 147 height 8
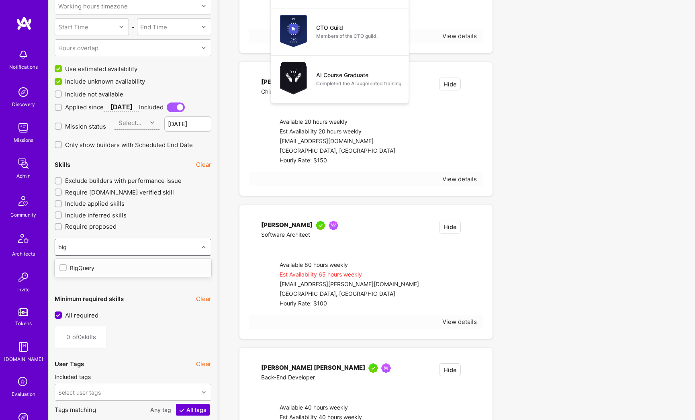
type input "1"
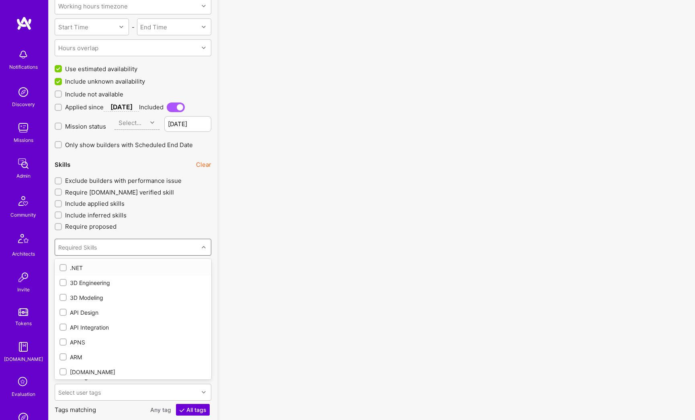
checkbox input "true"
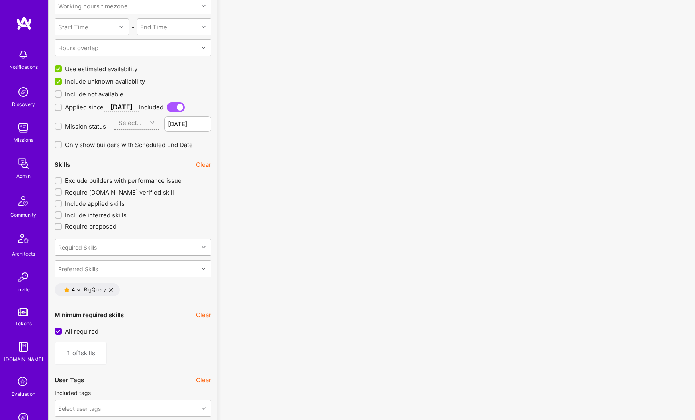
click at [86, 246] on div "Required Skills" at bounding box center [77, 247] width 39 height 8
type input "d"
checkbox input "false"
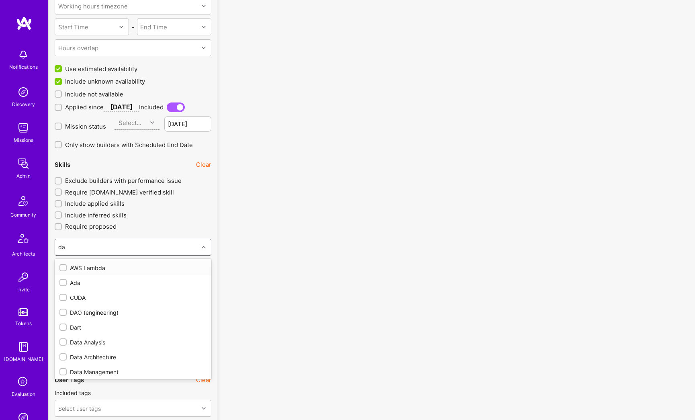
type input "d"
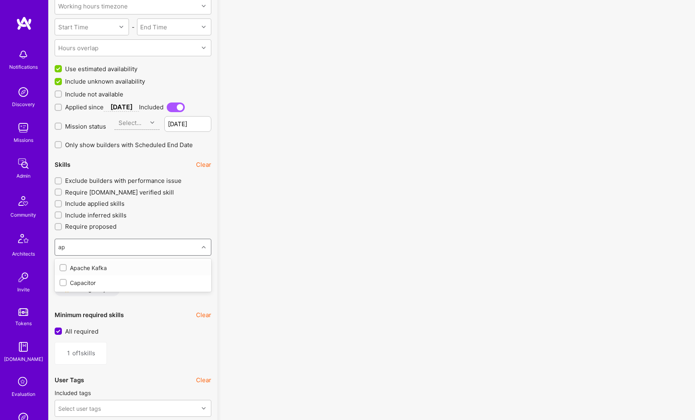
type input "a"
type input "kaf"
click at [89, 285] on div "Kafka" at bounding box center [132, 282] width 147 height 8
type input "2"
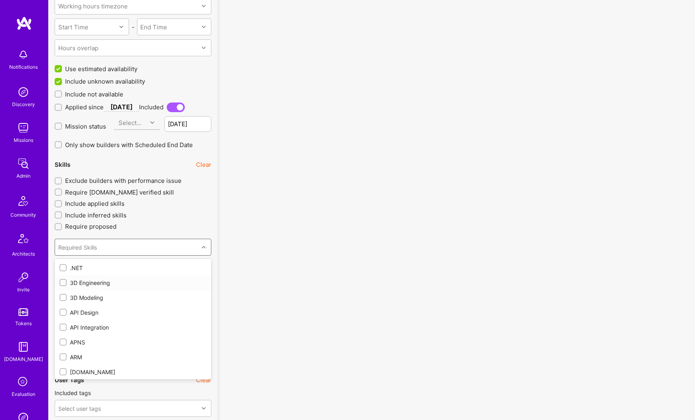
checkbox input "true"
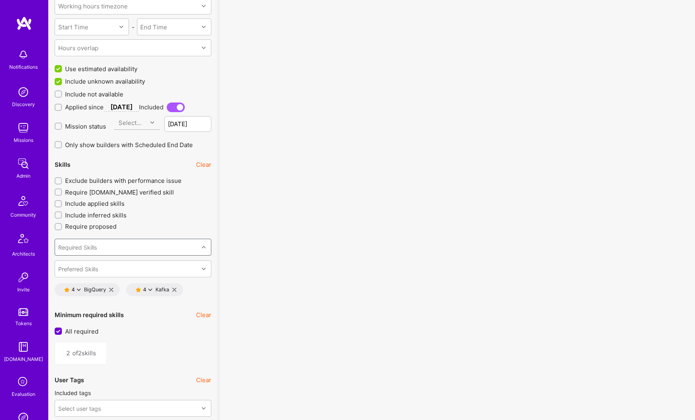
click at [205, 249] on icon at bounding box center [204, 247] width 4 height 4
type input "pyth"
click at [69, 267] on div "Python" at bounding box center [132, 267] width 147 height 8
type input "3"
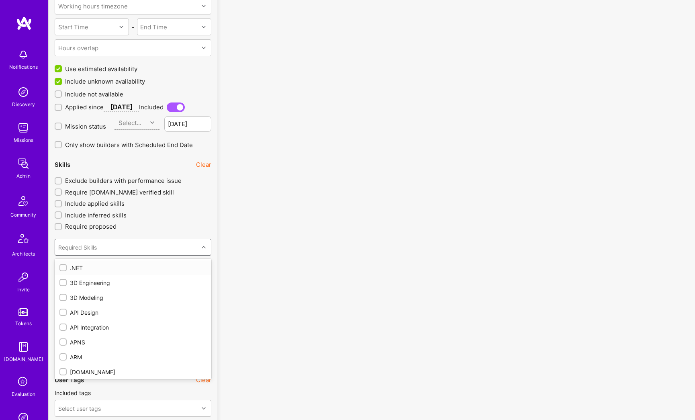
checkbox input "true"
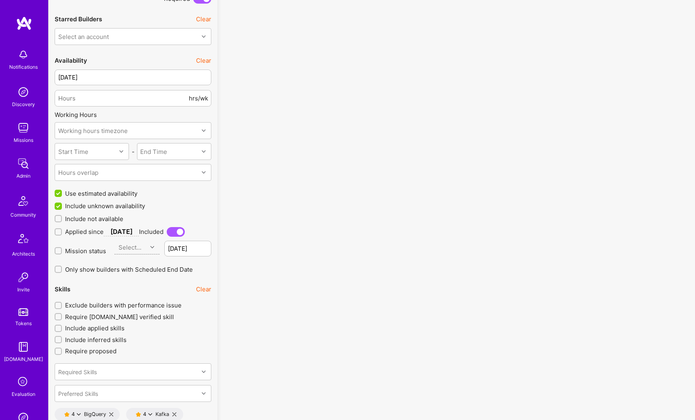
scroll to position [638, 0]
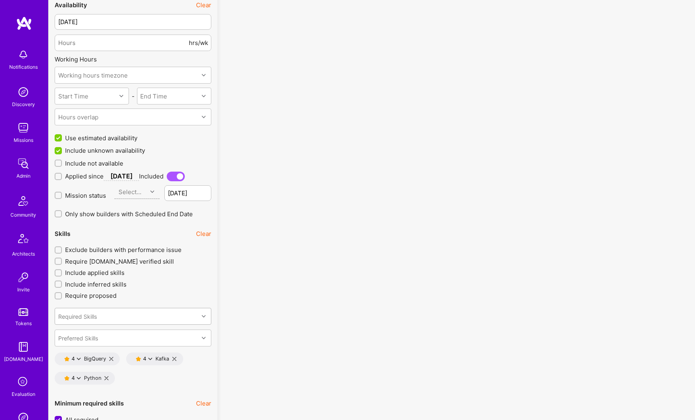
click at [80, 315] on div "Required Skills" at bounding box center [77, 316] width 39 height 8
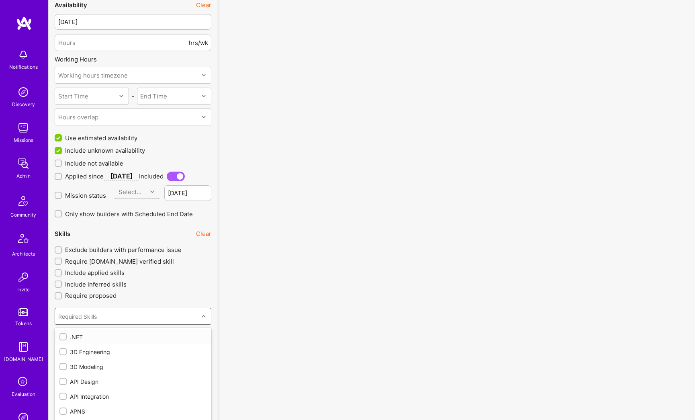
scroll to position [663, 0]
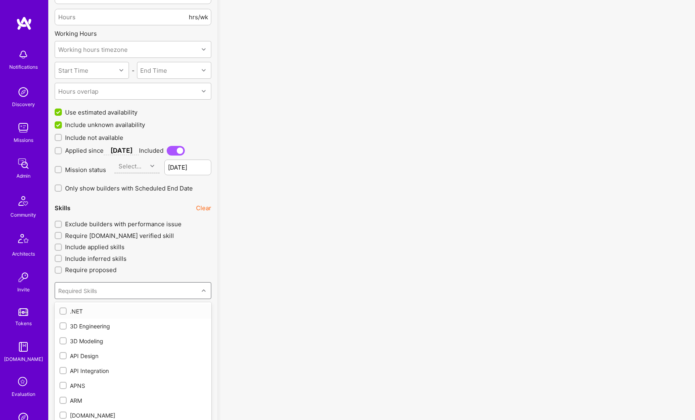
type input "s"
checkbox input "false"
type input "sq"
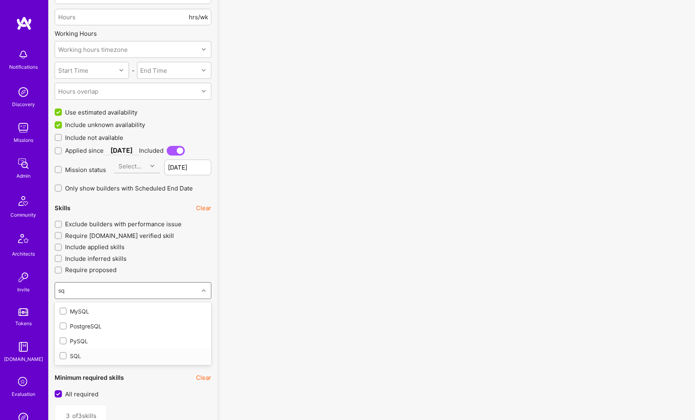
click at [63, 355] on input "checkbox" at bounding box center [64, 356] width 6 height 6
checkbox input "false"
type input "4"
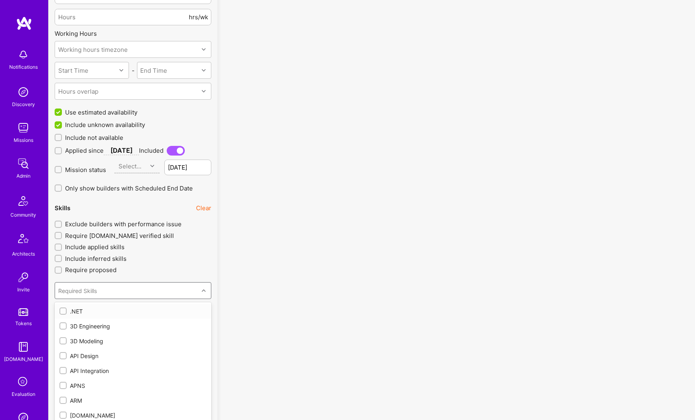
checkbox input "true"
type input "g"
checkbox input "true"
checkbox input "false"
type input "gc"
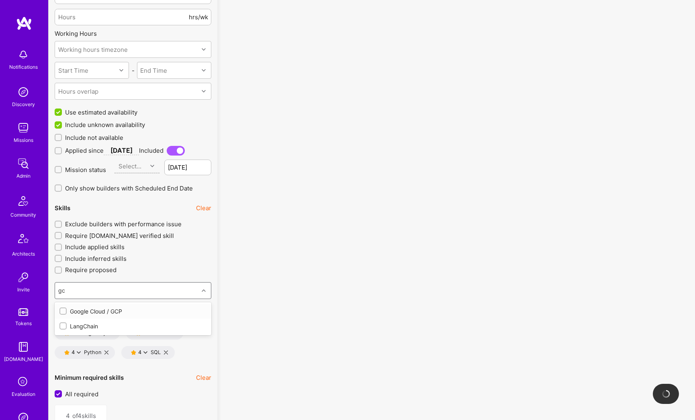
click at [66, 311] on div at bounding box center [62, 310] width 7 height 7
type input "5"
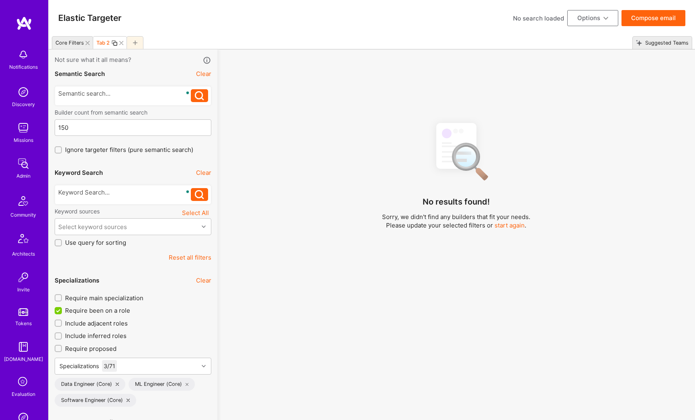
scroll to position [663, 0]
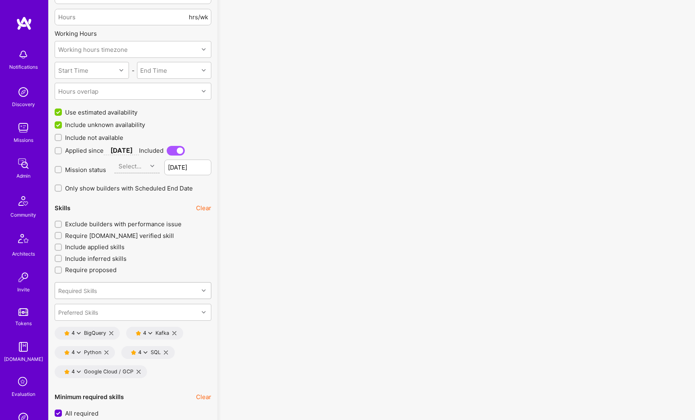
click at [79, 293] on div "Required Skills" at bounding box center [77, 290] width 39 height 8
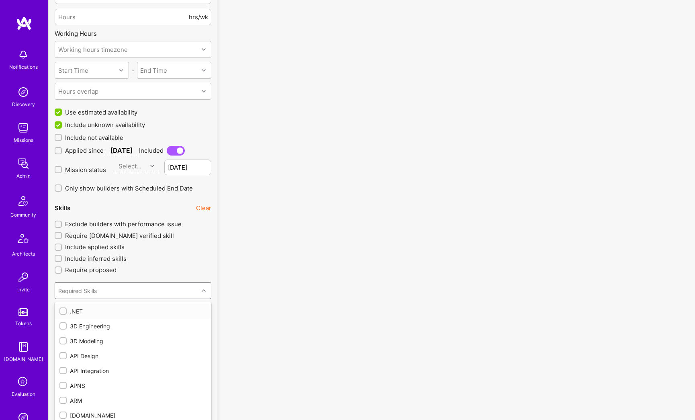
type input "a"
checkbox input "false"
checkbox input "true"
checkbox input "false"
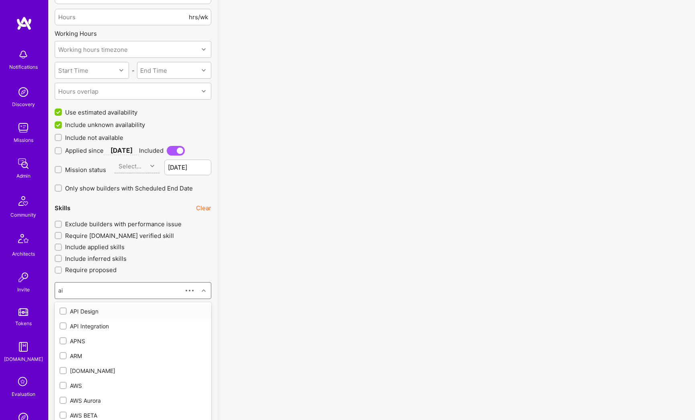
type input "air"
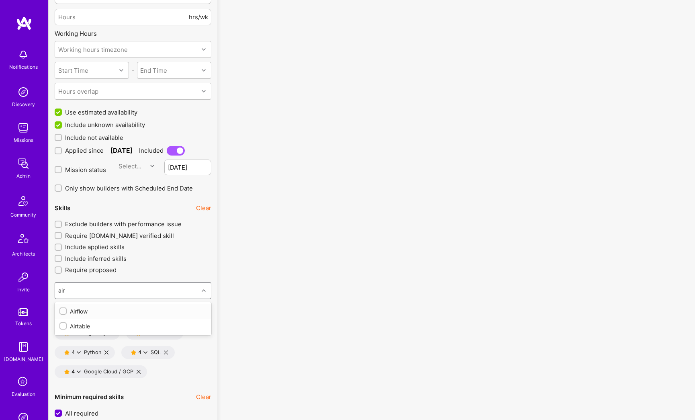
click at [85, 312] on div "Airflow" at bounding box center [132, 311] width 147 height 8
type input "6"
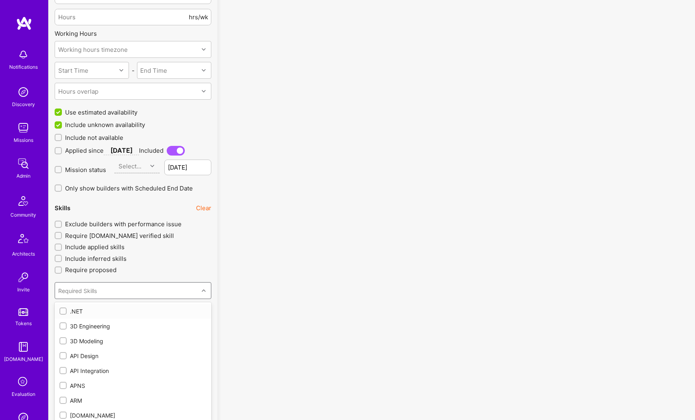
checkbox input "true"
click at [208, 291] on div at bounding box center [204, 290] width 12 height 10
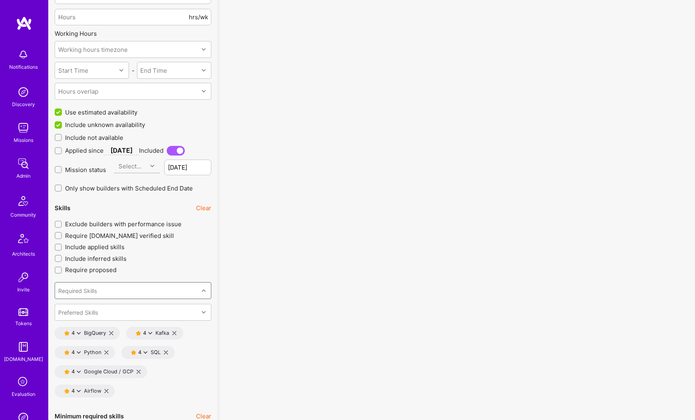
click at [77, 391] on icon at bounding box center [79, 391] width 4 height 4
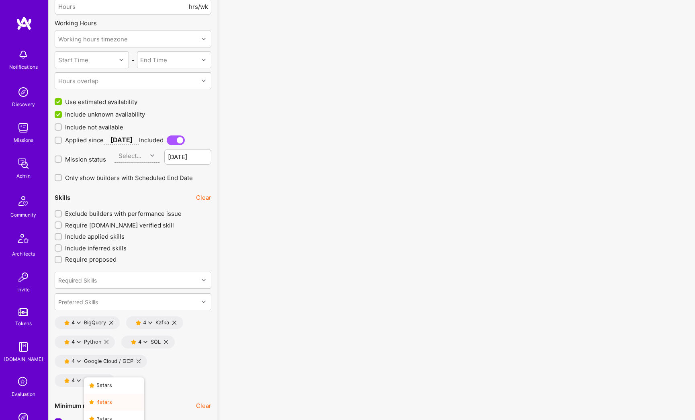
scroll to position [684, 0]
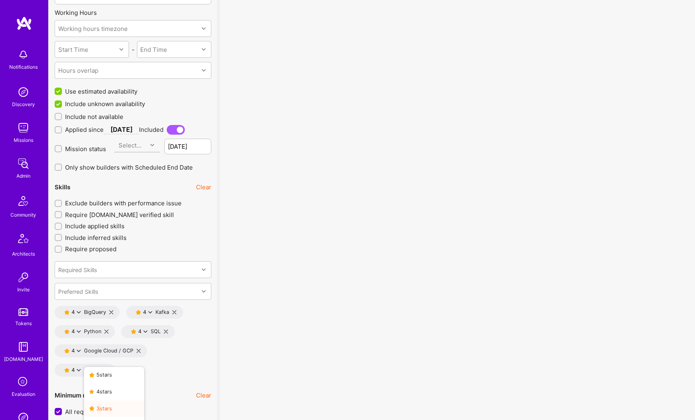
click at [105, 406] on button "3 star s" at bounding box center [114, 408] width 60 height 17
click at [84, 271] on div "Required Skills" at bounding box center [77, 269] width 39 height 8
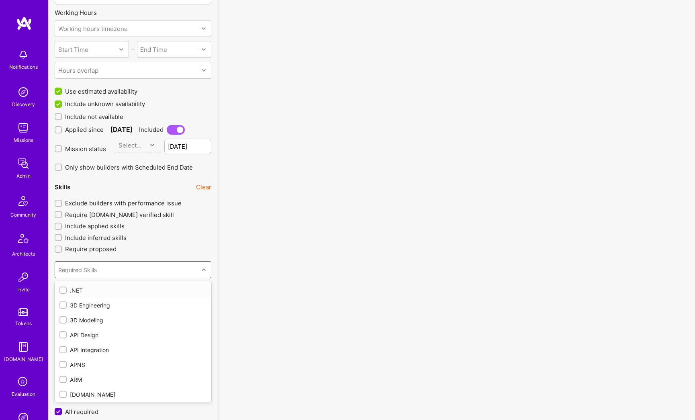
type input "c"
checkbox input "false"
checkbox input "true"
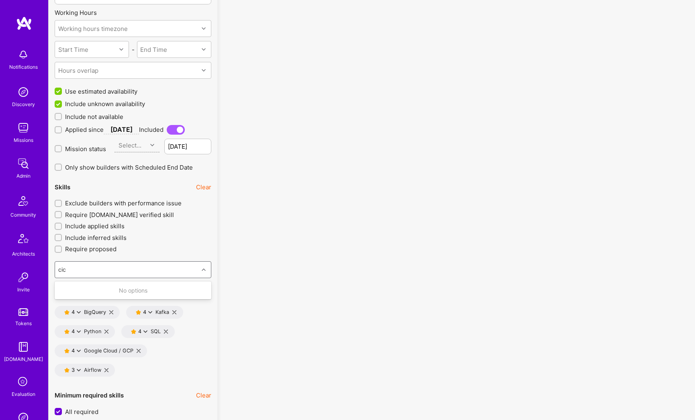
type input "ci"
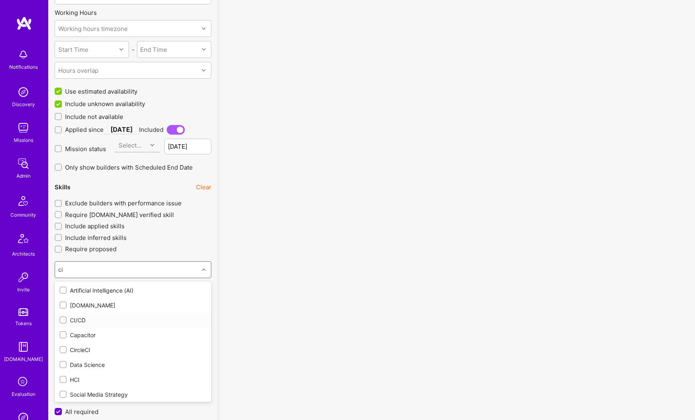
click at [66, 320] on div at bounding box center [62, 319] width 7 height 7
type input "7"
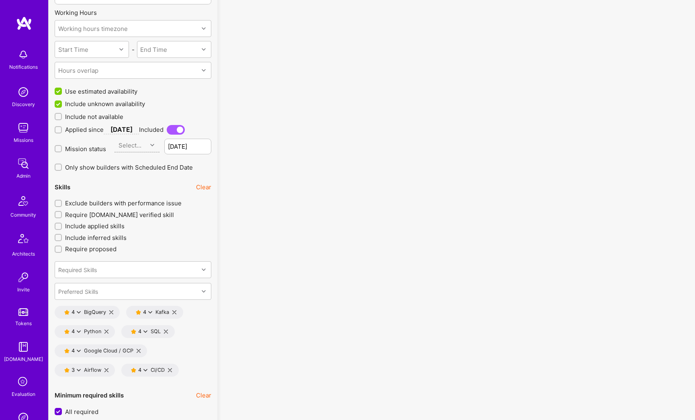
click at [145, 370] on icon at bounding box center [145, 370] width 4 height 4
click at [165, 407] on button "3 star s" at bounding box center [181, 408] width 60 height 17
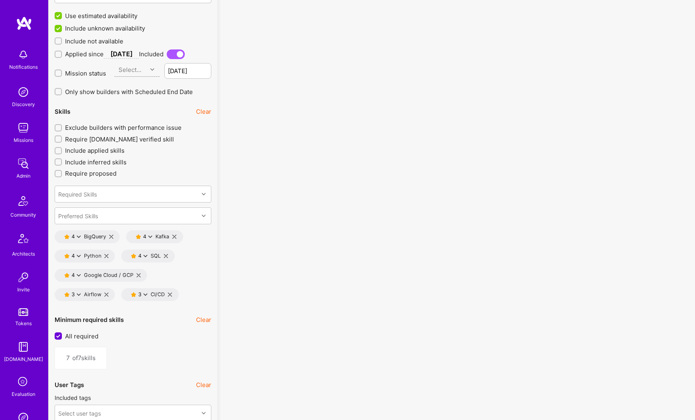
scroll to position [770, 0]
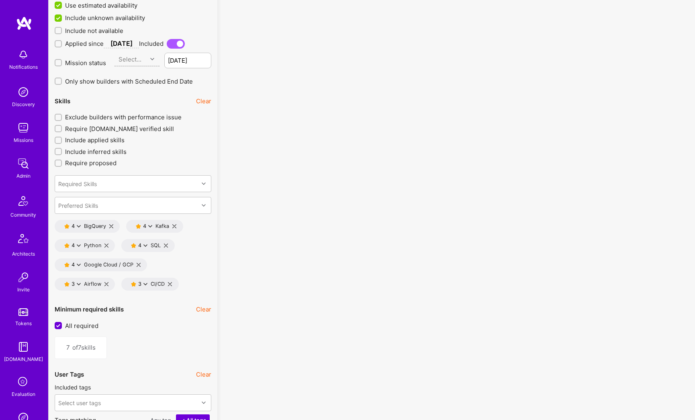
click at [59, 326] on input "All required" at bounding box center [58, 325] width 7 height 7
checkbox input "false"
click at [66, 346] on div "1" at bounding box center [66, 347] width 10 height 8
click at [71, 346] on div "1 of 7 skills" at bounding box center [81, 347] width 52 height 22
type input "5"
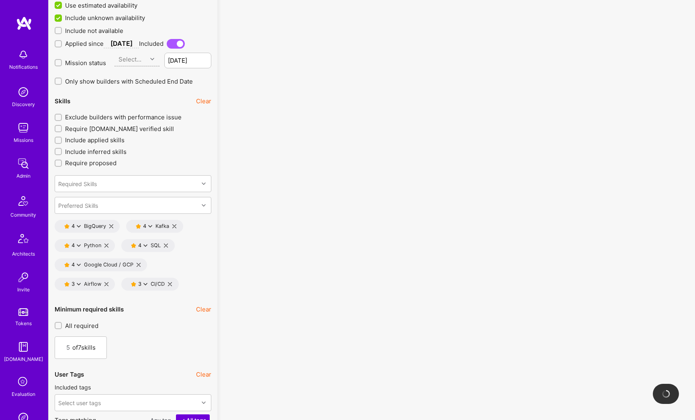
click at [121, 345] on div "5 of 7 skills" at bounding box center [133, 347] width 157 height 22
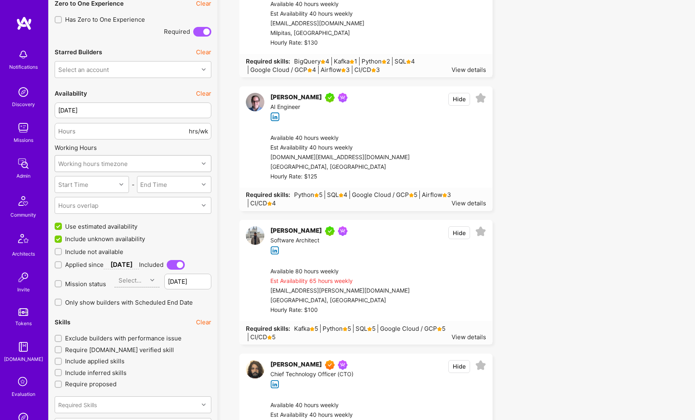
scroll to position [687, 0]
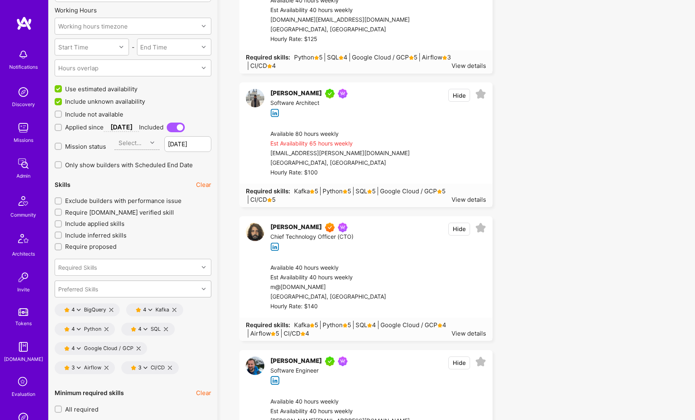
click at [92, 286] on div "Preferred Skills" at bounding box center [78, 288] width 40 height 8
type input "fea"
click at [94, 289] on div "Preferred Skills" at bounding box center [126, 289] width 143 height 16
click at [94, 289] on div "Preferred Skills" at bounding box center [78, 288] width 40 height 8
type input "mod"
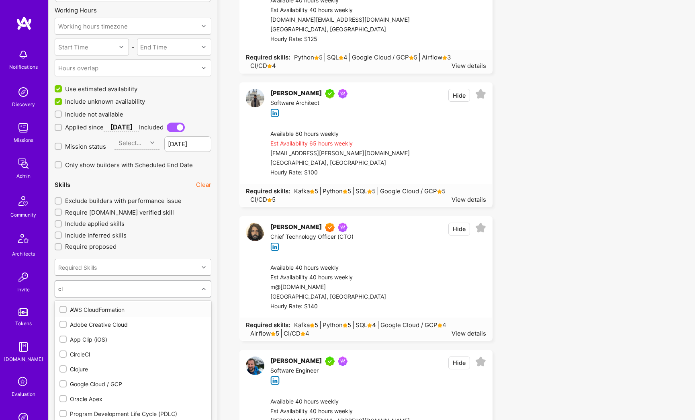
type input "c"
type input "ku"
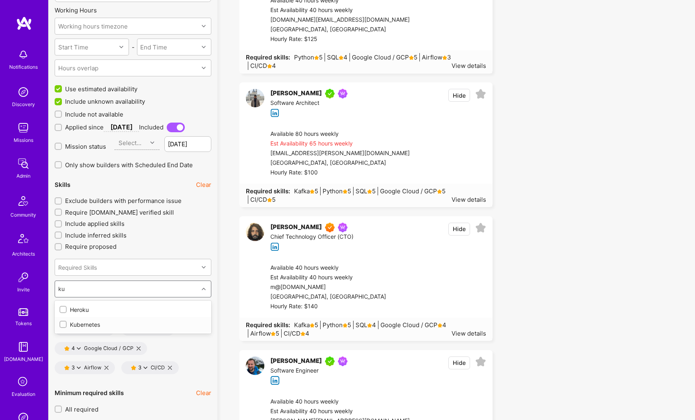
click at [82, 326] on div "Kubernetes" at bounding box center [132, 324] width 147 height 8
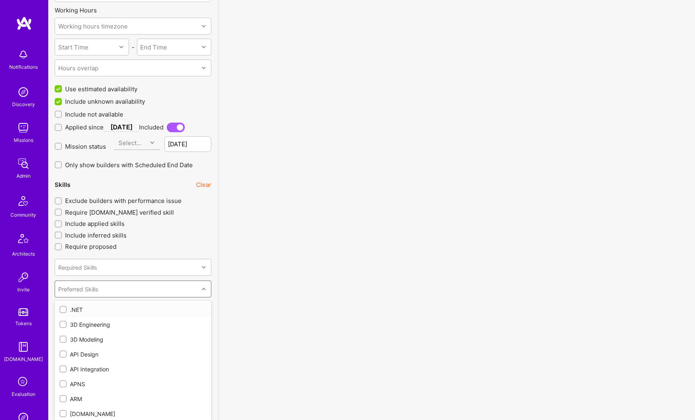
checkbox input "true"
type input "db"
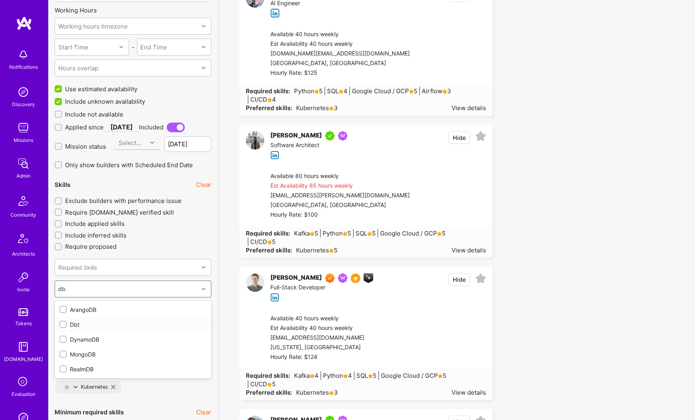
click at [74, 325] on div "Dbt" at bounding box center [132, 324] width 147 height 8
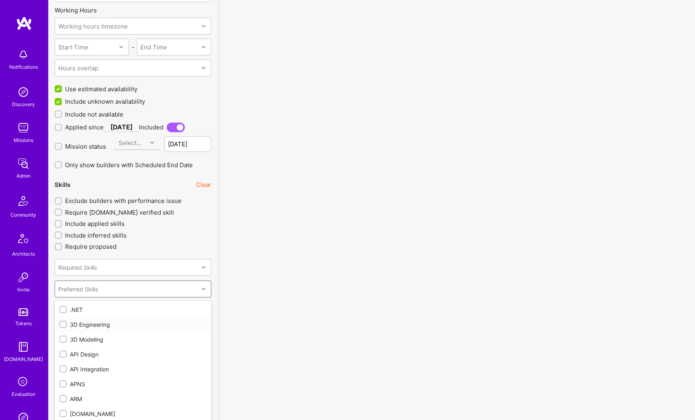
checkbox input "true"
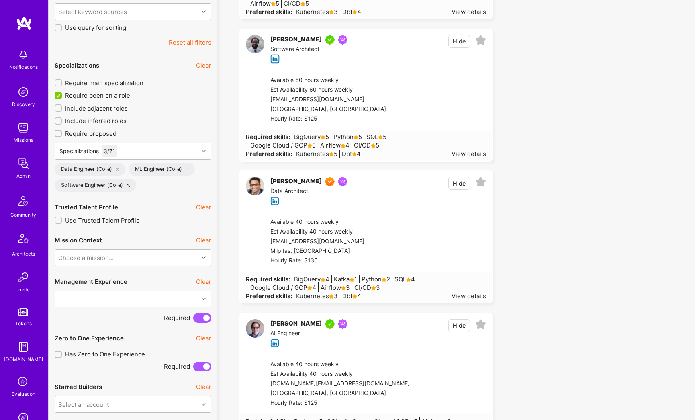
scroll to position [57, 0]
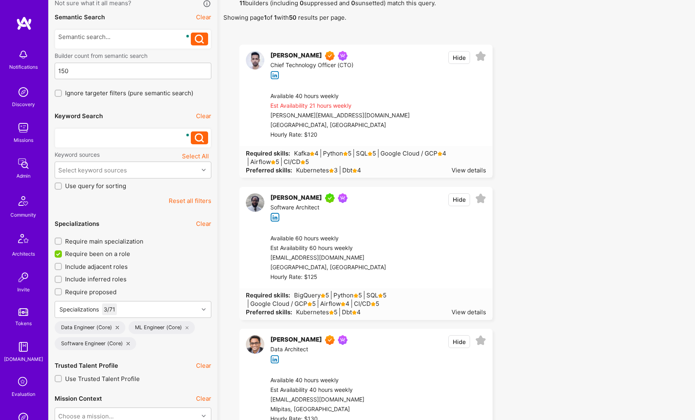
click at [102, 137] on div "To enrich screen reader interactions, please activate Accessibility in Grammarl…" at bounding box center [124, 135] width 133 height 8
paste div "To enrich screen reader interactions, please activate Accessibility in Grammarl…"
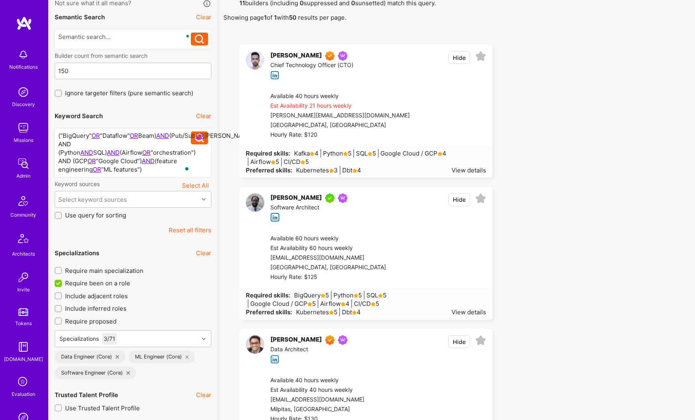
click at [202, 139] on icon at bounding box center [199, 137] width 9 height 9
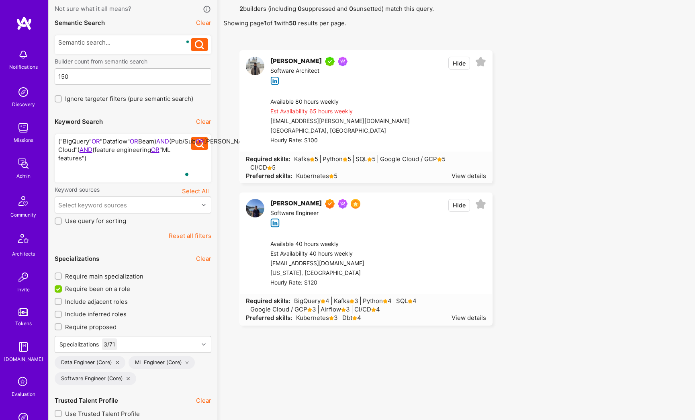
scroll to position [64, 0]
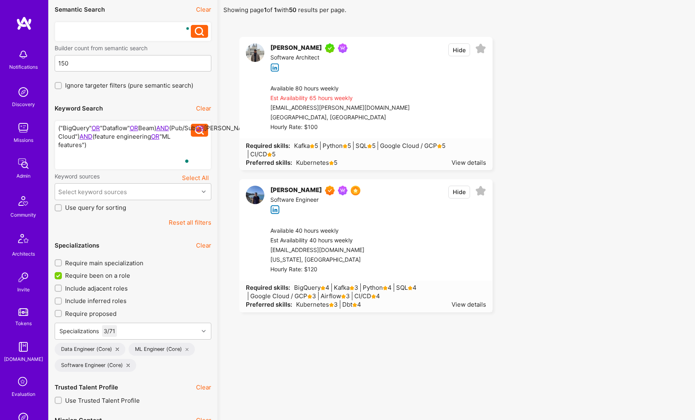
click at [92, 26] on div "To enrich screen reader interactions, please activate Accessibility in Grammarl…" at bounding box center [124, 29] width 133 height 8
paste div "To enrich screen reader interactions, please activate Accessibility in Grammarl…"
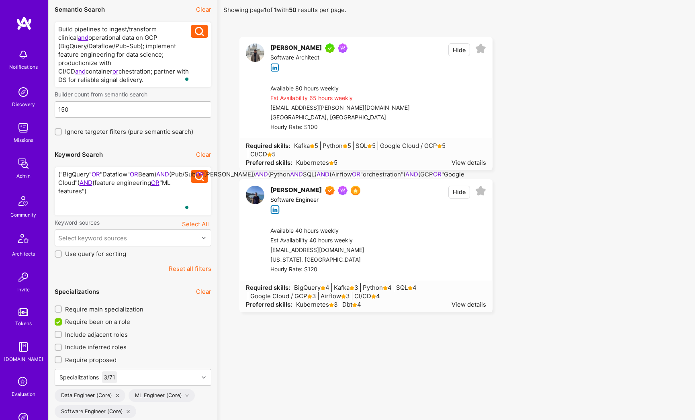
click at [202, 34] on icon at bounding box center [199, 31] width 9 height 9
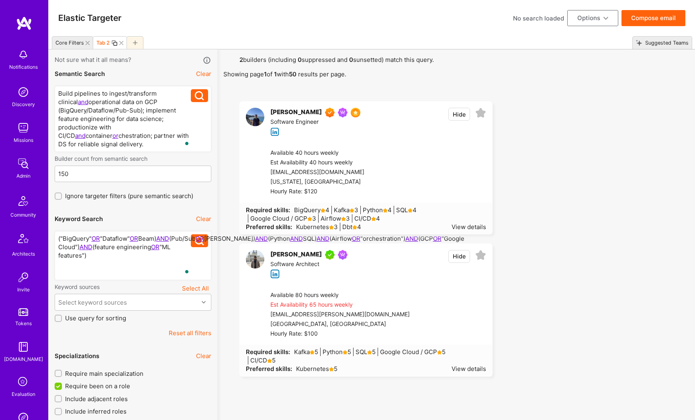
click at [134, 44] on icon at bounding box center [135, 43] width 4 height 4
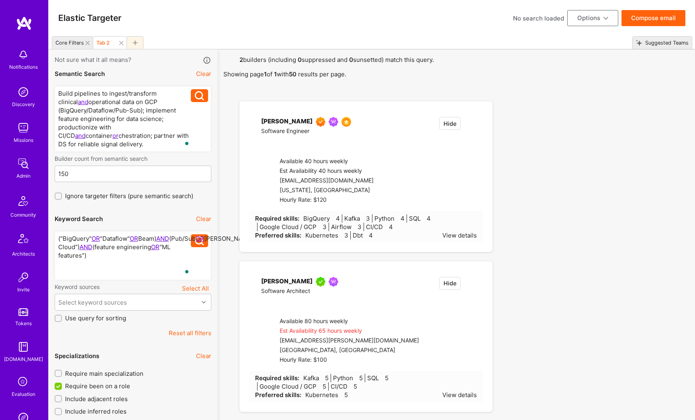
checkbox input "false"
checkbox input "true"
type input "0"
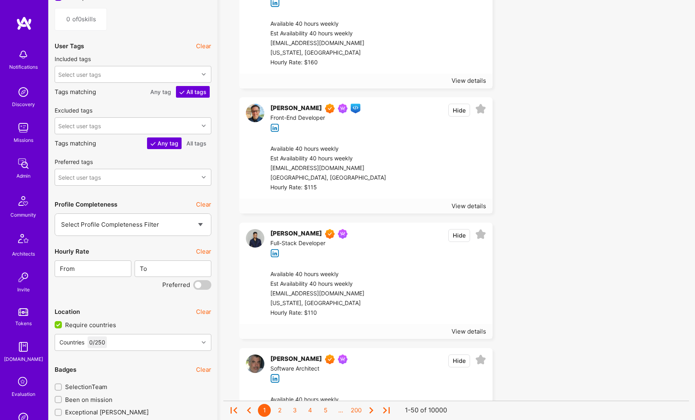
scroll to position [1207, 0]
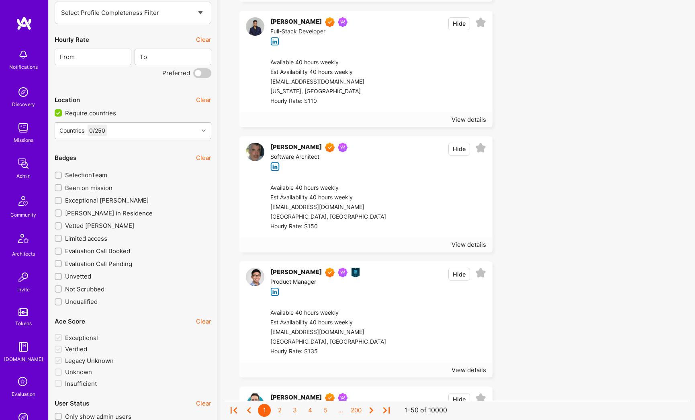
click at [141, 132] on div "Countries 0 / 250" at bounding box center [126, 130] width 143 height 16
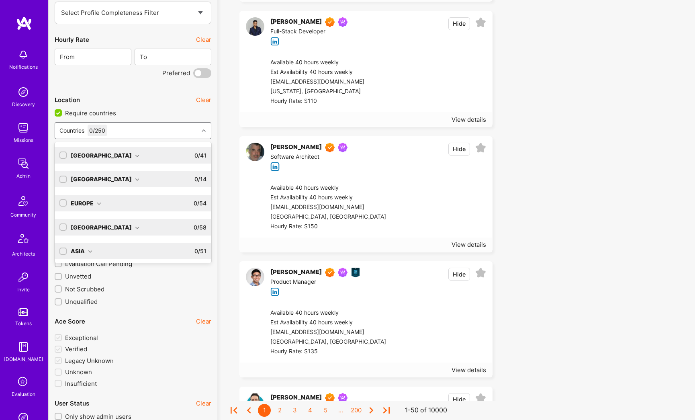
click at [98, 153] on div "North America" at bounding box center [105, 155] width 69 height 8
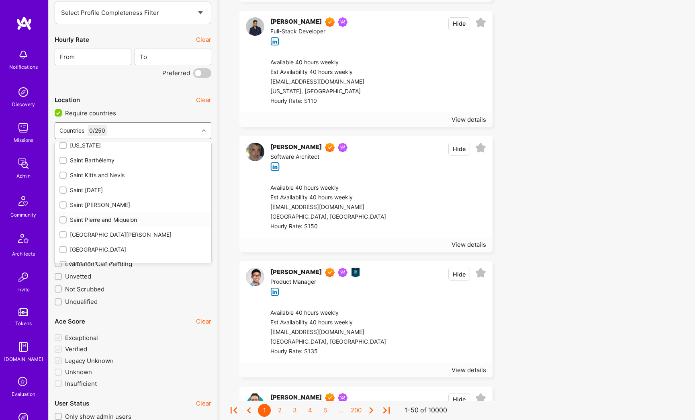
scroll to position [591, 0]
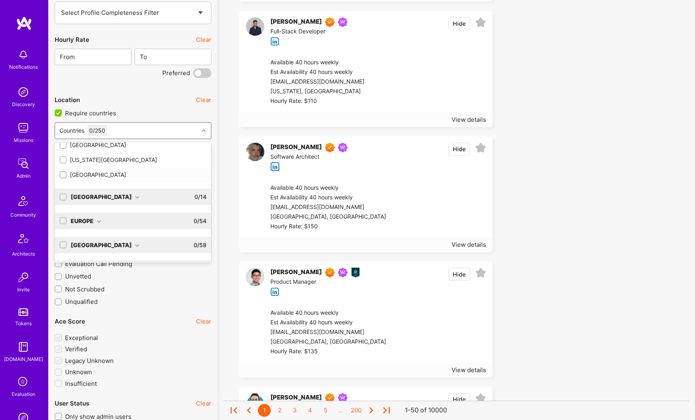
click at [73, 174] on div "[GEOGRAPHIC_DATA]" at bounding box center [132, 174] width 147 height 8
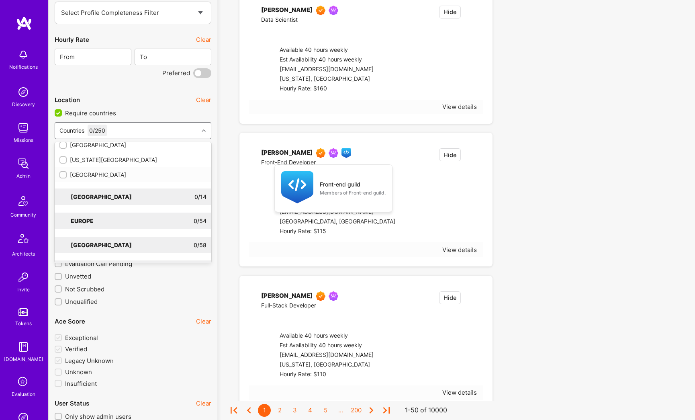
checkbox input "true"
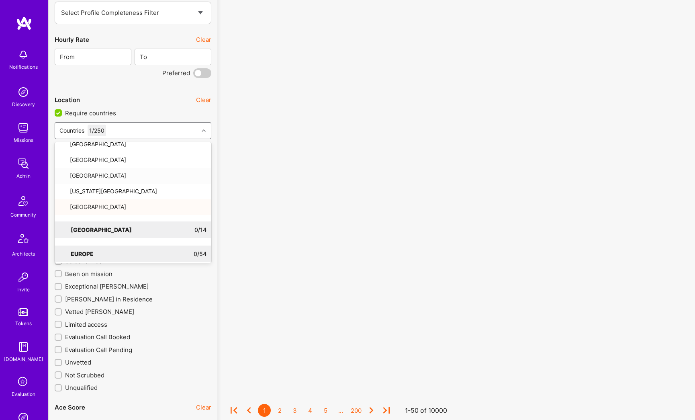
click at [202, 130] on icon at bounding box center [204, 130] width 4 height 4
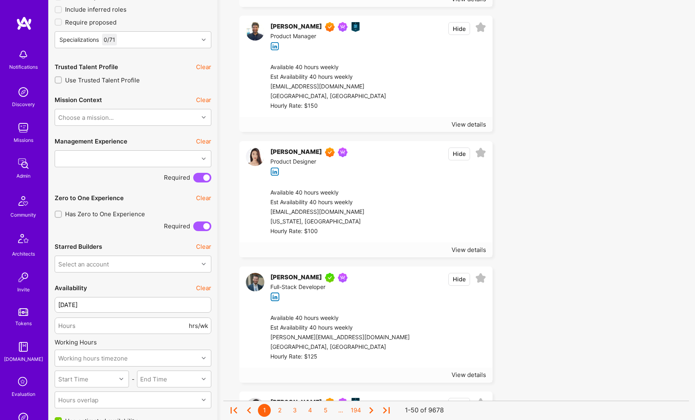
scroll to position [187, 0]
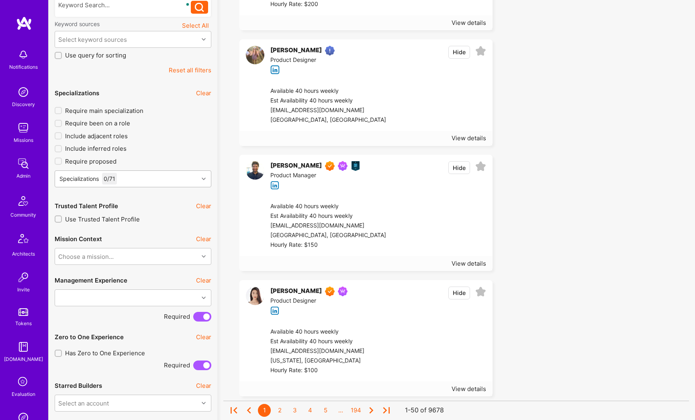
click at [139, 181] on div "Specializations 0 / 71" at bounding box center [126, 179] width 143 height 16
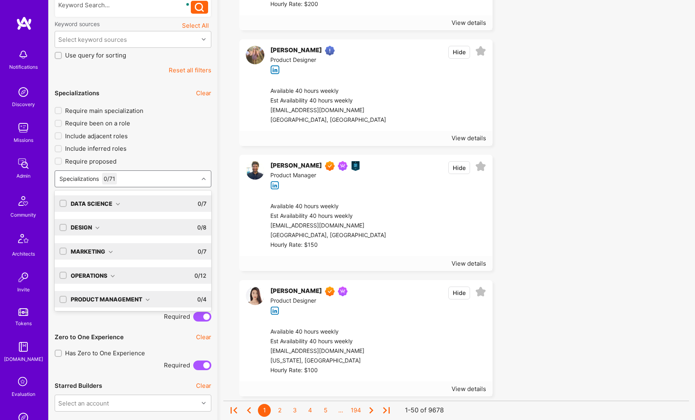
scroll to position [50, 0]
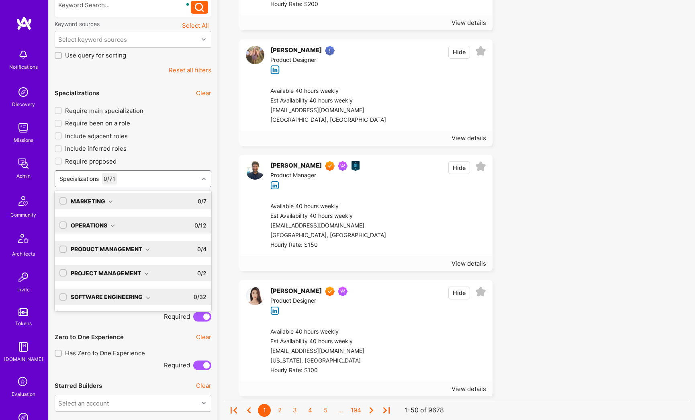
click at [92, 299] on div "Software Engineering" at bounding box center [110, 296] width 79 height 8
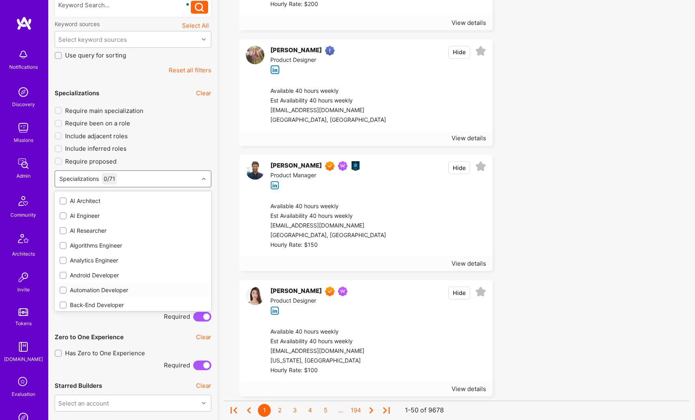
scroll to position [222, 0]
click at [100, 260] on div "Blockchain Developer" at bounding box center [132, 260] width 147 height 8
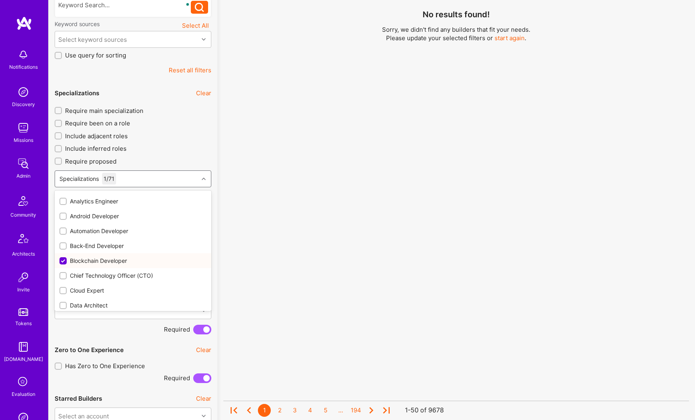
click at [64, 260] on input "checkbox" at bounding box center [63, 260] width 7 height 7
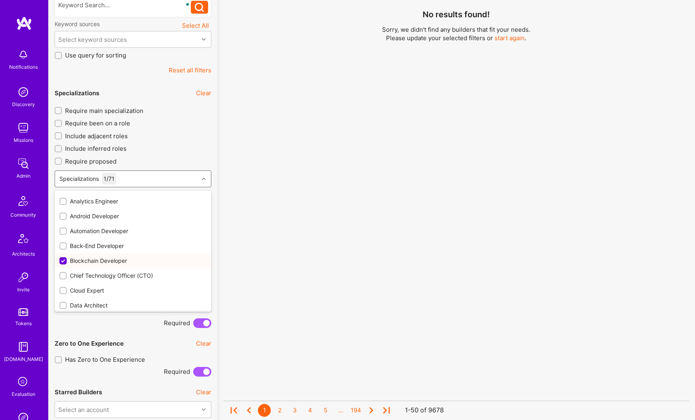
checkbox input "false"
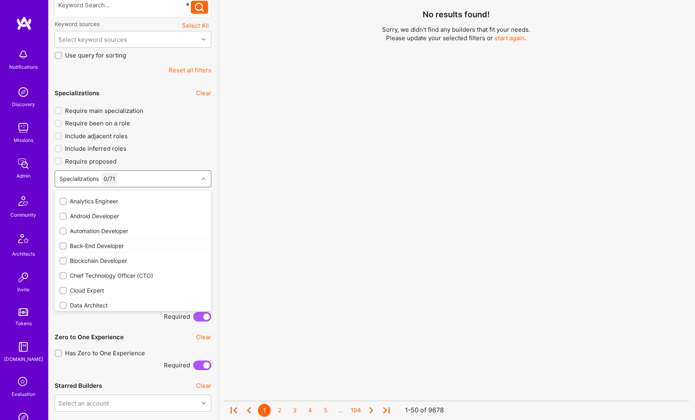
click at [65, 246] on input "checkbox" at bounding box center [64, 246] width 6 height 6
checkbox input "true"
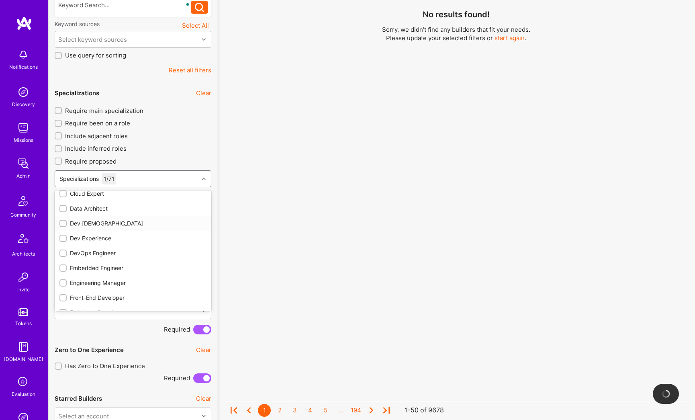
scroll to position [327, 0]
click at [65, 292] on div at bounding box center [62, 289] width 7 height 7
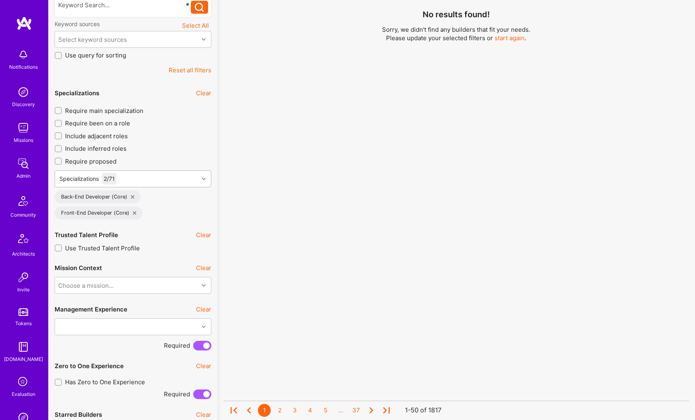
click at [134, 179] on div "Specializations 2 / 71" at bounding box center [126, 179] width 143 height 16
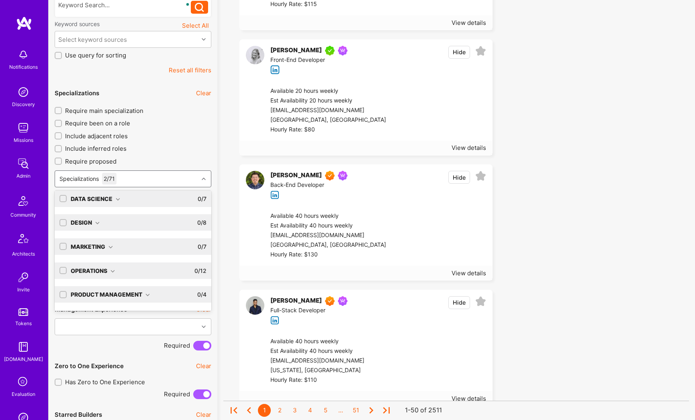
scroll to position [50, 0]
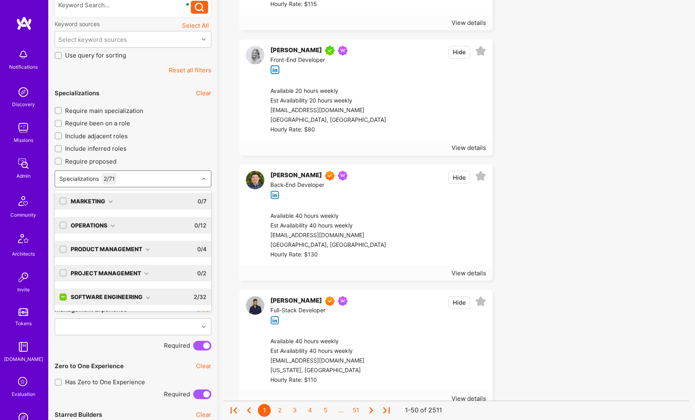
click at [112, 298] on div "Software Engineering" at bounding box center [110, 296] width 79 height 8
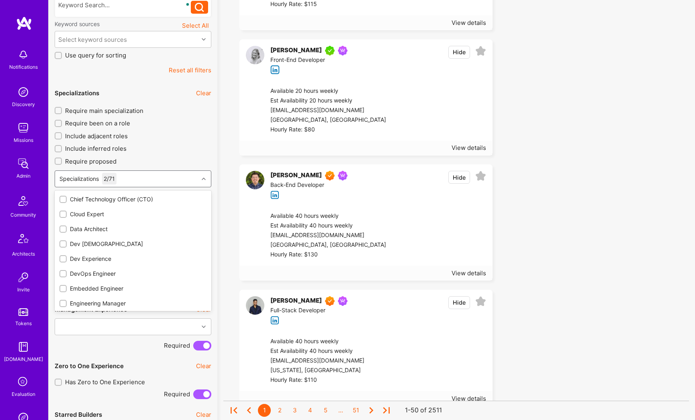
scroll to position [381, 0]
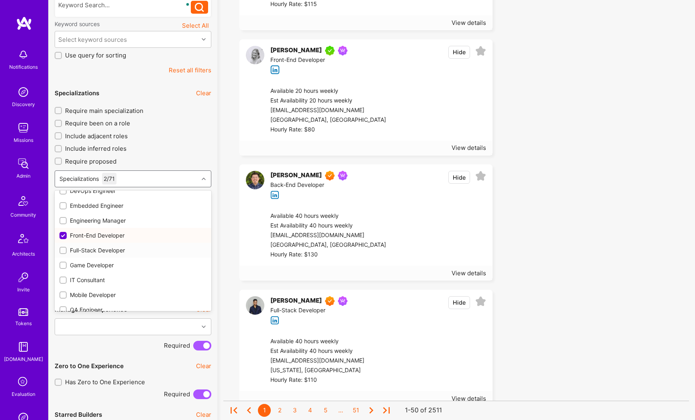
click at [64, 251] on input "checkbox" at bounding box center [64, 251] width 6 height 6
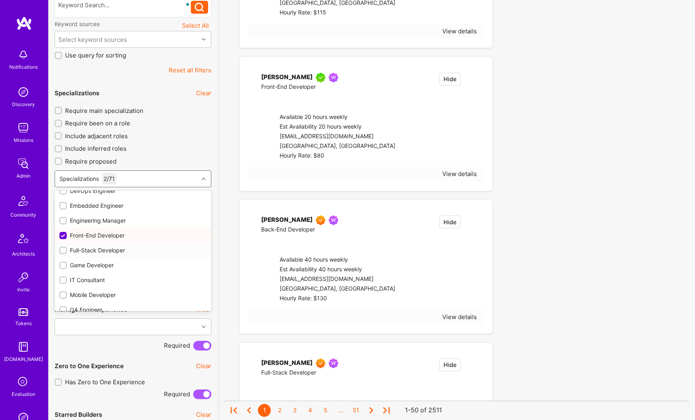
checkbox input "true"
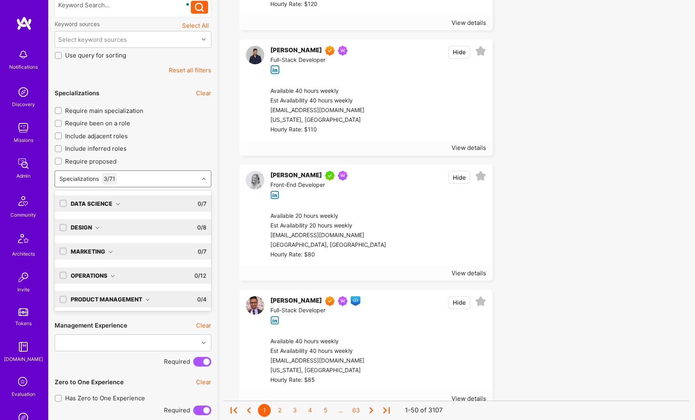
click at [152, 180] on div "Specializations 3 / 71" at bounding box center [126, 179] width 143 height 16
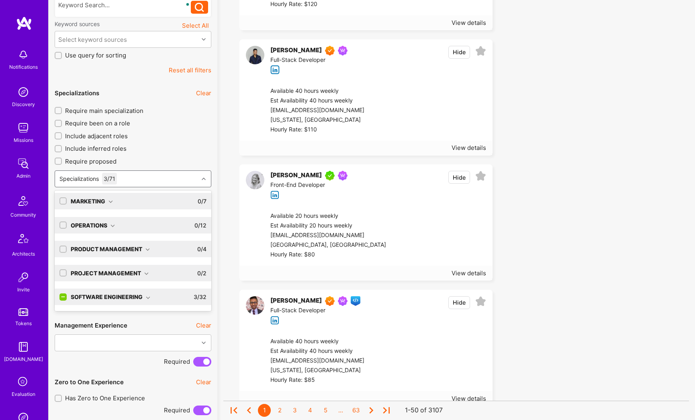
click at [116, 295] on div "Software Engineering" at bounding box center [110, 296] width 79 height 8
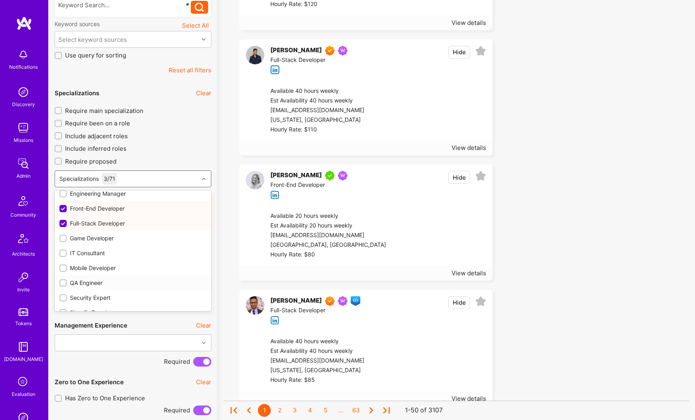
scroll to position [444, 0]
click at [92, 306] on div "Software Engineer" at bounding box center [132, 305] width 147 height 8
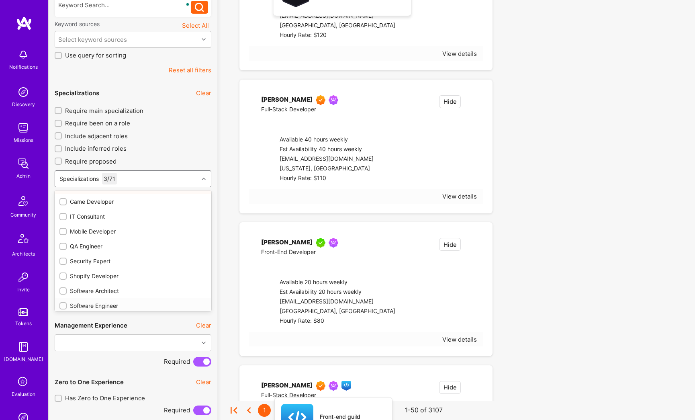
checkbox input "true"
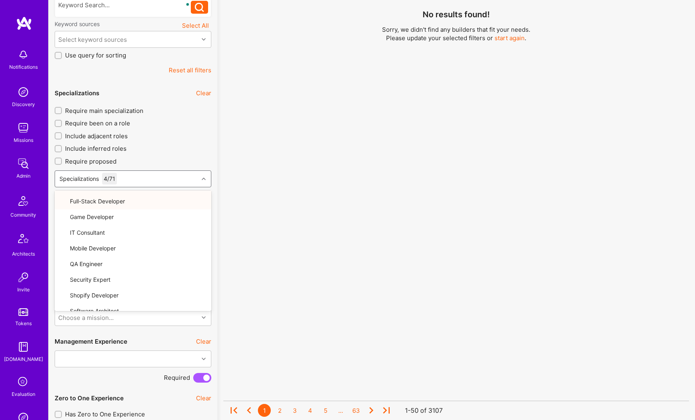
click at [204, 179] on icon at bounding box center [204, 179] width 4 height 4
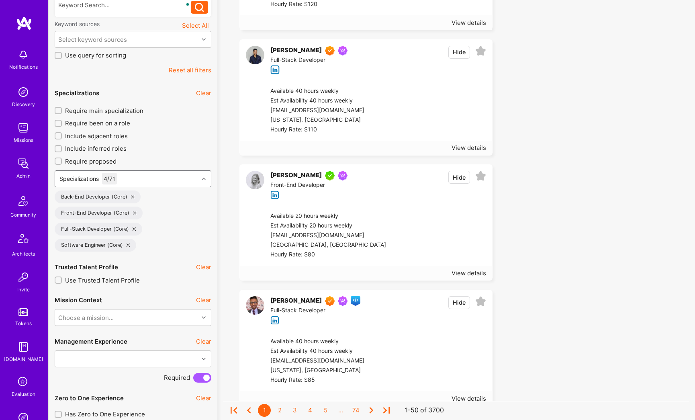
click at [59, 123] on input "Require been on a role" at bounding box center [59, 124] width 6 height 6
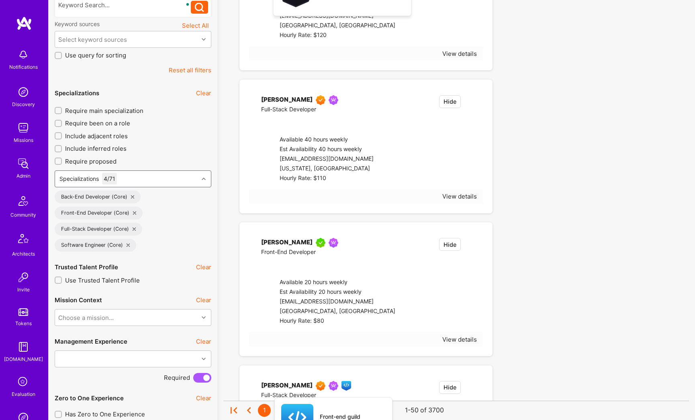
checkbox input "true"
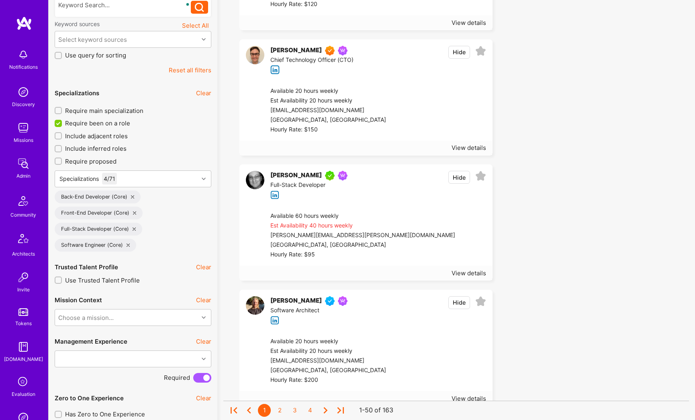
scroll to position [18, 0]
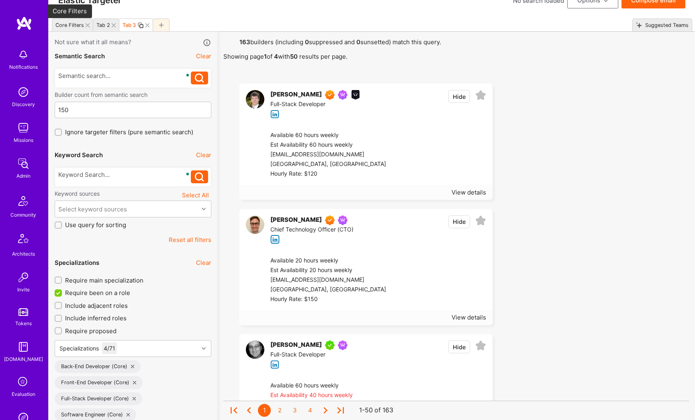
click at [63, 24] on div "Core Filters" at bounding box center [69, 25] width 29 height 6
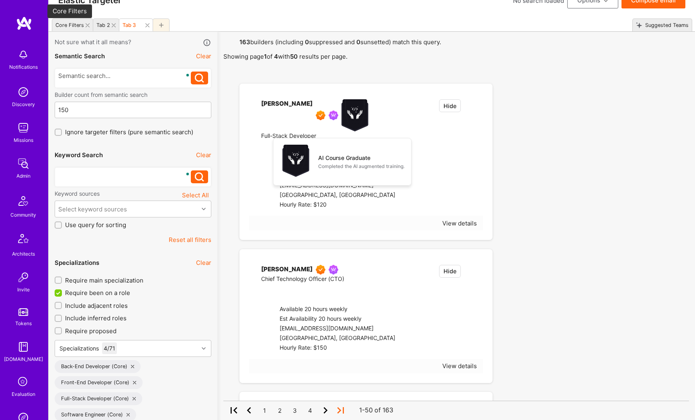
checkbox input "true"
type input "[DATE]"
checkbox input "false"
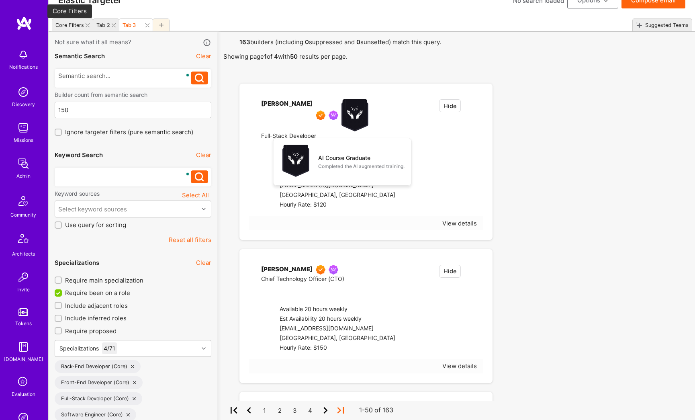
checkbox input "true"
checkbox input "false"
type input "5"
type input "[DATE]"
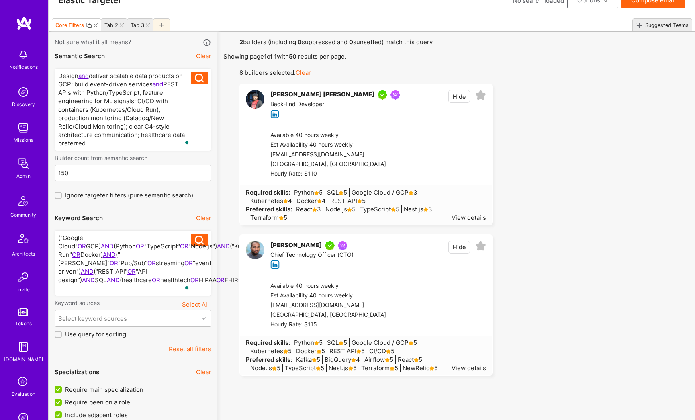
click at [88, 25] on icon at bounding box center [89, 25] width 6 height 6
click at [103, 26] on div "Tab 2" at bounding box center [103, 25] width 14 height 6
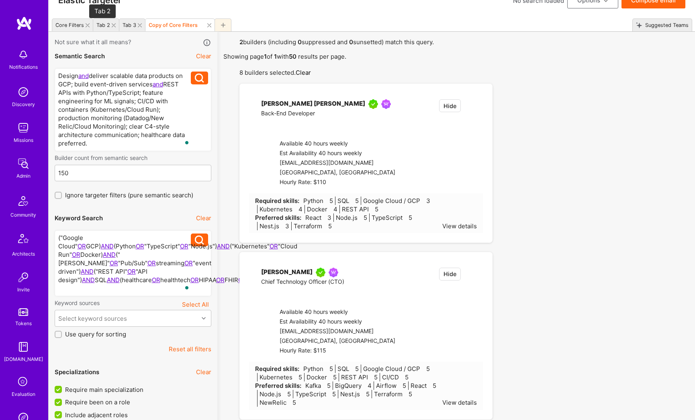
checkbox input "false"
type input "[DATE]"
checkbox input "true"
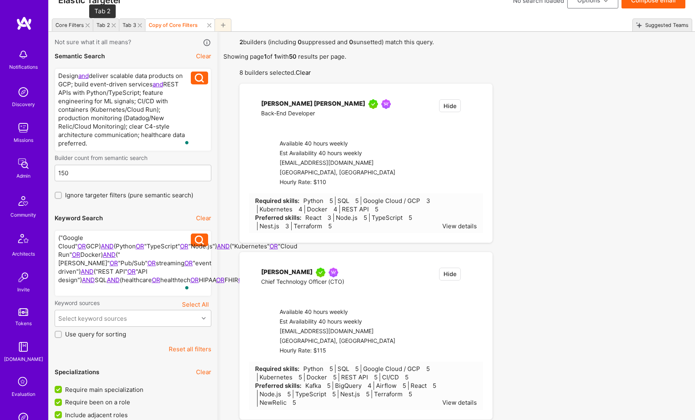
checkbox input "false"
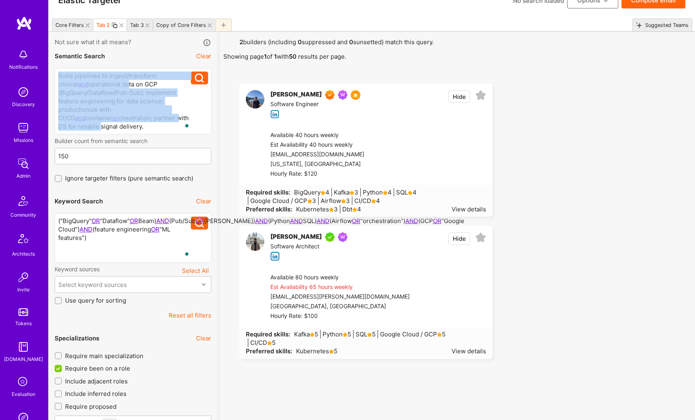
drag, startPoint x: 124, startPoint y: 128, endPoint x: 52, endPoint y: 65, distance: 95.3
copy div "Build pipelines to ingest/transform clinical and operational data on GCP (BigQu…"
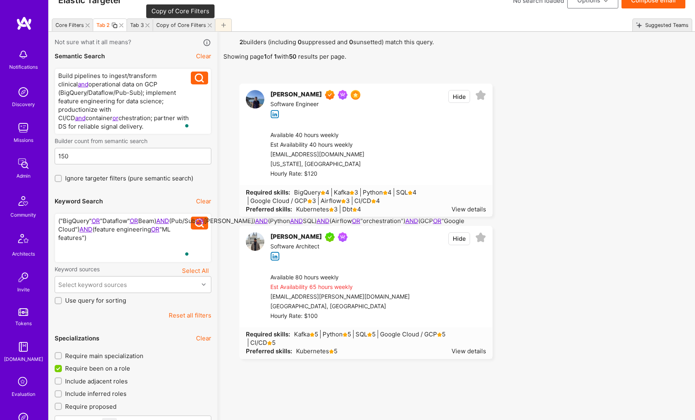
click at [175, 24] on div "Copy of Core Filters" at bounding box center [181, 25] width 50 height 6
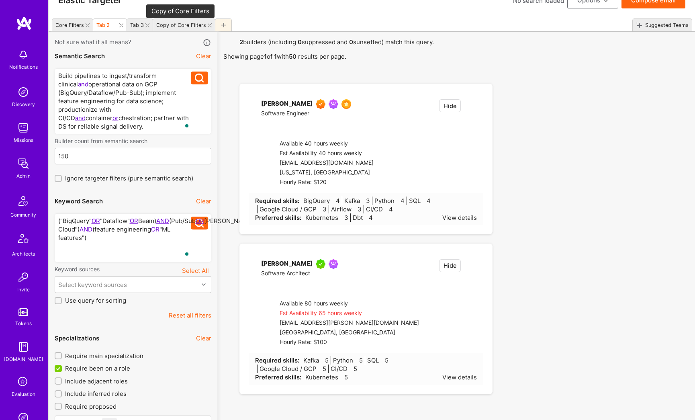
checkbox input "true"
type input "[DATE]"
checkbox input "false"
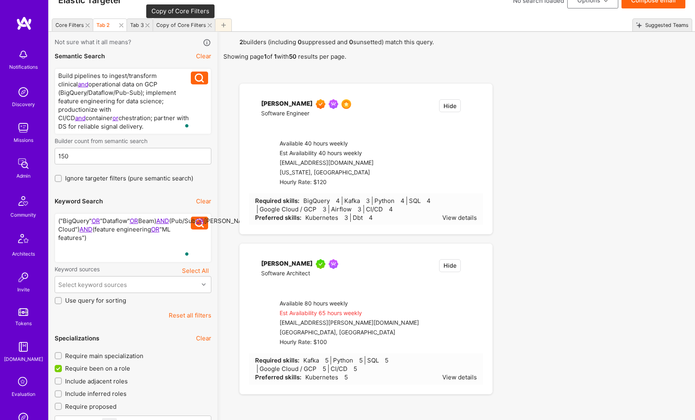
checkbox input "true"
type input "[DATE]"
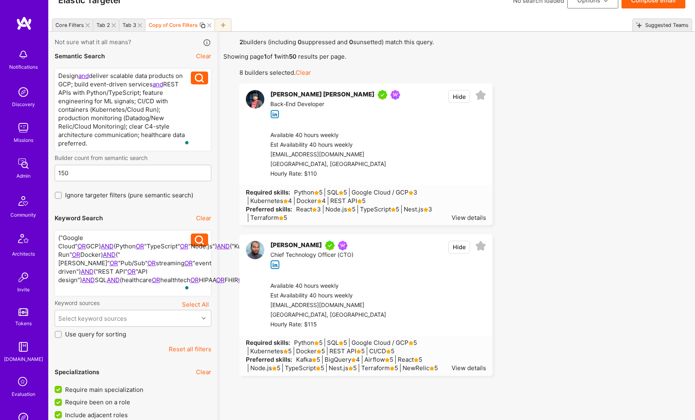
click at [174, 25] on div "Copy of Core Filters" at bounding box center [173, 25] width 49 height 6
type input "Tab2"
click at [127, 96] on div "Design and deliver scalable data products on GCP; build event-driven services a…" at bounding box center [124, 109] width 133 height 76
click at [126, 94] on div "Design and deliver scalable data products on GCP; build event-driven services a…" at bounding box center [124, 109] width 133 height 76
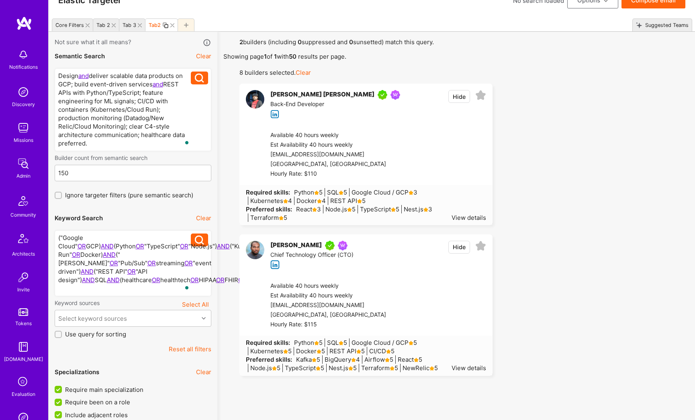
click at [126, 94] on div "Design and deliver scalable data products on GCP; build event-driven services a…" at bounding box center [124, 109] width 133 height 76
paste div "To enrich screen reader interactions, please activate Accessibility in Grammarl…"
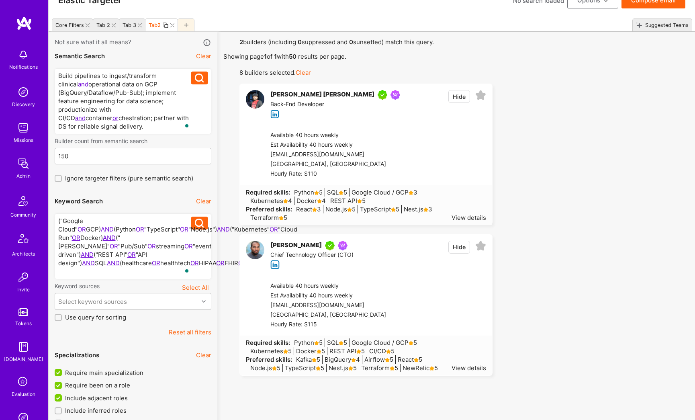
click at [198, 79] on icon at bounding box center [199, 77] width 9 height 9
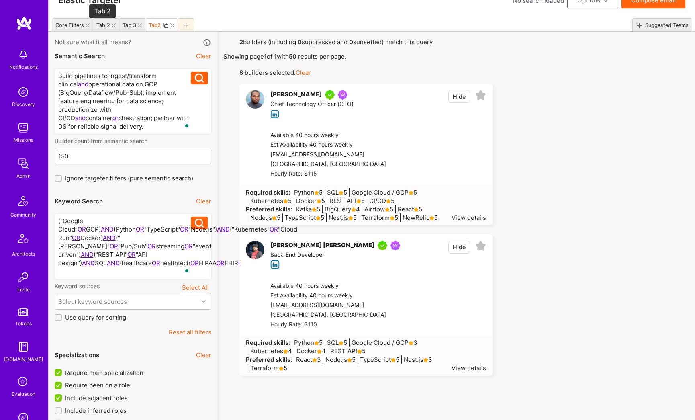
click at [106, 26] on div "Tab 2" at bounding box center [103, 25] width 14 height 6
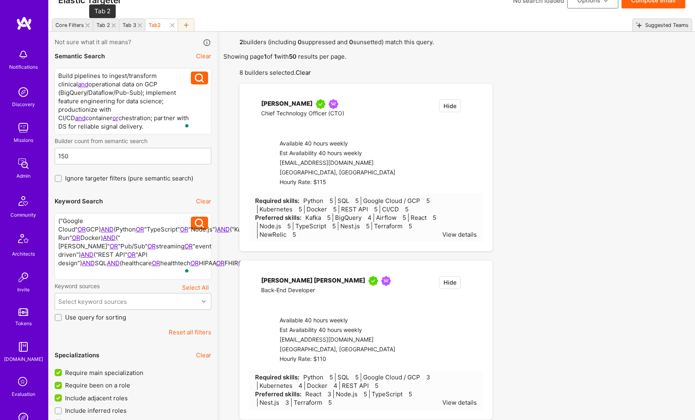
checkbox input "false"
type input "[DATE]"
checkbox input "true"
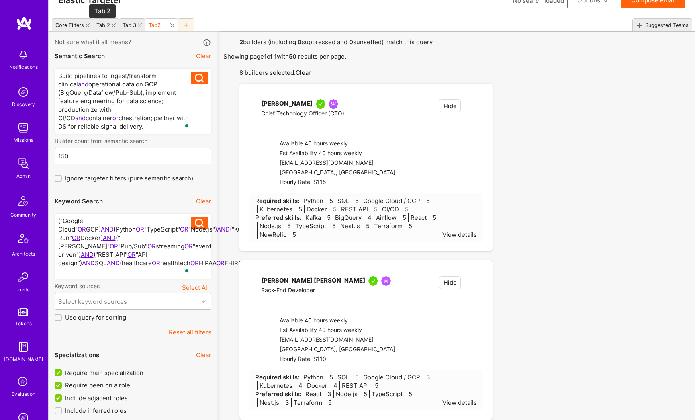
checkbox input "false"
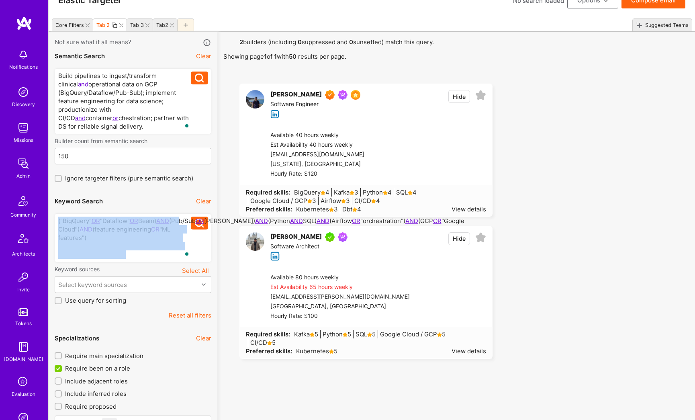
drag, startPoint x: 120, startPoint y: 255, endPoint x: 57, endPoint y: 220, distance: 72.8
click at [57, 220] on div "("BigQuery" OR "Dataflow" OR Beam) AND (Pub/Sub OR [PERSON_NAME]) AND (Python A…" at bounding box center [133, 237] width 157 height 49
copy div "("BigQuery" OR "Dataflow" OR Beam) AND (Pub/Sub OR [PERSON_NAME]) AND (Python A…"
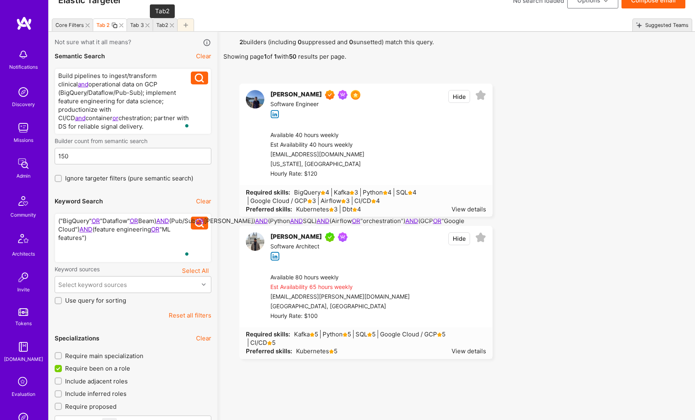
click at [163, 25] on div "Tab2" at bounding box center [162, 25] width 12 height 6
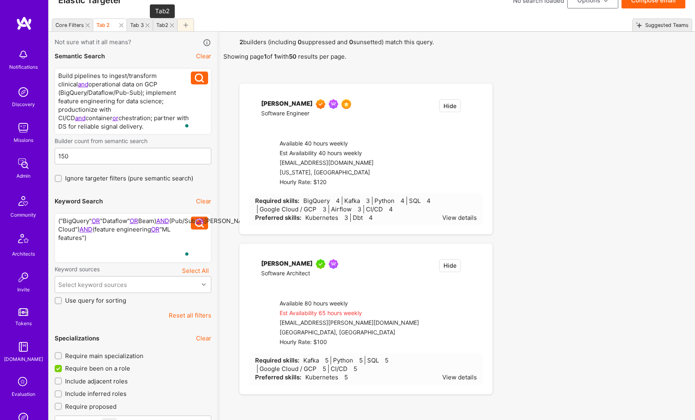
checkbox input "true"
type input "[DATE]"
checkbox input "false"
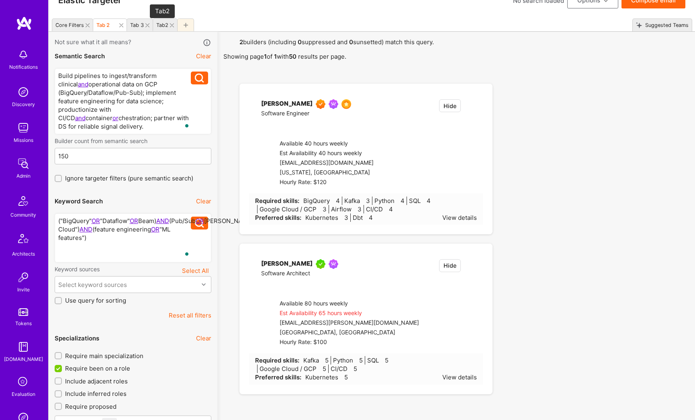
checkbox input "true"
type input "[DATE]"
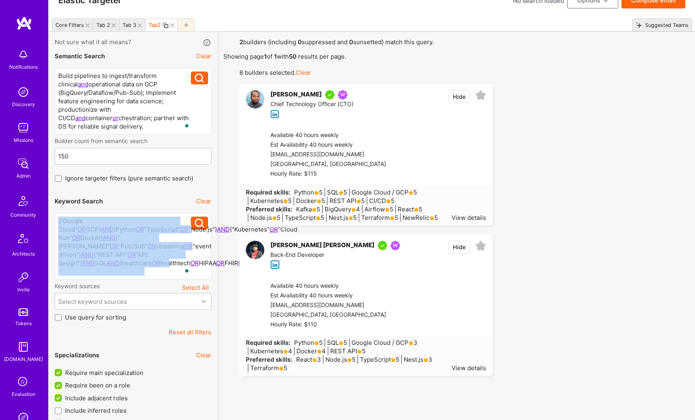
drag, startPoint x: 106, startPoint y: 273, endPoint x: 56, endPoint y: 222, distance: 71.5
click at [56, 222] on div "("Google Cloud" OR GCP) AND (Python OR "TypeScript" OR "Node.js") AND ("Kuberne…" at bounding box center [133, 246] width 157 height 66
paste div "To enrich screen reader interactions, please activate Accessibility in Grammarl…"
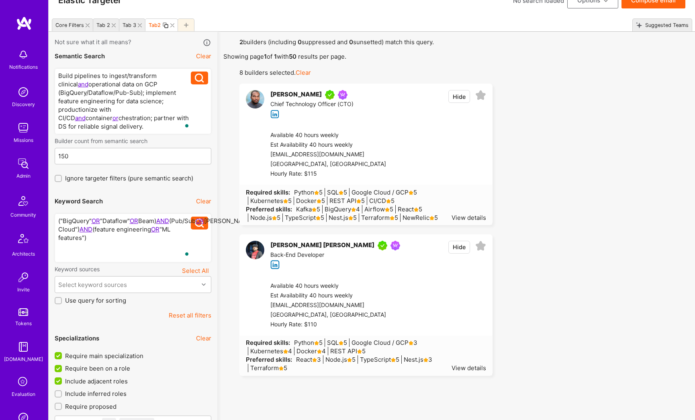
click at [197, 225] on icon at bounding box center [199, 222] width 9 height 9
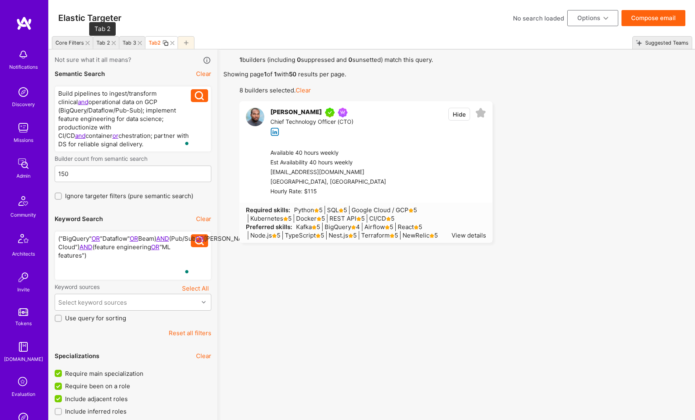
click at [102, 44] on div "Tab 2" at bounding box center [103, 43] width 14 height 6
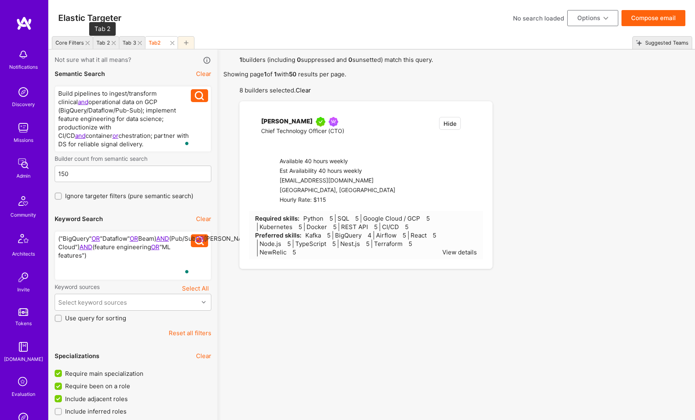
checkbox input "false"
type input "[DATE]"
checkbox input "true"
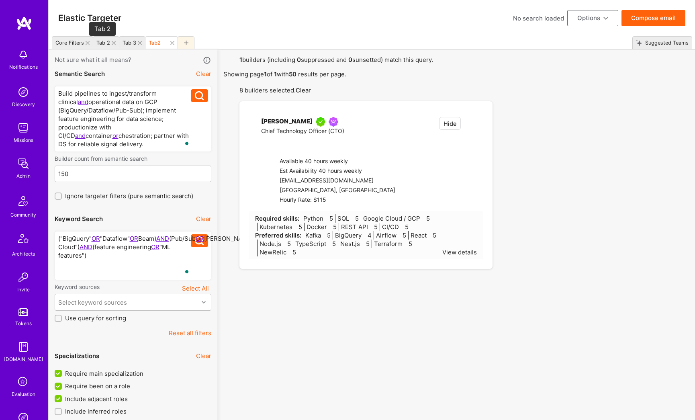
checkbox input "false"
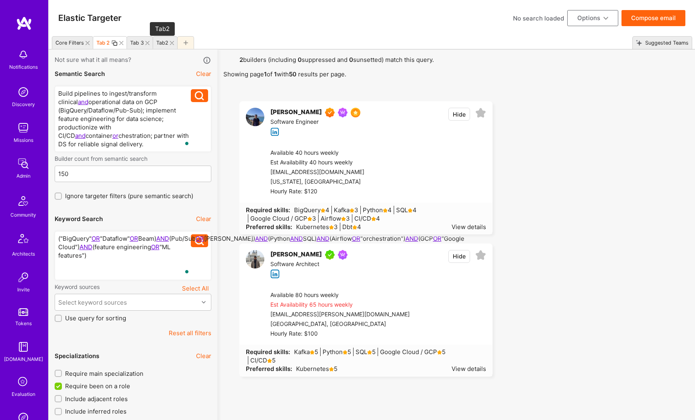
click at [159, 43] on div "Tab2" at bounding box center [162, 43] width 12 height 6
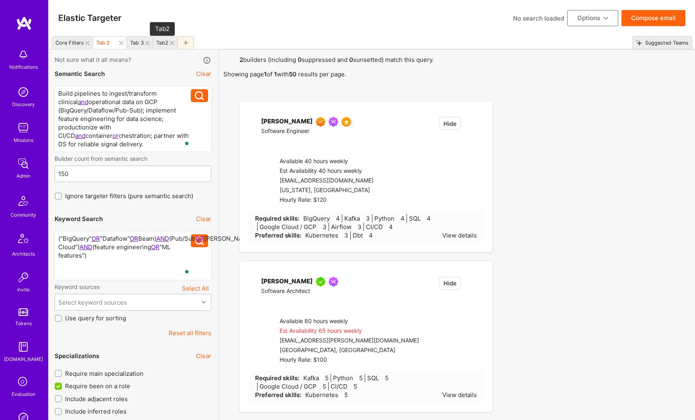
checkbox input "true"
type input "[DATE]"
checkbox input "false"
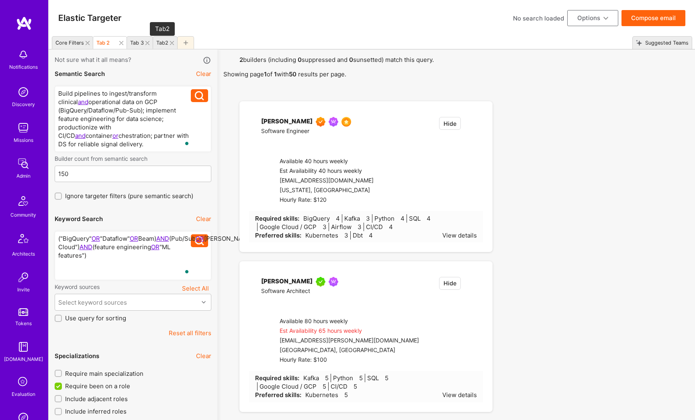
checkbox input "true"
type input "[DATE]"
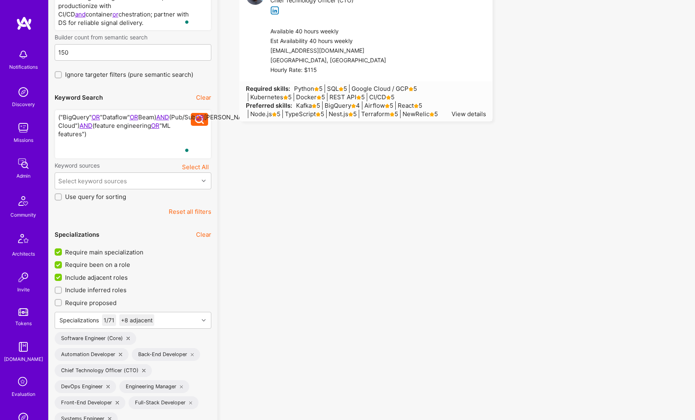
scroll to position [140, 0]
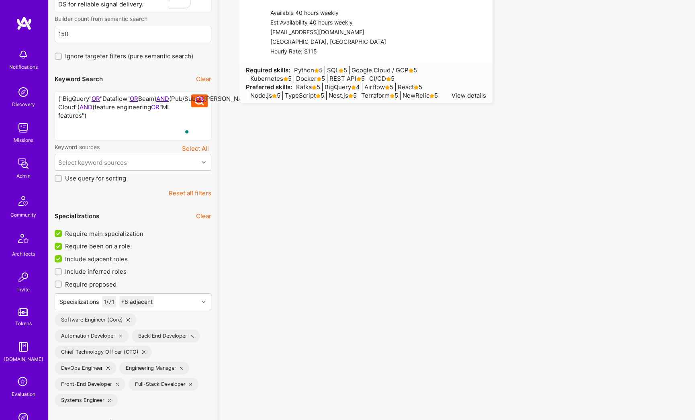
click at [128, 319] on icon at bounding box center [127, 319] width 3 height 3
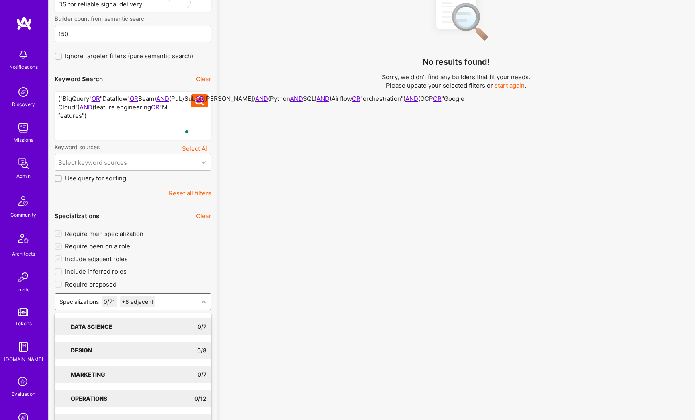
click at [165, 304] on div "option Software Engineer, selected. option AI Researcher focused, 0 of 9. 72 re…" at bounding box center [133, 301] width 157 height 17
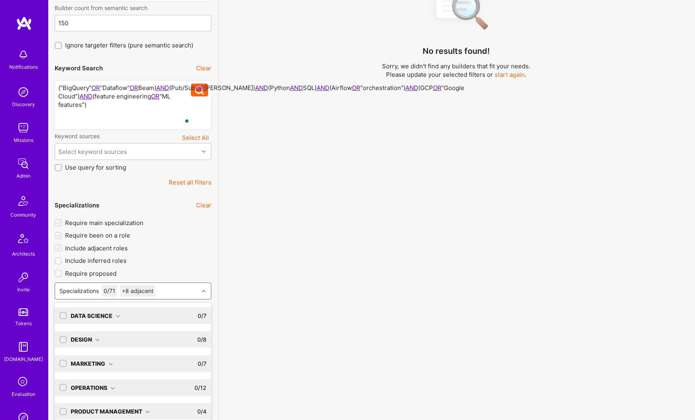
scroll to position [151, 0]
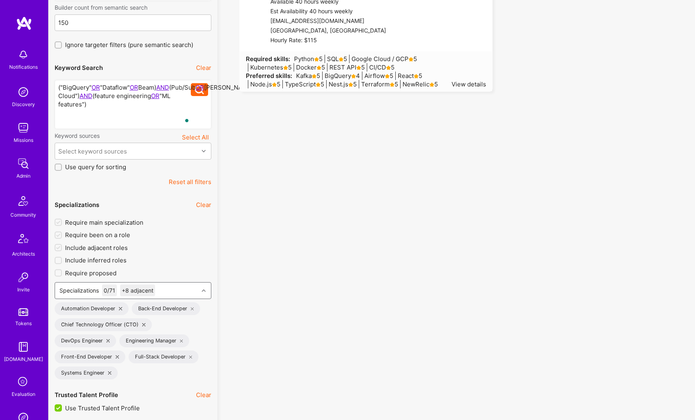
click at [182, 291] on div "Specializations 0 / 71 +8 adjacent" at bounding box center [126, 290] width 143 height 16
click at [119, 308] on icon at bounding box center [120, 308] width 3 height 3
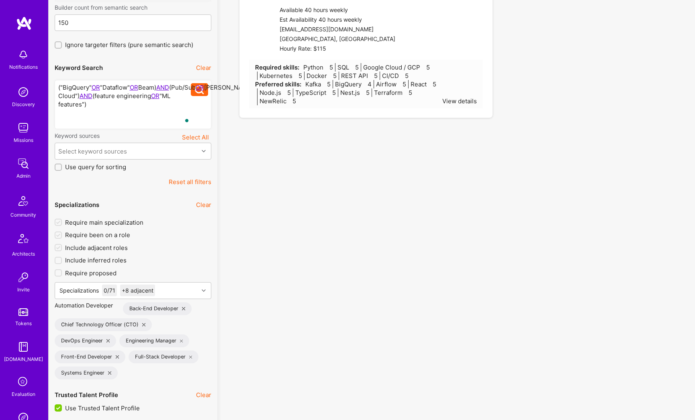
checkbox input "false"
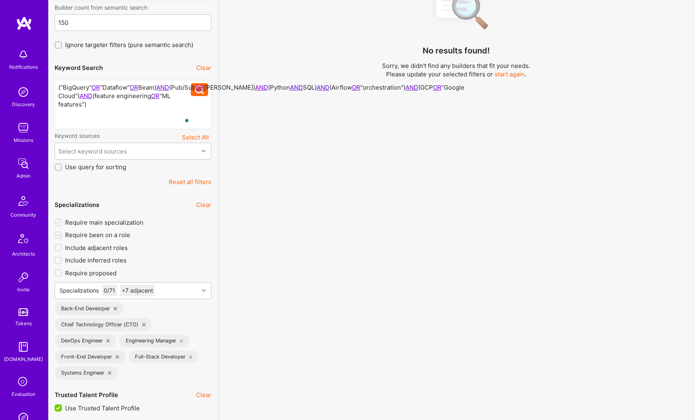
click at [115, 309] on icon at bounding box center [115, 308] width 3 height 3
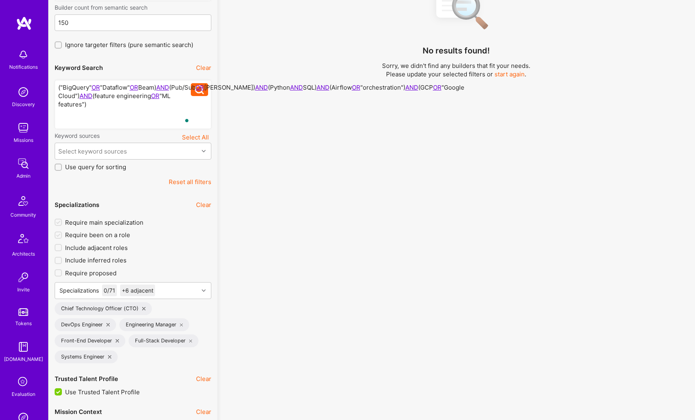
click at [143, 309] on icon at bounding box center [143, 308] width 3 height 3
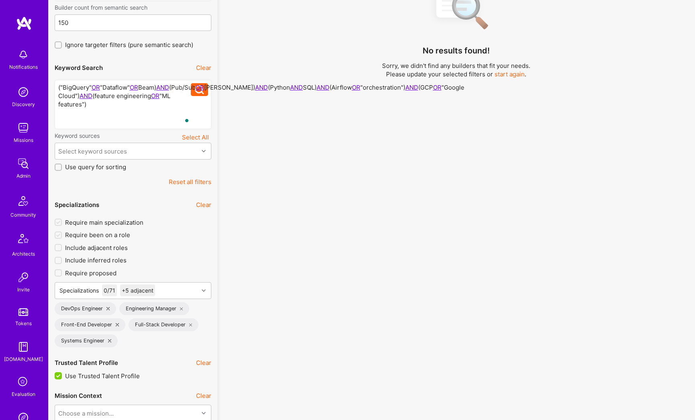
drag, startPoint x: 108, startPoint y: 308, endPoint x: 111, endPoint y: 312, distance: 4.5
click at [108, 308] on icon at bounding box center [107, 308] width 3 height 3
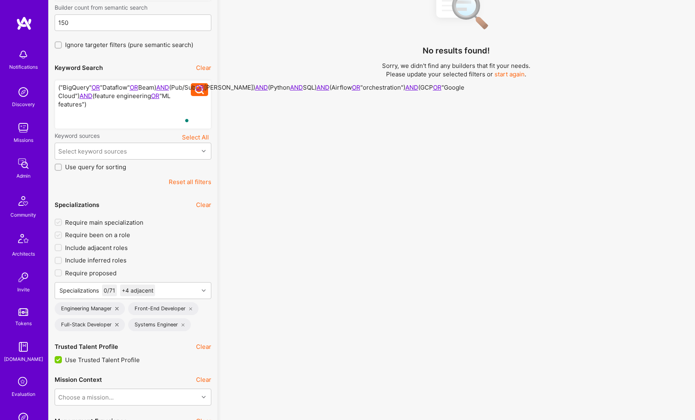
click at [117, 308] on icon at bounding box center [116, 308] width 3 height 3
click at [118, 310] on icon at bounding box center [117, 308] width 3 height 3
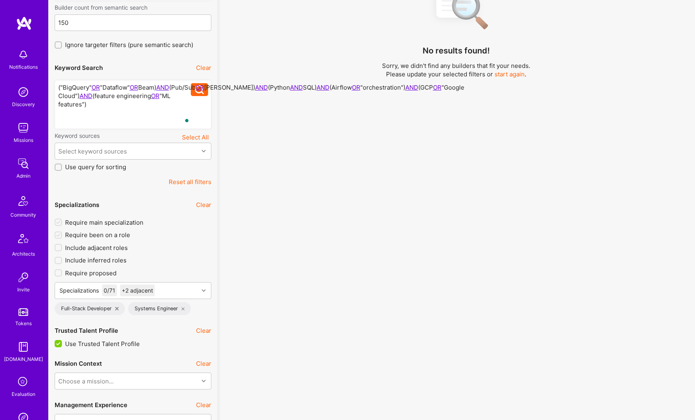
click at [118, 310] on icon at bounding box center [116, 308] width 3 height 3
click at [110, 309] on icon at bounding box center [109, 308] width 3 height 3
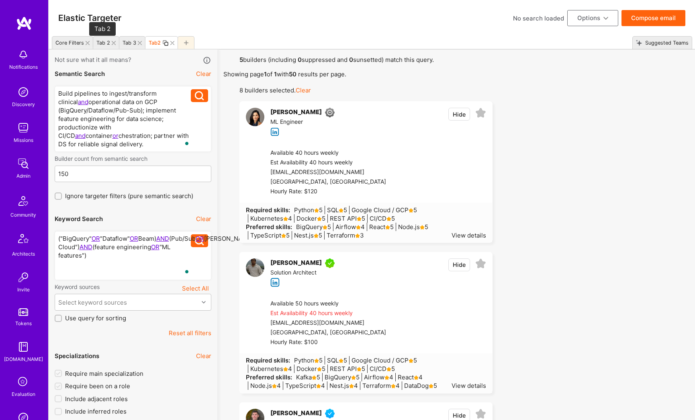
click at [104, 43] on div "Tab 2" at bounding box center [103, 43] width 14 height 6
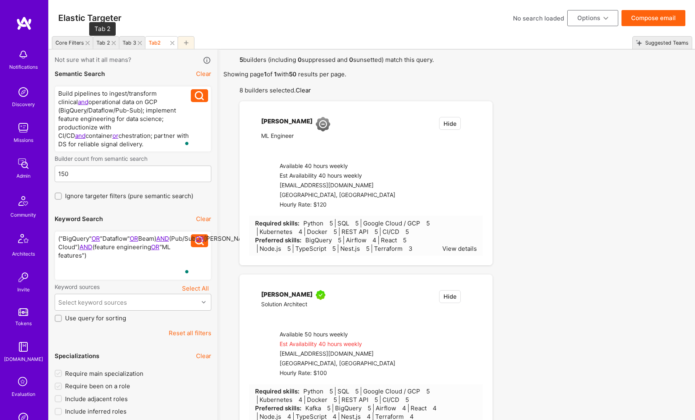
checkbox input "false"
type input "[DATE]"
checkbox input "true"
checkbox input "false"
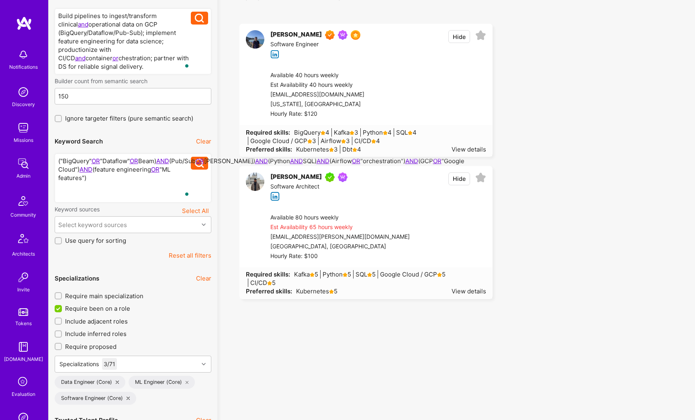
scroll to position [31, 0]
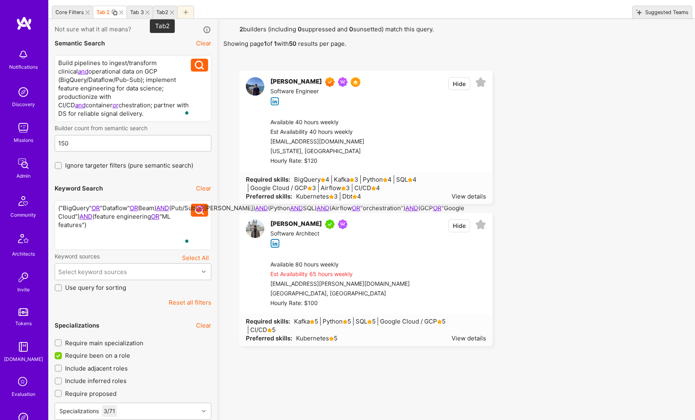
click at [159, 14] on div "Tab2" at bounding box center [162, 12] width 12 height 6
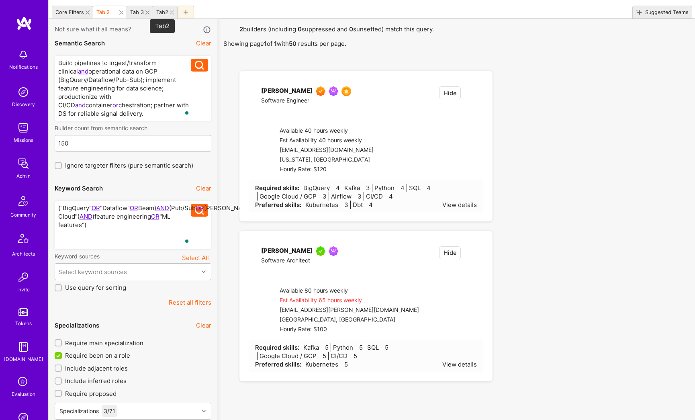
checkbox input "true"
type input "[DATE]"
checkbox input "false"
checkbox input "true"
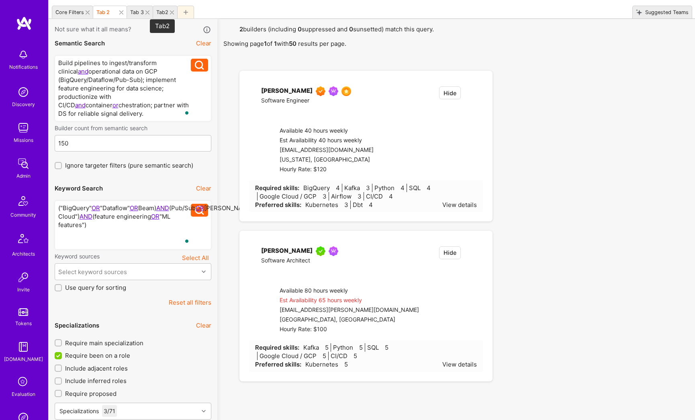
type input "[DATE]"
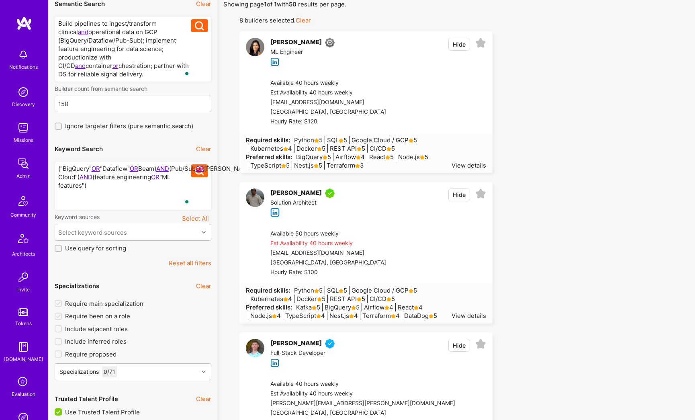
scroll to position [153, 0]
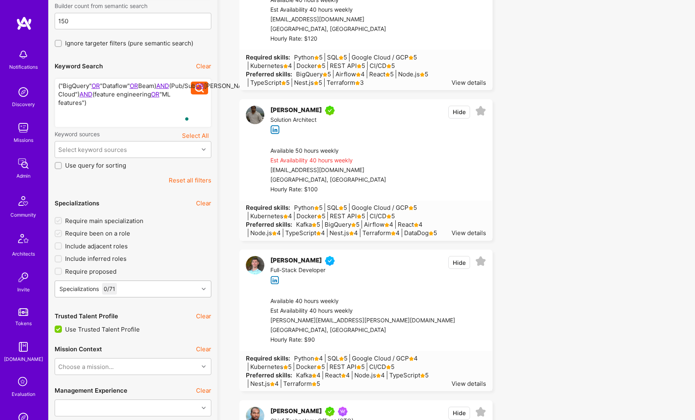
click at [139, 288] on div "Specializations 0 / 71" at bounding box center [126, 289] width 143 height 16
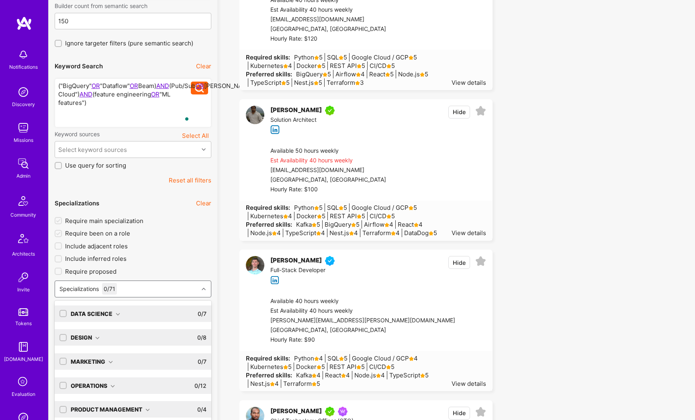
click at [110, 316] on div "Data Science" at bounding box center [95, 313] width 49 height 8
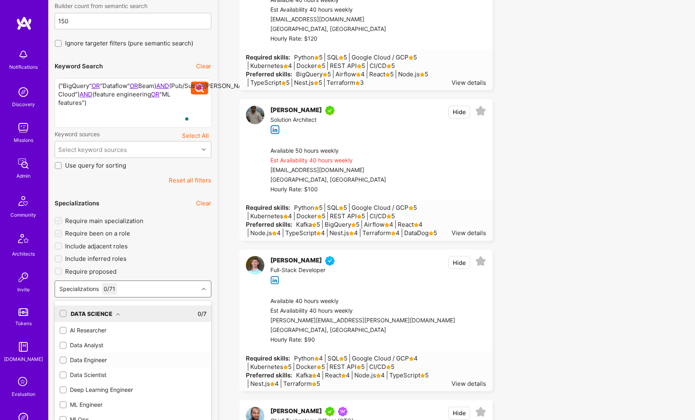
click at [64, 361] on input "checkbox" at bounding box center [64, 360] width 6 height 6
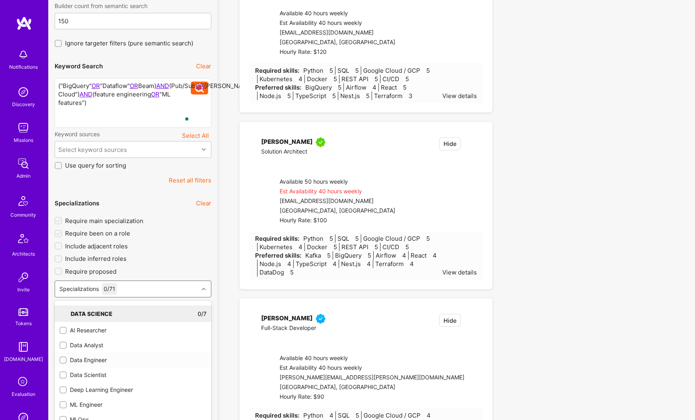
checkbox input "true"
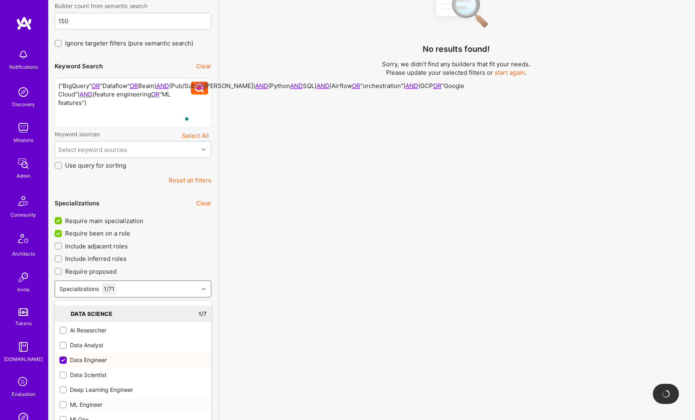
click at [63, 405] on input "checkbox" at bounding box center [64, 405] width 6 height 6
checkbox input "true"
click at [204, 287] on icon at bounding box center [204, 289] width 4 height 4
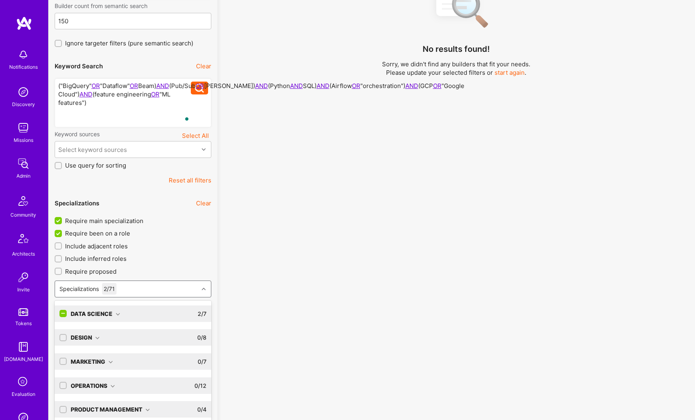
click at [147, 291] on div "Specializations 2 / 71" at bounding box center [126, 289] width 143 height 16
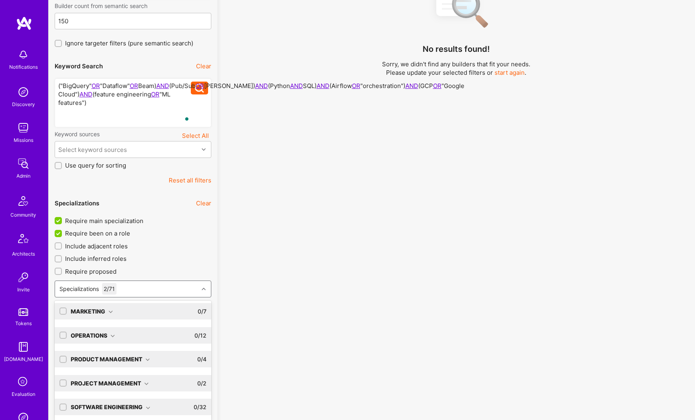
click at [91, 408] on div "Software Engineering" at bounding box center [110, 406] width 79 height 8
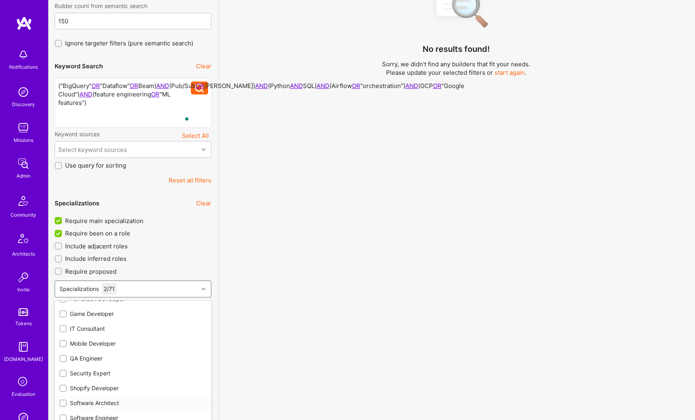
scroll to position [470, 0]
click at [64, 389] on input "checkbox" at bounding box center [64, 390] width 6 height 6
checkbox input "true"
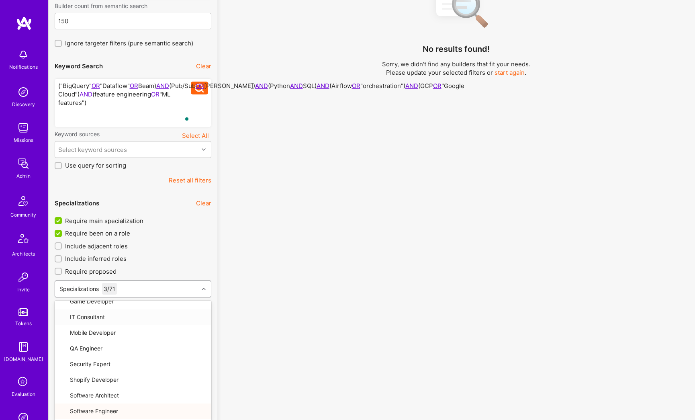
click at [61, 219] on input "Require main specialization" at bounding box center [58, 220] width 7 height 7
checkbox input "false"
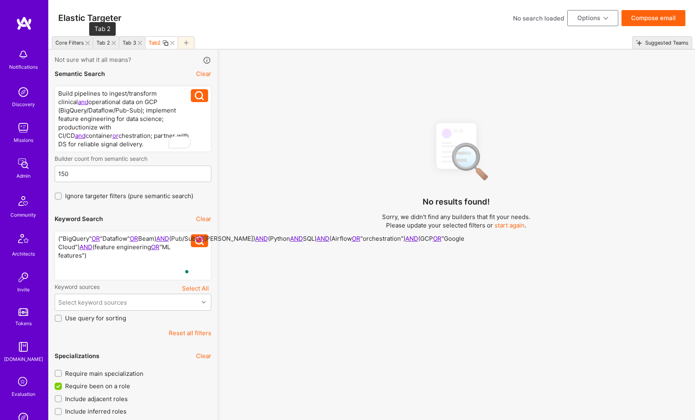
click at [105, 45] on div "Tab 2" at bounding box center [103, 43] width 14 height 6
checkbox input "false"
type input "[DATE]"
checkbox input "true"
checkbox input "false"
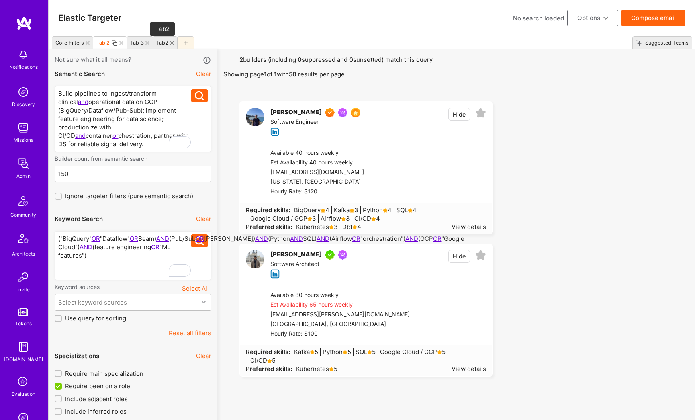
click at [164, 42] on div "Tab2" at bounding box center [162, 43] width 12 height 6
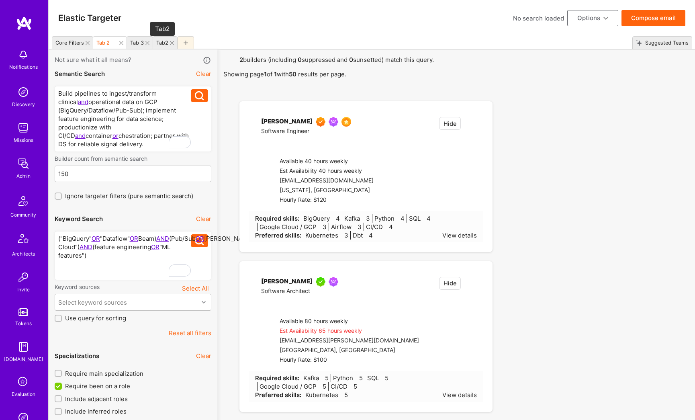
checkbox input "true"
type input "[DATE]"
checkbox input "false"
checkbox input "true"
type input "[DATE]"
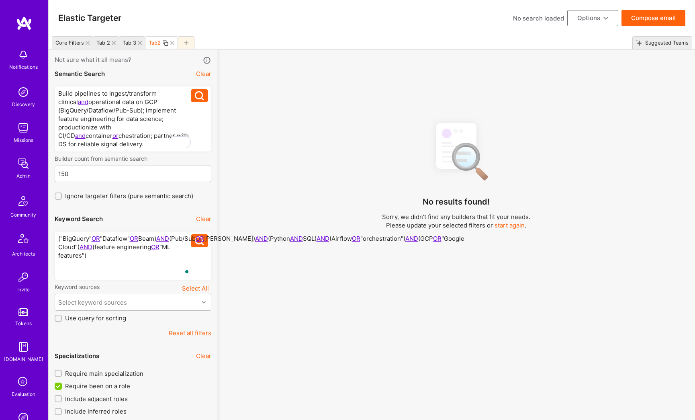
click at [112, 43] on icon at bounding box center [114, 43] width 4 height 4
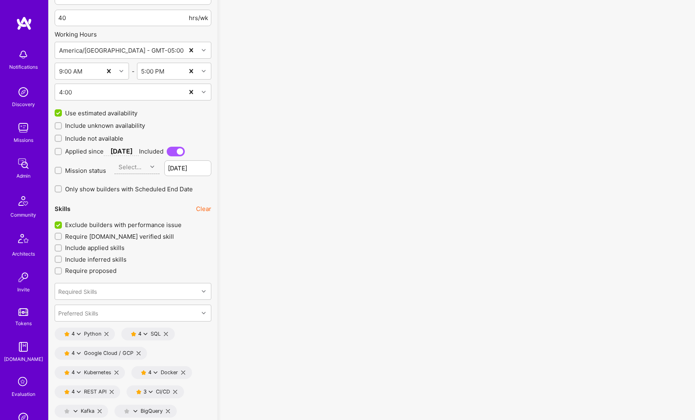
scroll to position [859, 0]
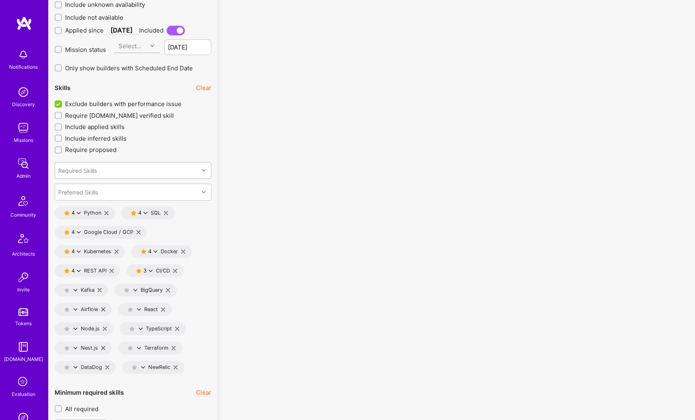
click at [84, 170] on div "Required Skills" at bounding box center [77, 170] width 39 height 8
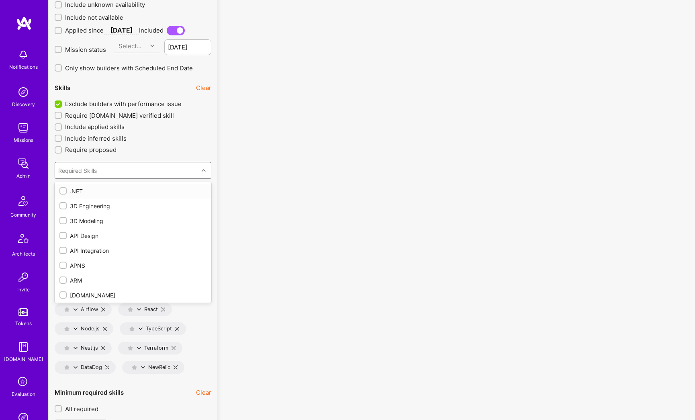
type input "b"
checkbox input "true"
checkbox input "false"
type input "big"
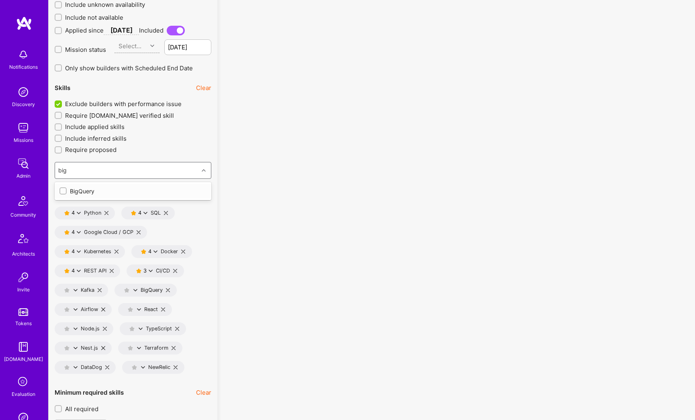
click at [81, 192] on div "BigQuery" at bounding box center [132, 191] width 147 height 8
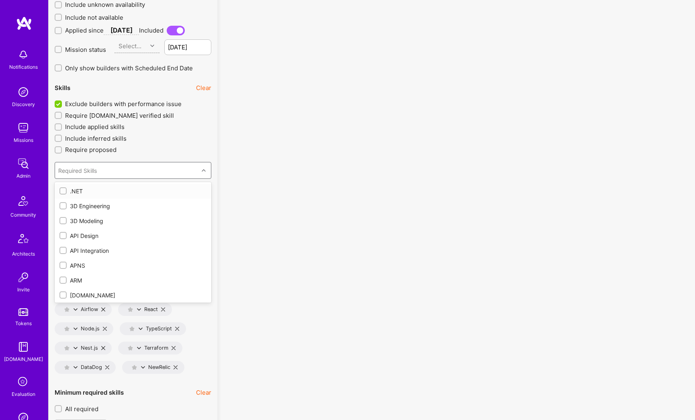
checkbox input "true"
click at [210, 149] on label "Require proposed" at bounding box center [133, 149] width 157 height 8
click at [62, 149] on input "Require proposed" at bounding box center [59, 150] width 6 height 6
checkbox input "true"
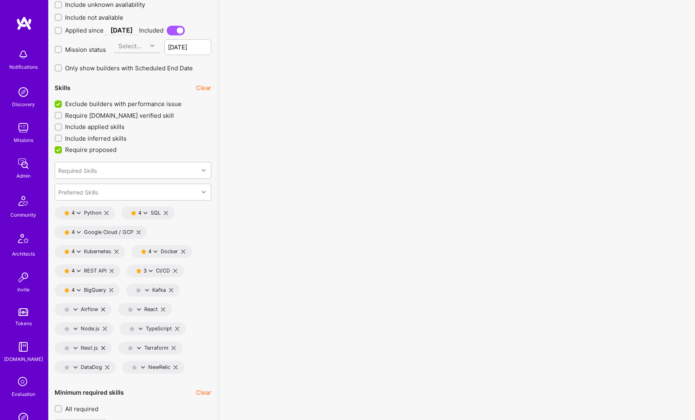
click at [107, 213] on icon at bounding box center [106, 213] width 4 height 4
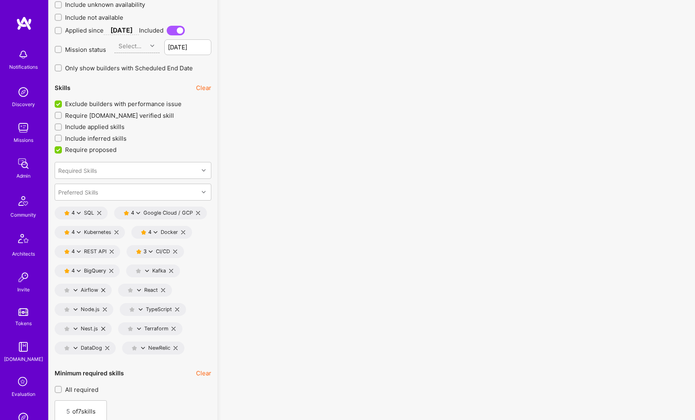
click at [100, 212] on icon at bounding box center [99, 213] width 4 height 4
click at [138, 213] on icon at bounding box center [139, 213] width 4 height 4
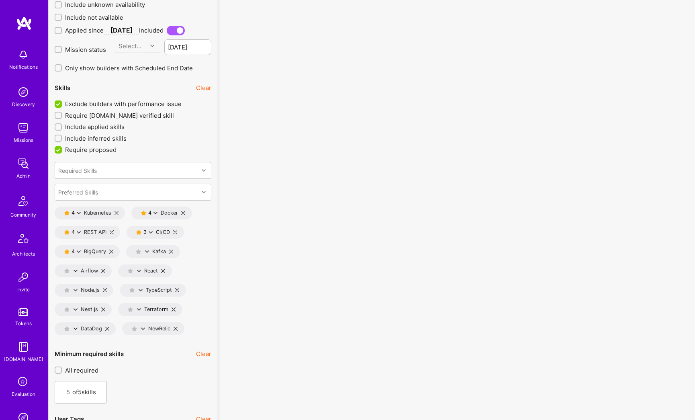
click at [117, 214] on icon at bounding box center [116, 213] width 4 height 4
click at [107, 213] on icon at bounding box center [106, 213] width 4 height 4
type input "3"
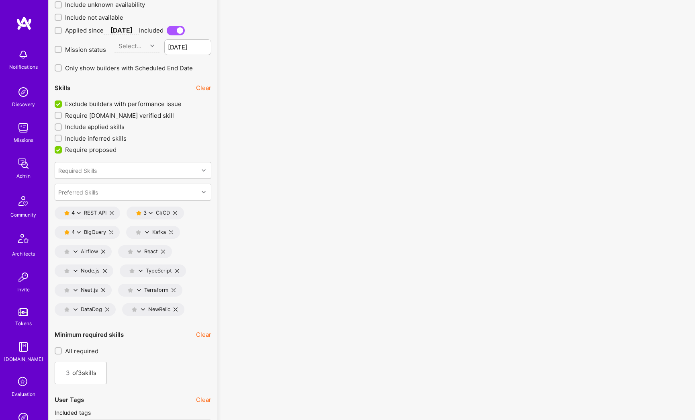
click at [201, 88] on button "Clear" at bounding box center [203, 88] width 15 height 8
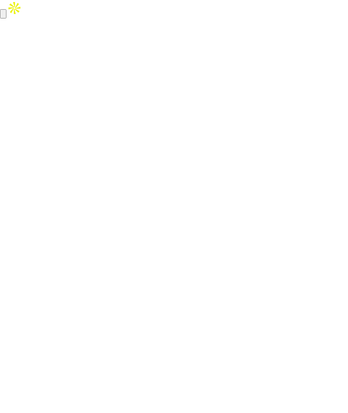
click at [76, 18] on html at bounding box center [174, 9] width 348 height 18
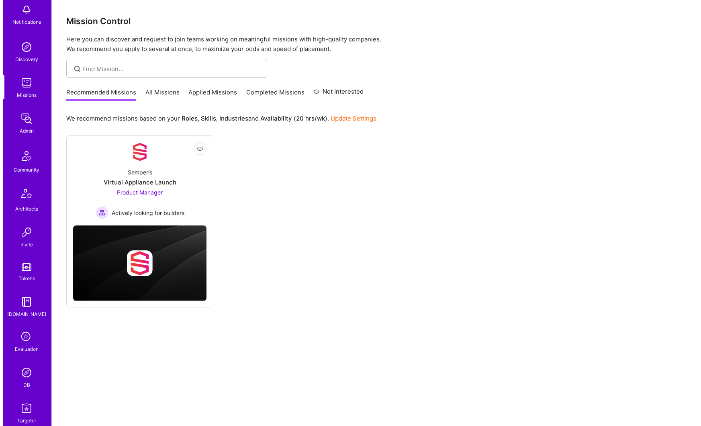
scroll to position [131, 0]
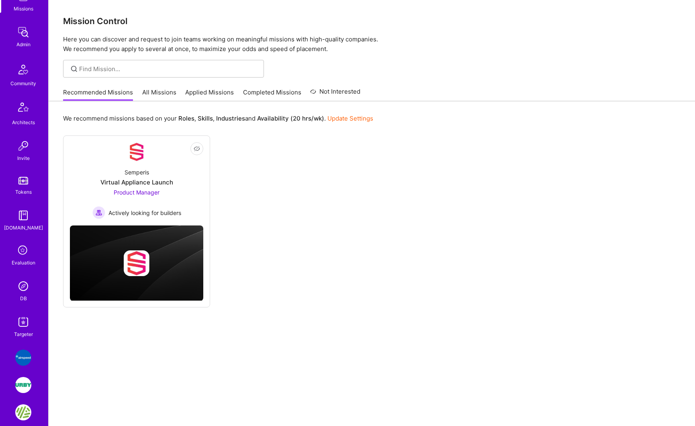
click at [24, 327] on img at bounding box center [23, 322] width 16 height 16
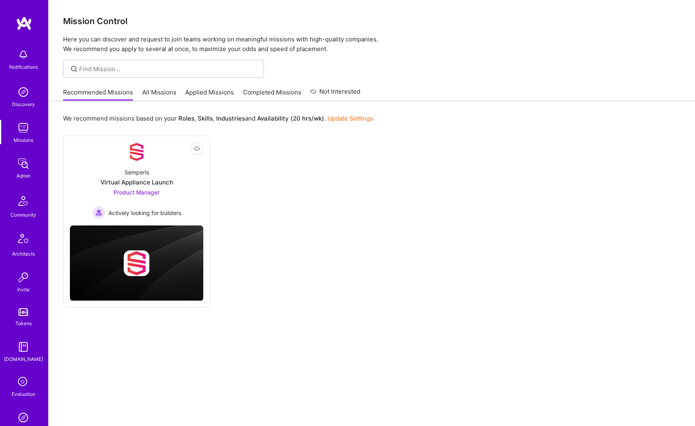
scroll to position [116, 0]
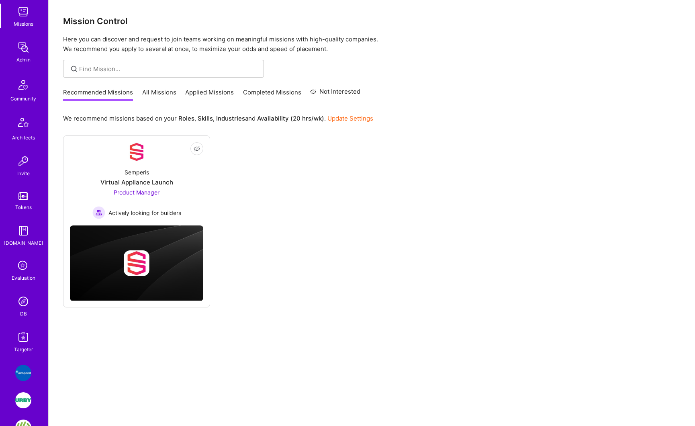
click at [20, 299] on img at bounding box center [23, 301] width 16 height 16
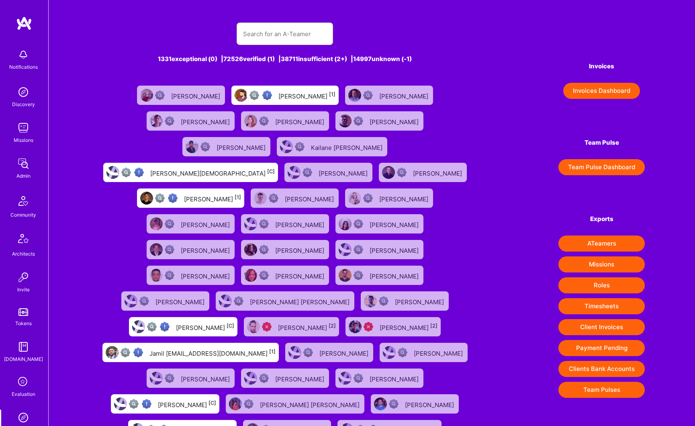
click at [21, 286] on div "Invite" at bounding box center [23, 289] width 12 height 8
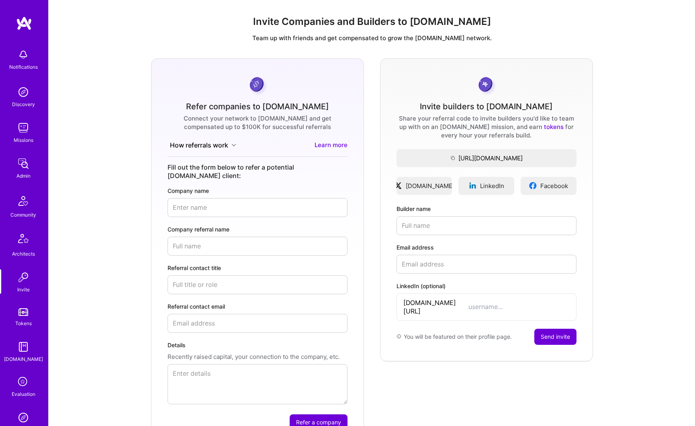
click at [22, 384] on icon at bounding box center [23, 381] width 15 height 15
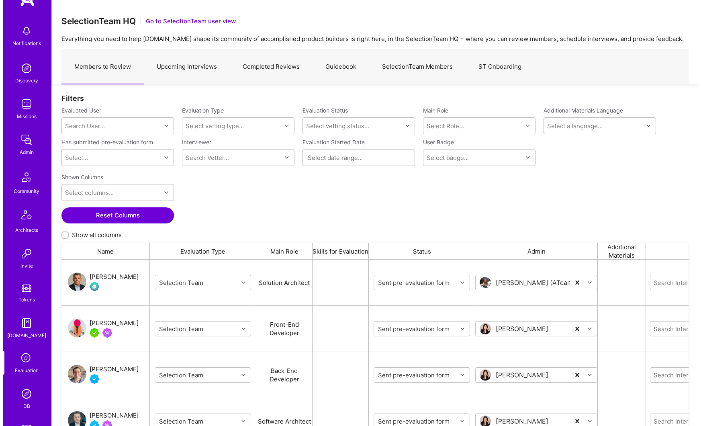
scroll to position [88, 0]
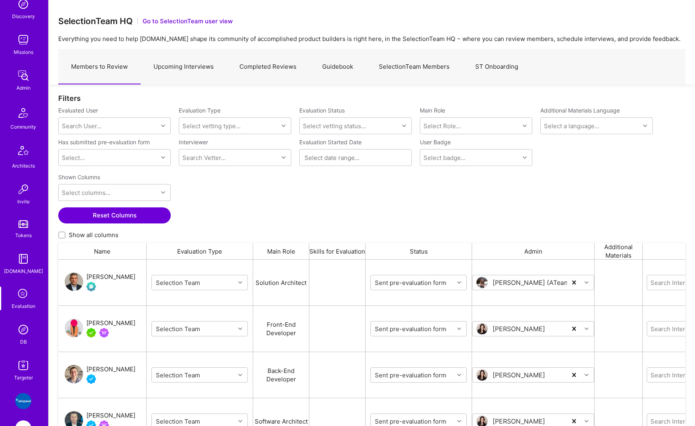
click at [22, 371] on img at bounding box center [23, 365] width 16 height 16
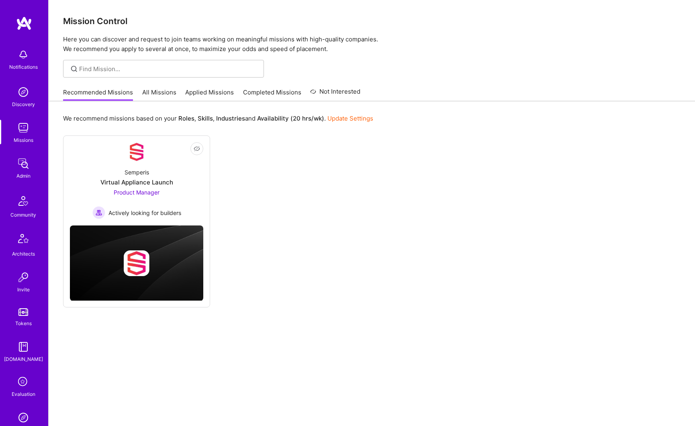
click at [22, 165] on img at bounding box center [23, 163] width 16 height 16
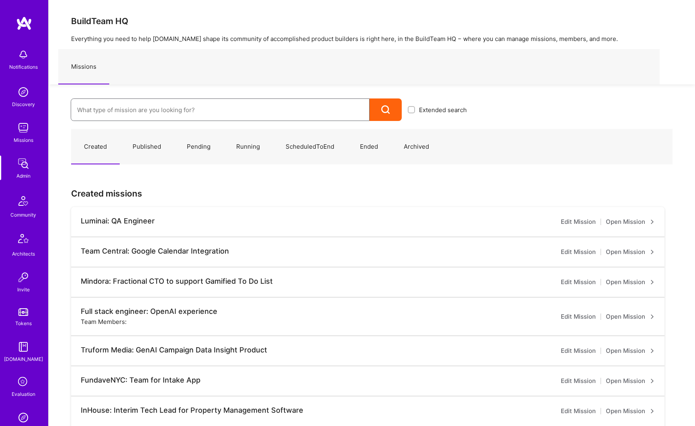
click at [107, 110] on input at bounding box center [220, 110] width 286 height 20
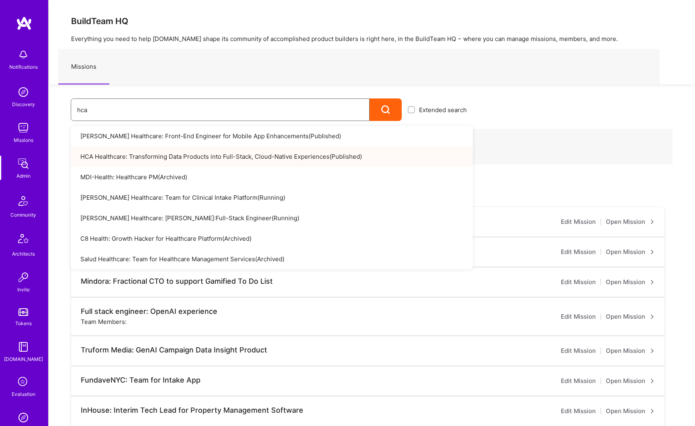
type input "hca"
click at [177, 154] on link "HCA Healthcare: Transforming Data Products into Full-Stack, Cloud-Native Experi…" at bounding box center [272, 156] width 402 height 20
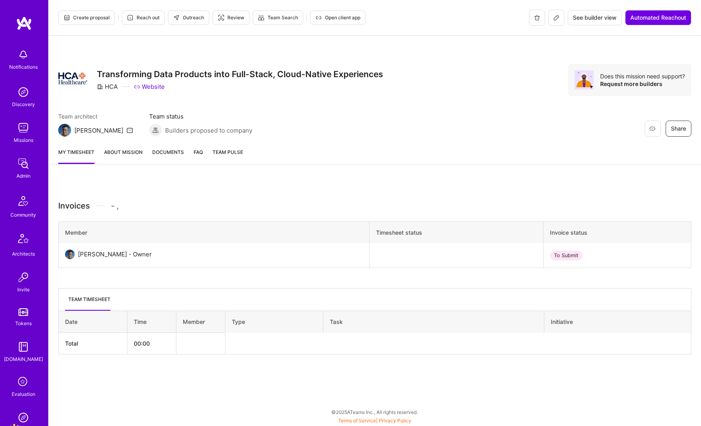
click at [126, 153] on link "About Mission" at bounding box center [123, 156] width 39 height 16
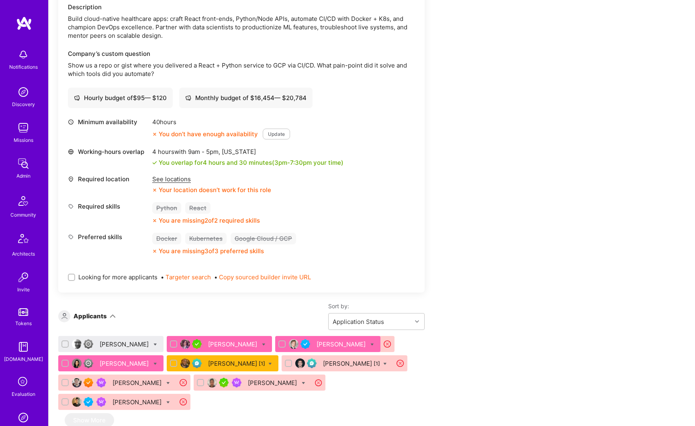
scroll to position [336, 0]
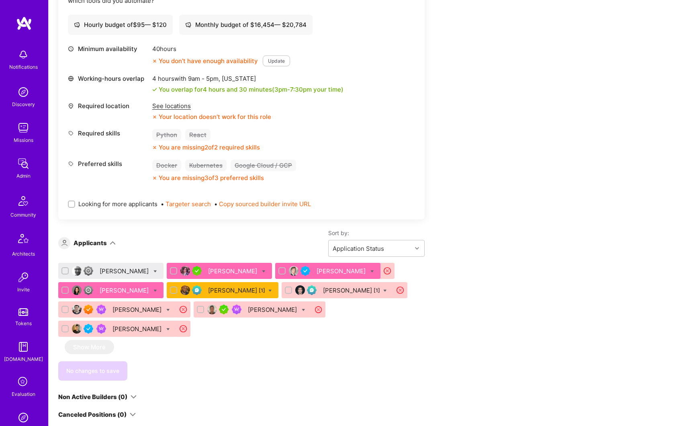
click at [121, 292] on div "[PERSON_NAME]" at bounding box center [125, 290] width 51 height 8
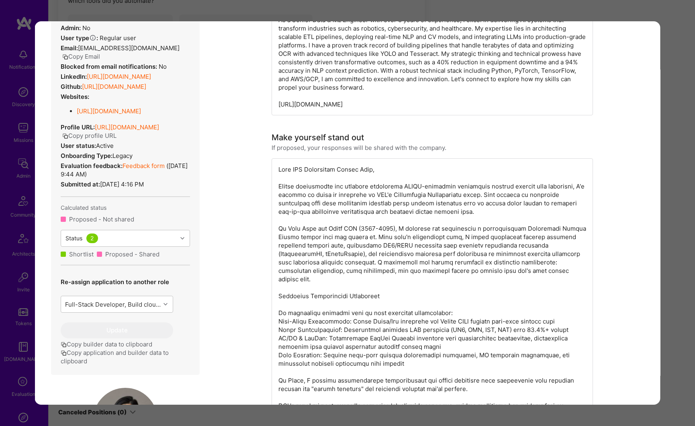
scroll to position [73, 0]
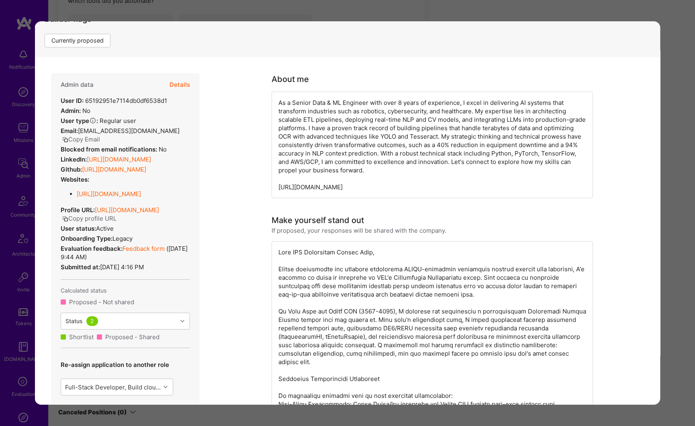
click at [184, 82] on button "Details" at bounding box center [179, 84] width 20 height 23
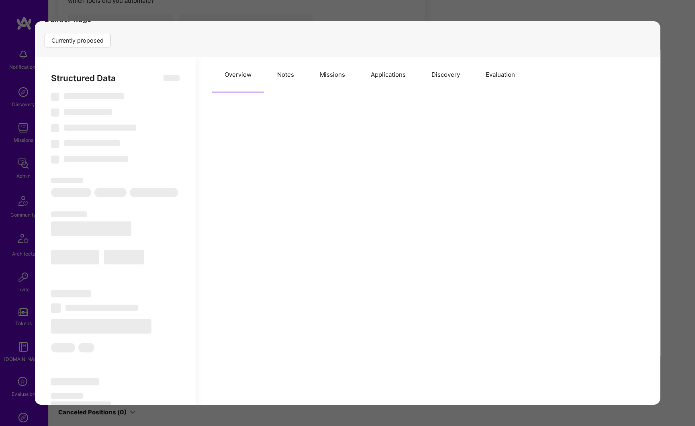
scroll to position [203, 0]
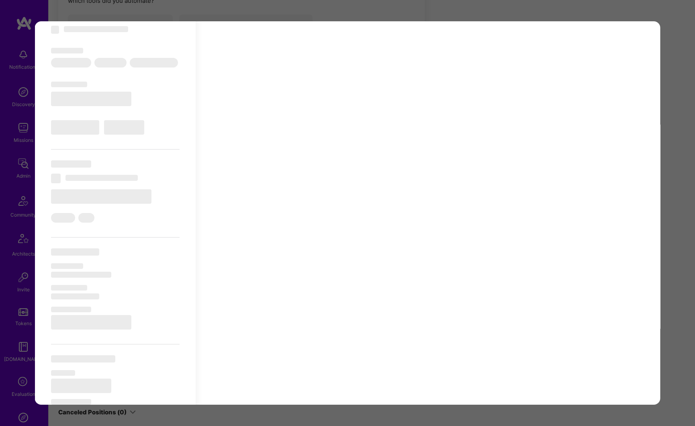
select select "Right Now"
select select "4"
select select "3"
select select "7"
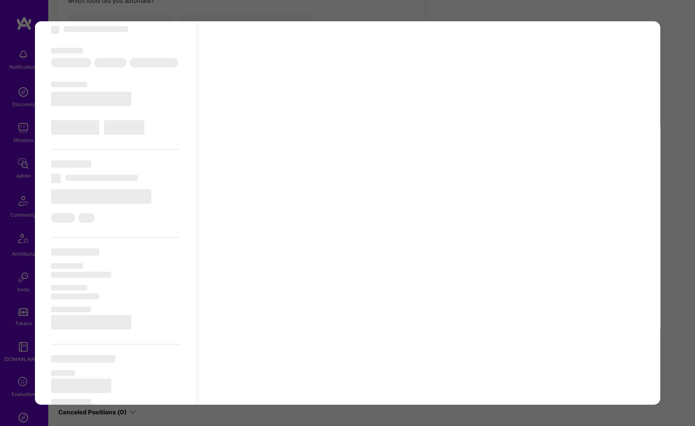
select select "US"
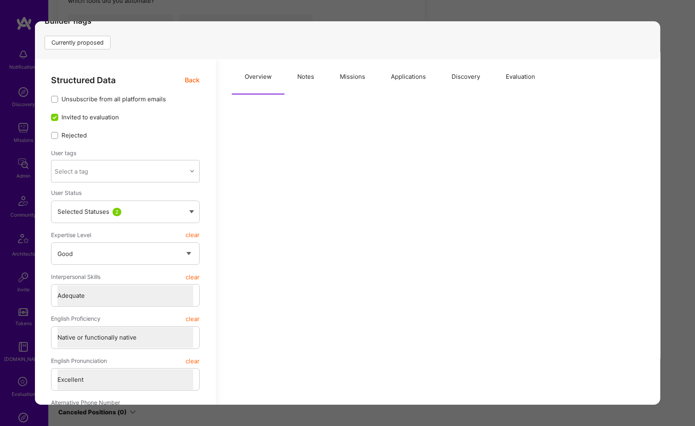
scroll to position [31, 0]
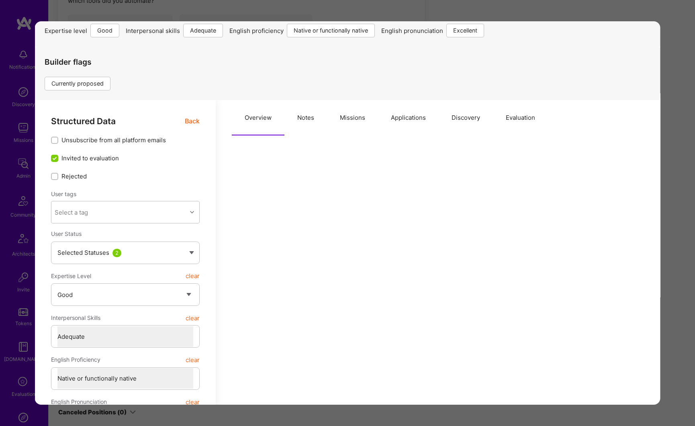
click at [411, 118] on button "Applications" at bounding box center [408, 117] width 61 height 35
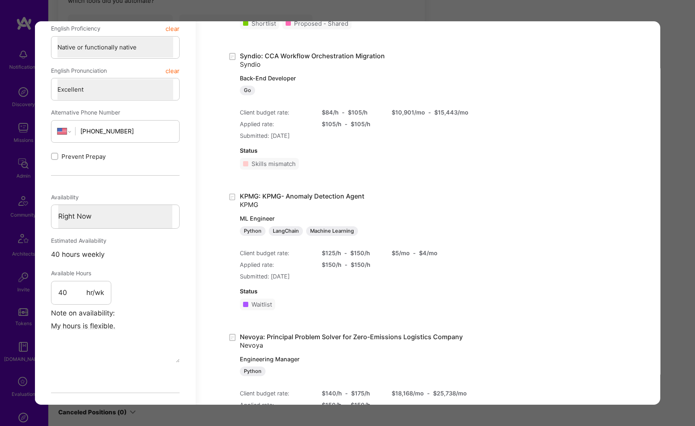
scroll to position [241, 0]
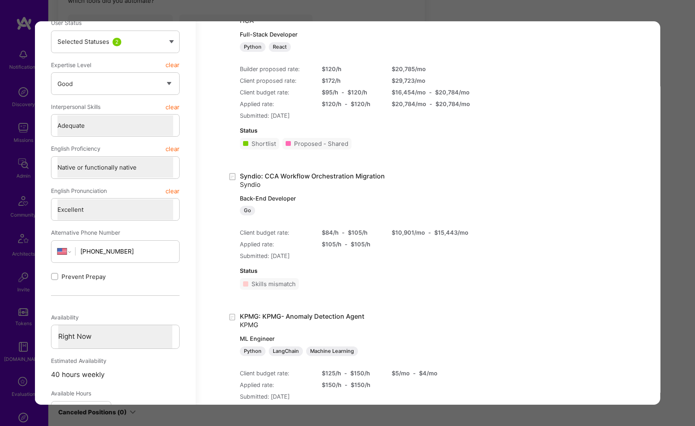
click at [673, 133] on div "Application 4 of 9 Evaluation scores Expertise level Good Interpersonal skills …" at bounding box center [347, 213] width 695 height 426
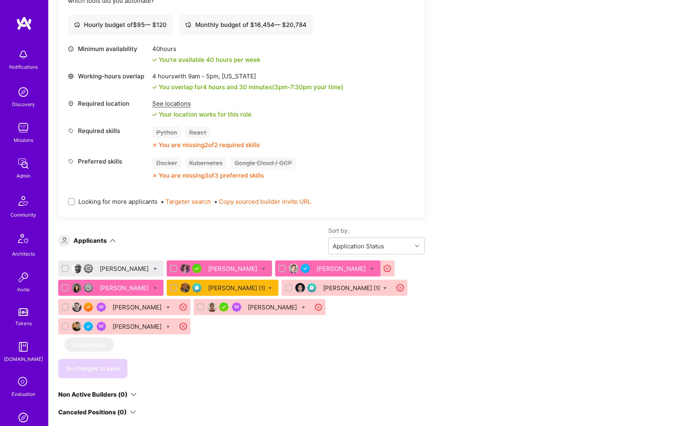
click at [126, 290] on div "[PERSON_NAME]" at bounding box center [125, 287] width 51 height 8
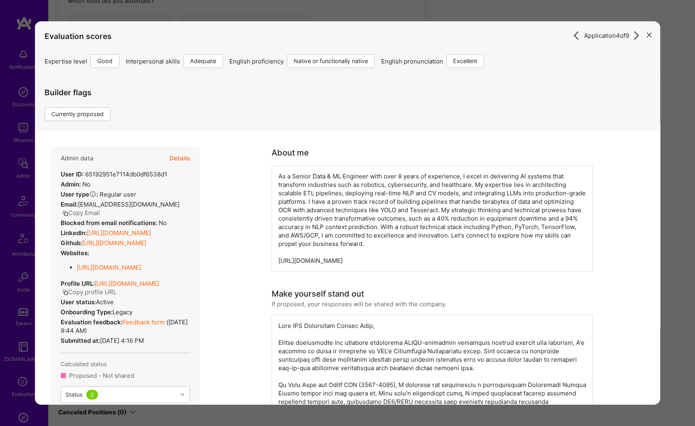
click at [672, 164] on div "Application 4 of 9 Evaluation scores Expertise level Good Interpersonal skills …" at bounding box center [347, 213] width 695 height 426
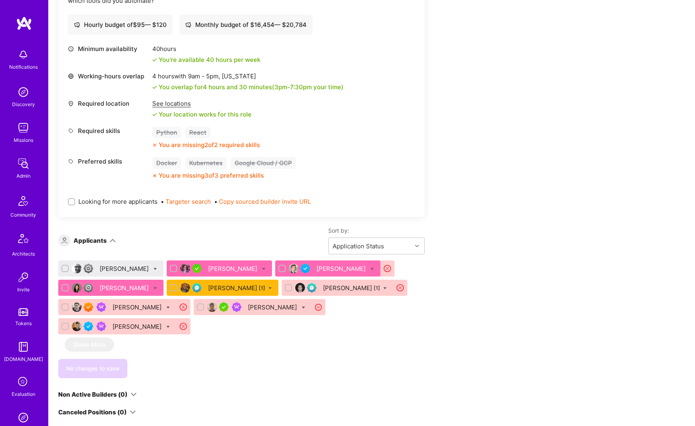
click at [116, 286] on div "[PERSON_NAME]" at bounding box center [125, 287] width 51 height 8
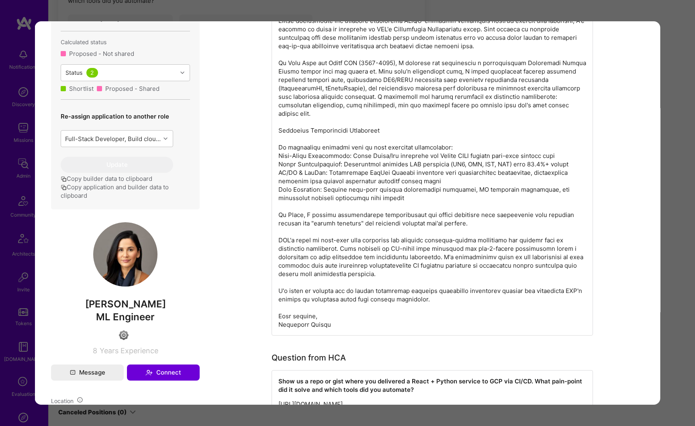
scroll to position [280, 0]
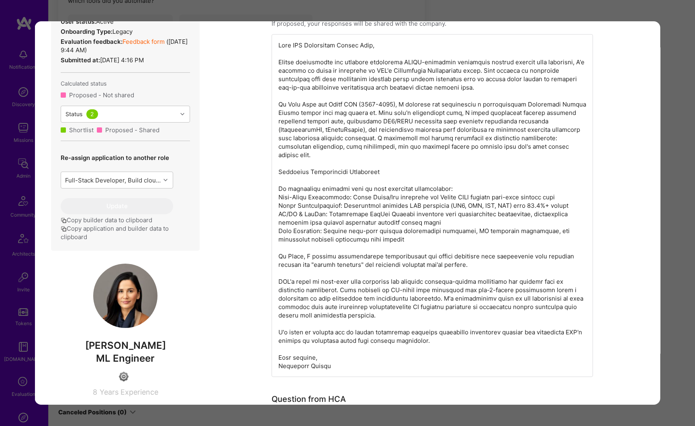
click at [684, 123] on div "Application 4 of 9 Evaluation scores Expertise level Good Interpersonal skills …" at bounding box center [347, 213] width 695 height 426
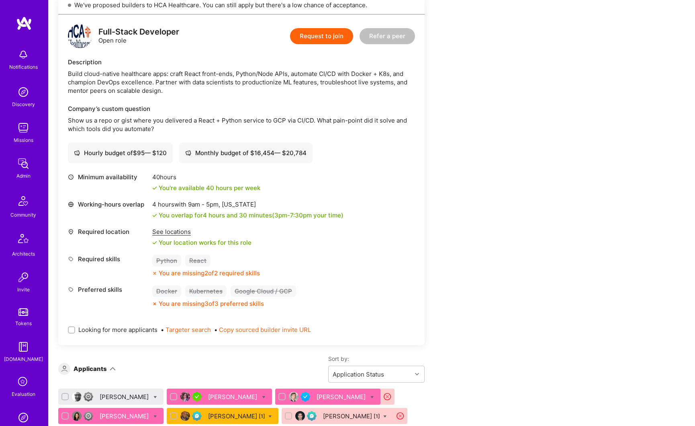
scroll to position [249, 0]
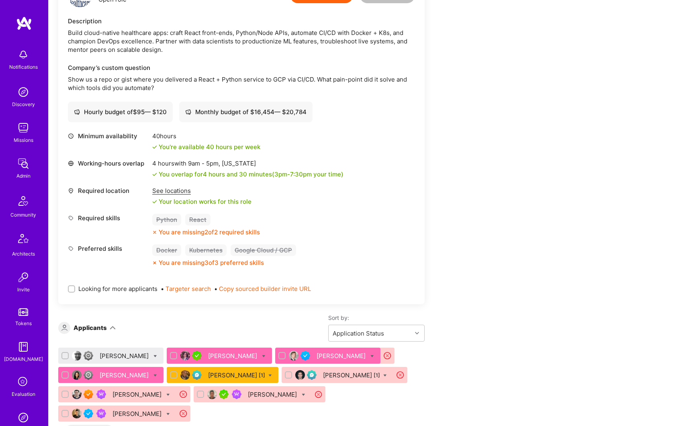
click at [124, 376] on div "[PERSON_NAME]" at bounding box center [125, 375] width 51 height 8
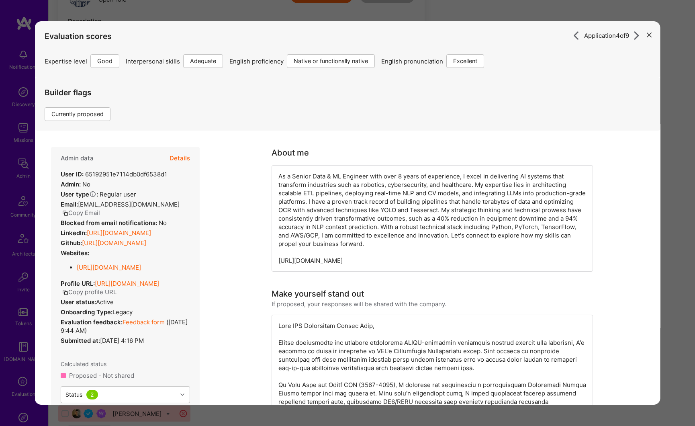
click at [125, 287] on link "[URL][DOMAIN_NAME]" at bounding box center [127, 283] width 64 height 8
click at [129, 287] on link "[URL][DOMAIN_NAME]" at bounding box center [127, 283] width 64 height 8
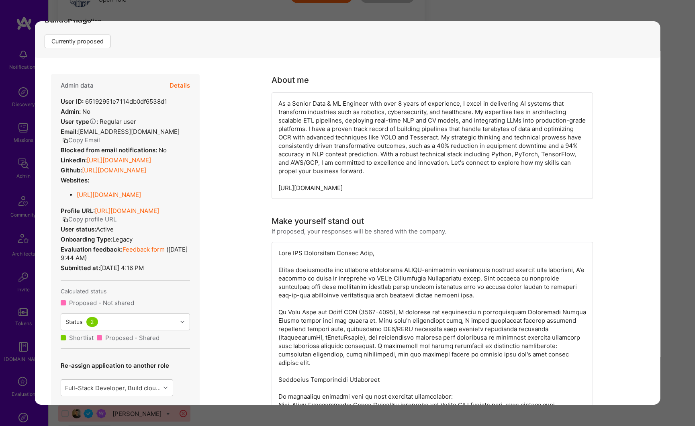
click at [670, 220] on div "Application 4 of 9 Evaluation scores Expertise level Good Interpersonal skills …" at bounding box center [347, 213] width 695 height 426
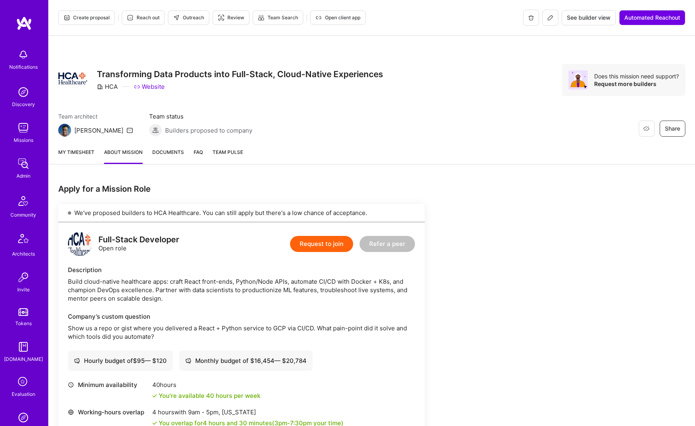
click at [359, 18] on span "Open client app" at bounding box center [337, 17] width 45 height 7
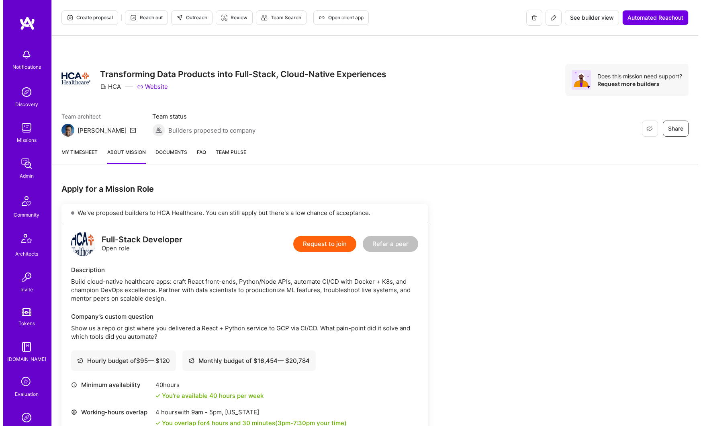
scroll to position [51, 0]
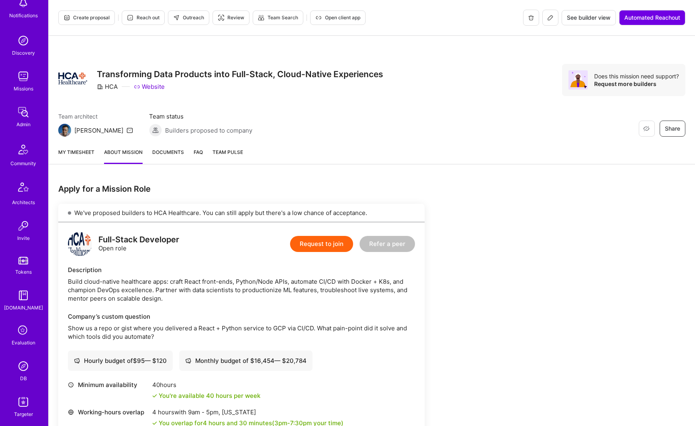
click at [20, 402] on img at bounding box center [23, 401] width 16 height 16
